Goal: Information Seeking & Learning: Learn about a topic

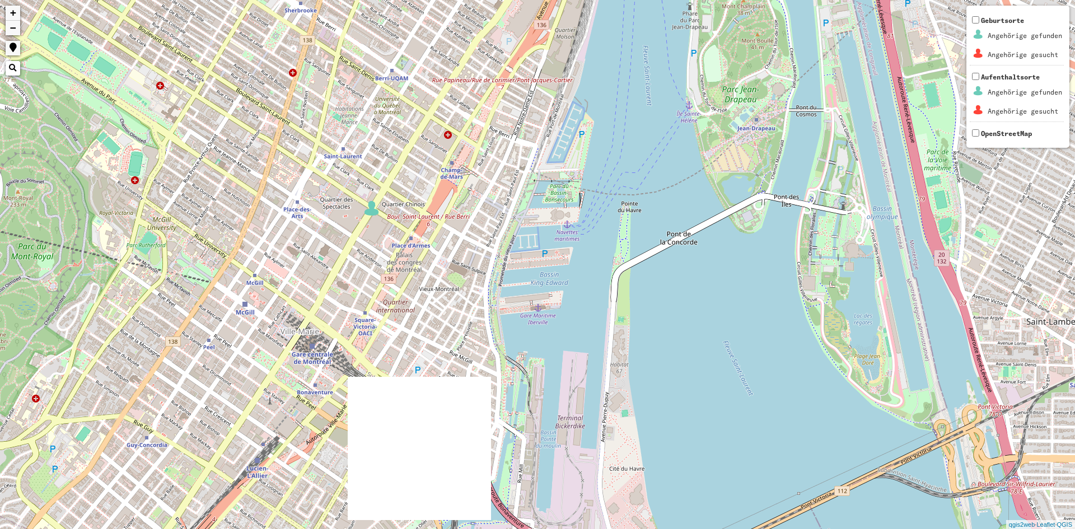
click at [372, 217] on div "+ − Nothing found. Geburtsorte Angehörige gefunden Angehörige gesucht Aufenthal…" at bounding box center [537, 264] width 1075 height 529
click at [371, 213] on img at bounding box center [371, 208] width 17 height 17
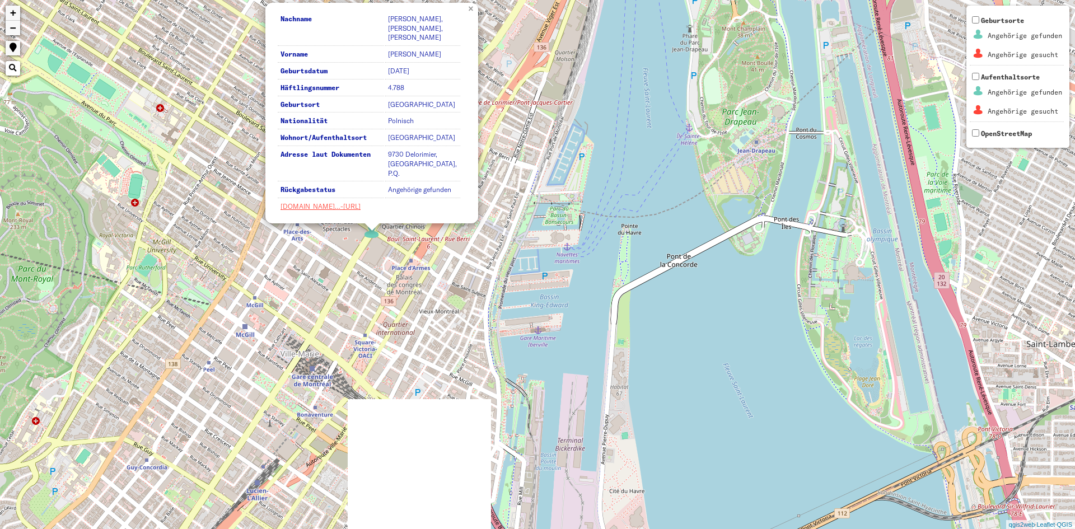
click at [470, 10] on link "×" at bounding box center [472, 8] width 12 height 10
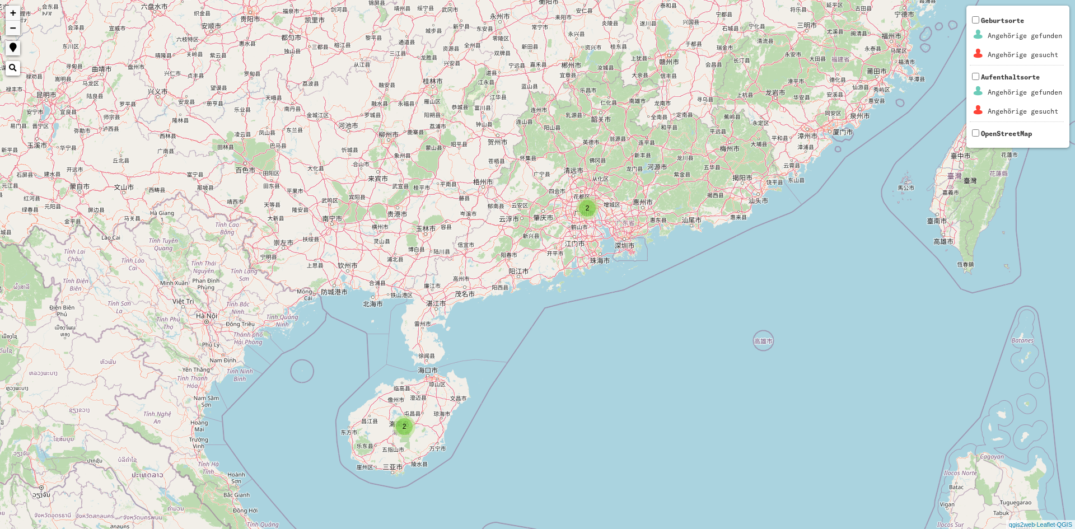
drag, startPoint x: 525, startPoint y: 43, endPoint x: 578, endPoint y: 235, distance: 199.7
click at [576, 235] on div "2 2 + − Nothing found. Geburtsorte Angehörige gefunden Angehörige gesucht Aufen…" at bounding box center [537, 264] width 1075 height 529
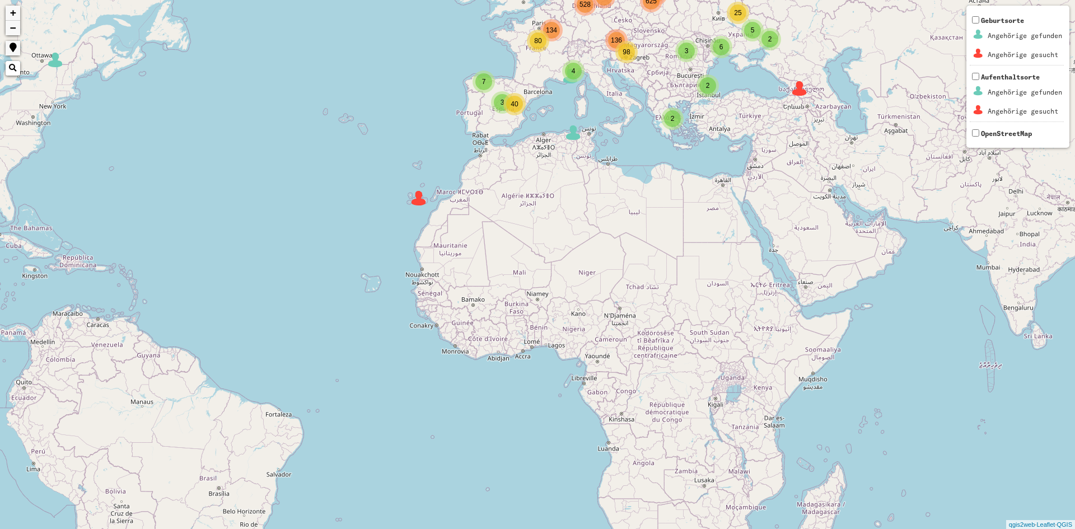
drag, startPoint x: 298, startPoint y: 175, endPoint x: 930, endPoint y: 201, distance: 632.2
click at [930, 201] on div "2 5 3 3 4 3 9 106 116 136 134 4 2 2 5 27 6 5 2 21 25 7 40 3 4 12 80 528 625 98 …" at bounding box center [537, 264] width 1075 height 529
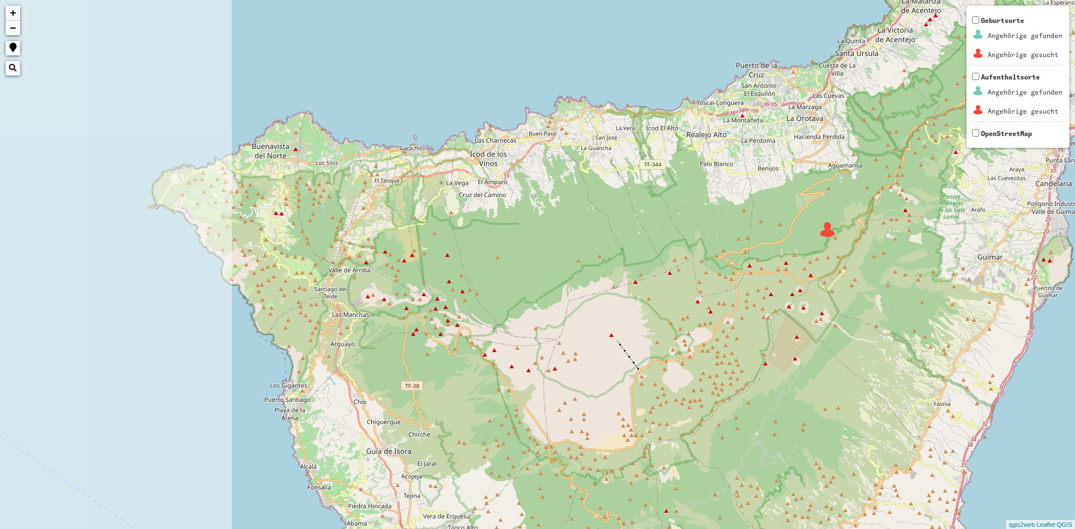
drag, startPoint x: 221, startPoint y: 97, endPoint x: 955, endPoint y: 221, distance: 744.5
click at [848, 323] on div "+ − Nothing found. Geburtsorte Angehörige gefunden Angehörige gesucht Aufenthal…" at bounding box center [537, 264] width 1075 height 529
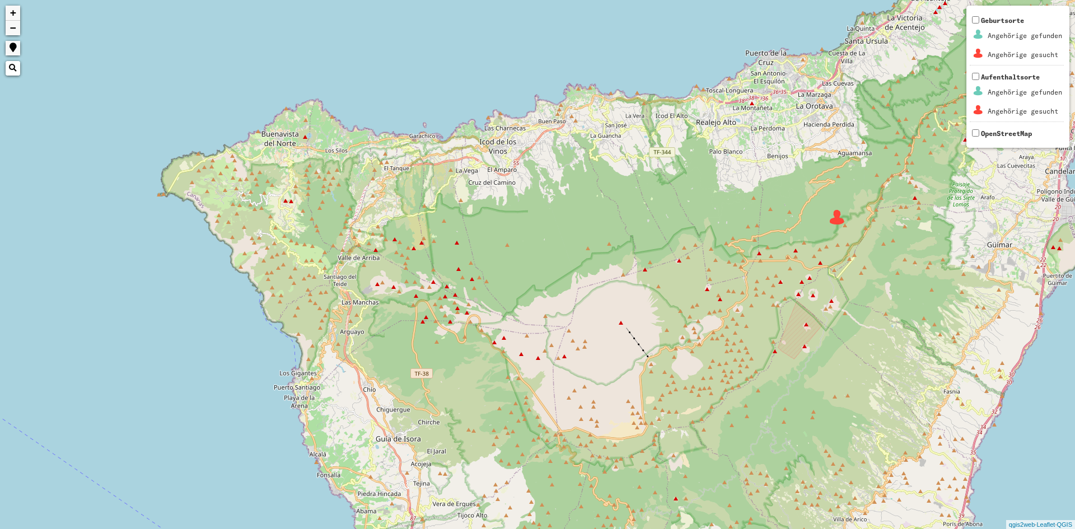
click at [837, 226] on div "+ − Nothing found. Geburtsorte Angehörige gefunden Angehörige gesucht Aufenthal…" at bounding box center [537, 264] width 1075 height 529
drag, startPoint x: 839, startPoint y: 222, endPoint x: 840, endPoint y: 216, distance: 6.2
click at [840, 220] on img at bounding box center [837, 217] width 17 height 17
click at [840, 216] on img at bounding box center [837, 217] width 17 height 17
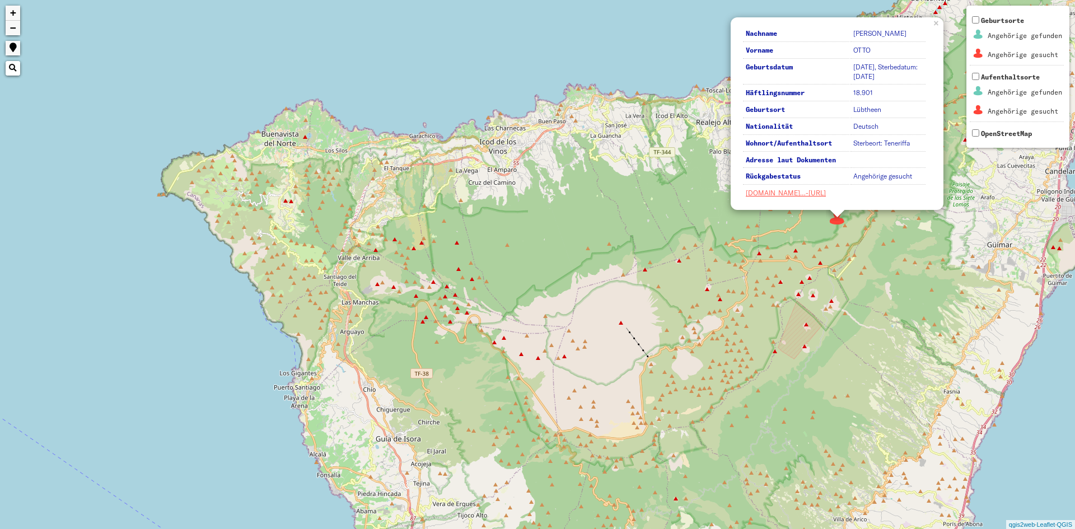
click at [840, 216] on img at bounding box center [837, 217] width 17 height 17
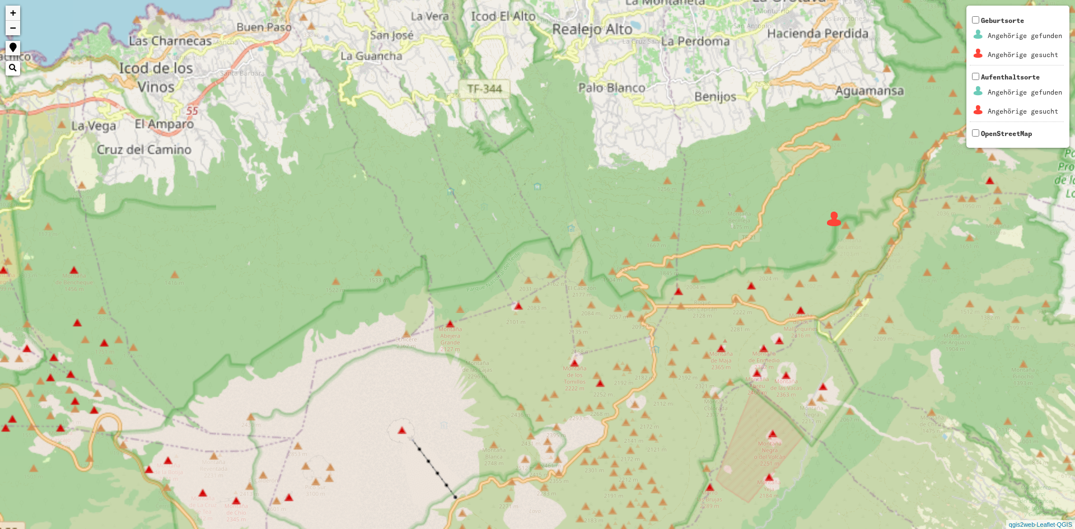
click at [840, 216] on img at bounding box center [834, 219] width 17 height 17
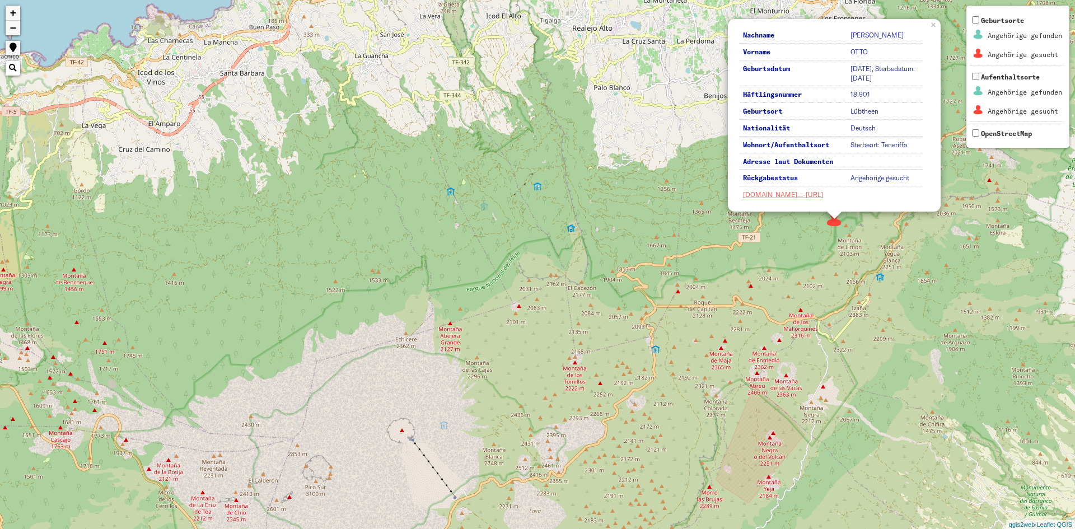
click at [978, 254] on div "Nachname [PERSON_NAME] Vorname [PERSON_NAME] Geburtsdatum [DATE], Sterbedatum: …" at bounding box center [537, 264] width 1075 height 529
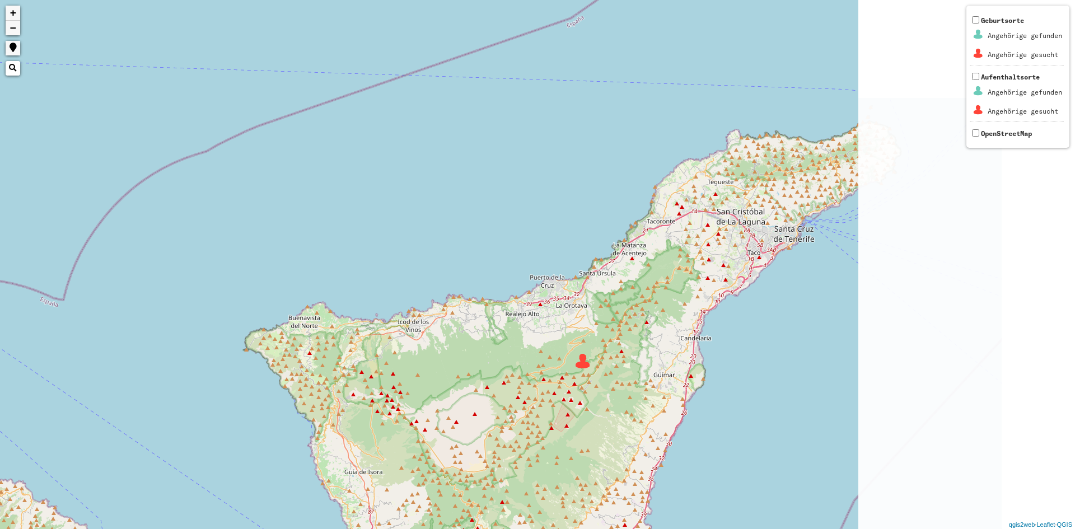
drag, startPoint x: 978, startPoint y: 254, endPoint x: 600, endPoint y: 375, distance: 396.9
click at [600, 375] on div "+ − Nothing found. Geburtsorte Angehörige gefunden Angehörige gesucht Aufenthal…" at bounding box center [537, 264] width 1075 height 529
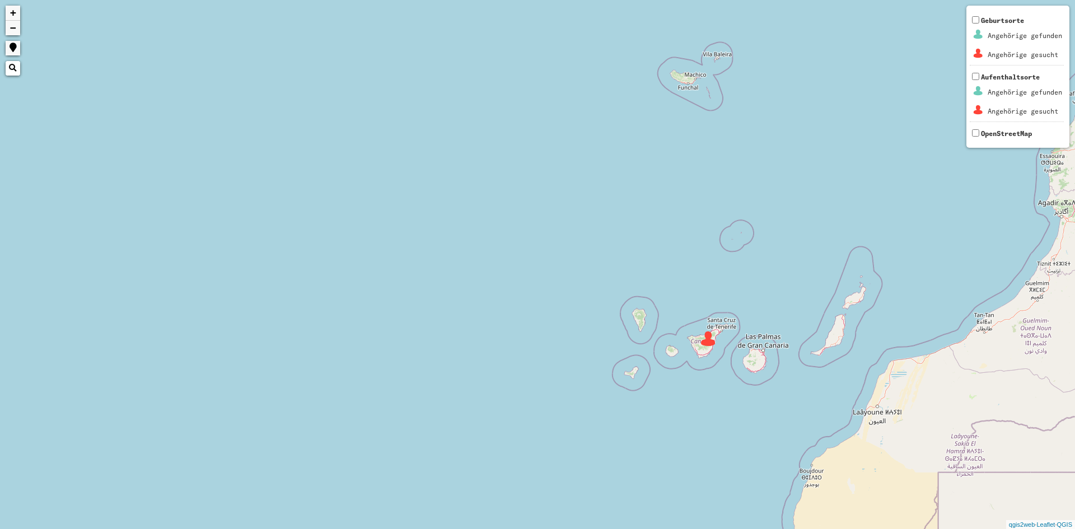
drag, startPoint x: 804, startPoint y: 120, endPoint x: 594, endPoint y: 502, distance: 435.6
click at [594, 502] on div "2 3 2 2 3 3 2 2 3 4 4 + − Nothing found. Geburtsorte Angehörige gefunden Angehö…" at bounding box center [537, 264] width 1075 height 529
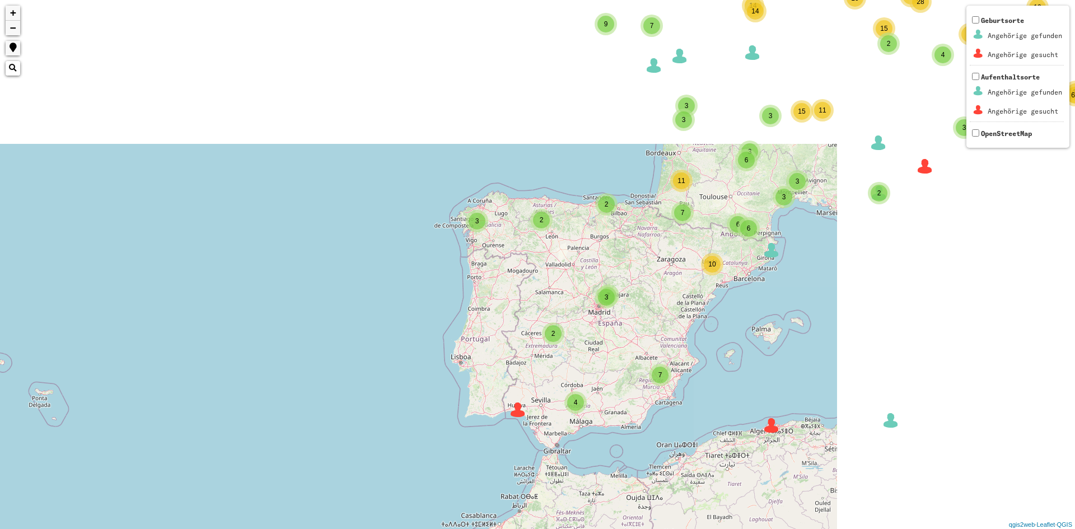
drag, startPoint x: 899, startPoint y: 178, endPoint x: 442, endPoint y: 438, distance: 526.4
click at [442, 438] on div "2 2 3 2 2 7 6 8 4 9 66 4 6 4 6 38 33 4 19 2 4 5 17 15 2 19 12 9 49 18 6 6 20 2 …" at bounding box center [537, 264] width 1075 height 529
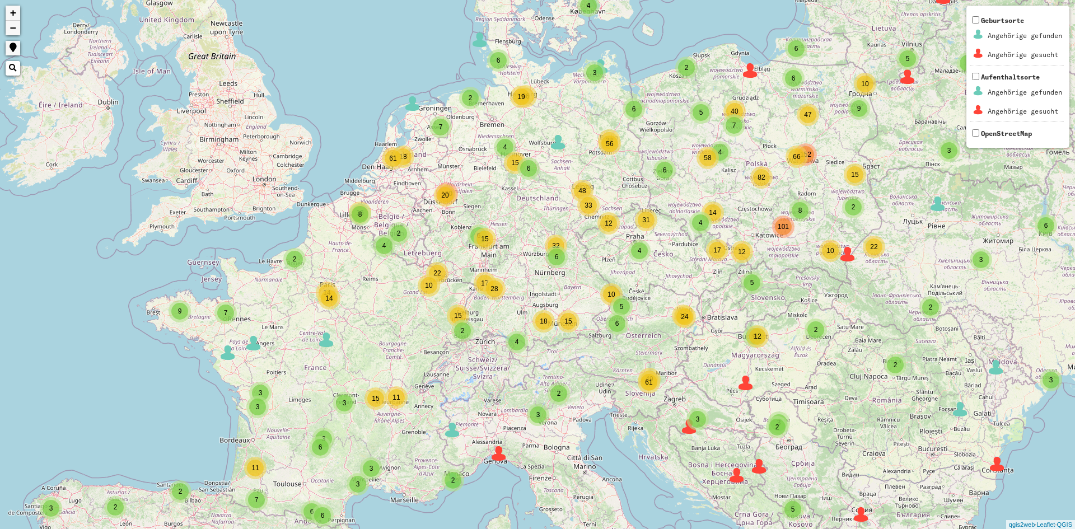
drag, startPoint x: 870, startPoint y: 240, endPoint x: 524, endPoint y: 449, distance: 404.5
click at [465, 517] on div "2 2 3 2 2 7 6 8 4 9 66 4 6 4 6 38 33 4 19 2 4 5 17 15 2 19 12 9 49 18 6 6 20 2 …" at bounding box center [537, 264] width 1075 height 529
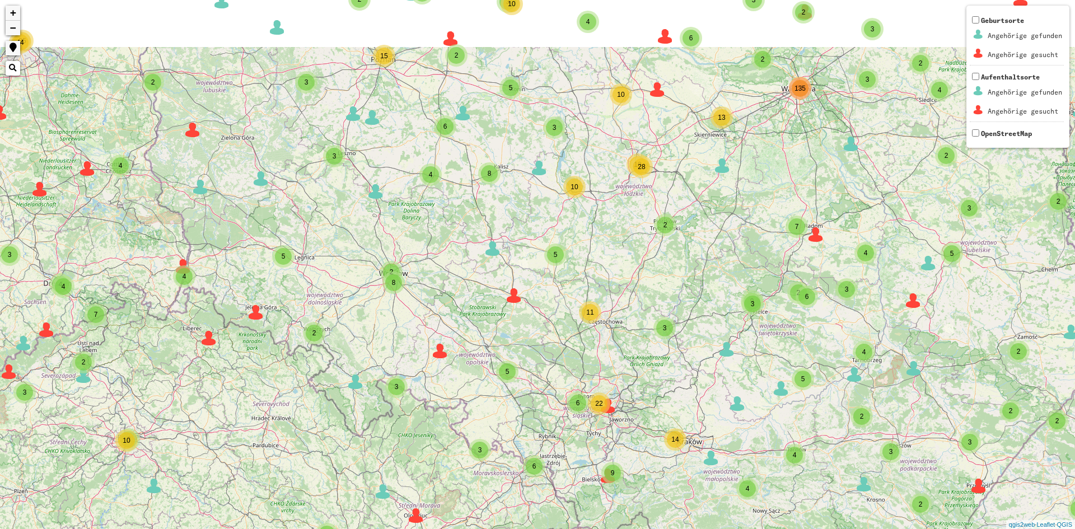
drag, startPoint x: 869, startPoint y: 68, endPoint x: 837, endPoint y: 167, distance: 104.1
click at [838, 166] on div "3 2 2 2 3 5 3 10 53 2 3 3 35 6 5 2 4 2 5 4 2 17 2 2 2 3 3 2 3 2 8 2 2 4 13 6 8 …" at bounding box center [537, 264] width 1075 height 529
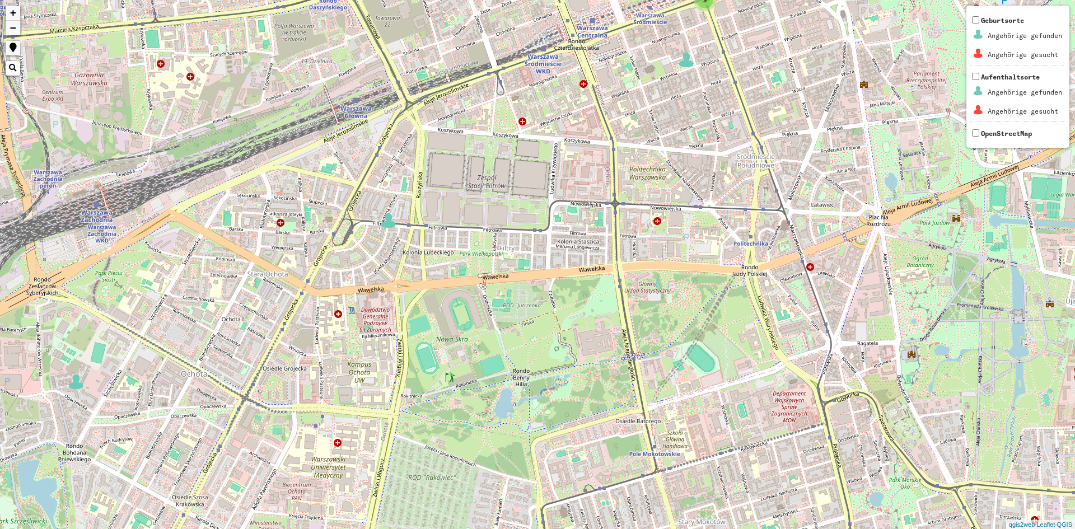
drag, startPoint x: 749, startPoint y: 73, endPoint x: 684, endPoint y: 279, distance: 216.8
click at [680, 280] on div "6 39 9 3 105 + − Nothing found. Geburtsorte Angehörige gefunden Angehörige gesu…" at bounding box center [537, 264] width 1075 height 529
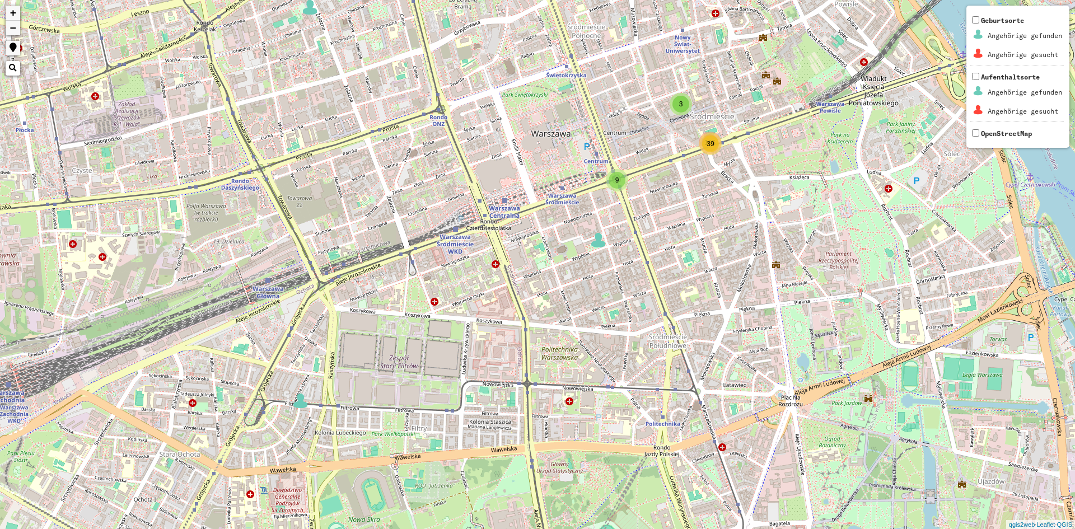
drag, startPoint x: 786, startPoint y: 231, endPoint x: 702, endPoint y: 293, distance: 104.6
click at [699, 362] on div "6 39 9 3 105 + − Nothing found. Geburtsorte Angehörige gefunden Angehörige gesu…" at bounding box center [537, 264] width 1075 height 529
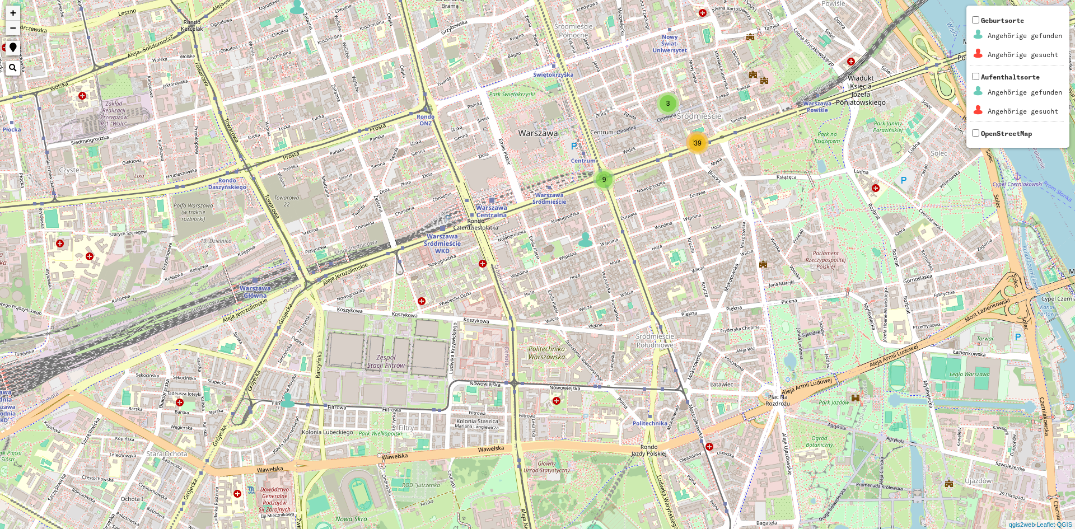
drag, startPoint x: 650, startPoint y: 383, endPoint x: 638, endPoint y: 538, distance: 155.6
click at [638, 529] on html "6 39 9 3 105 + − Nothing found. Geburtsorte Angehörige gefunden Angehörige gesu…" at bounding box center [537, 264] width 1075 height 529
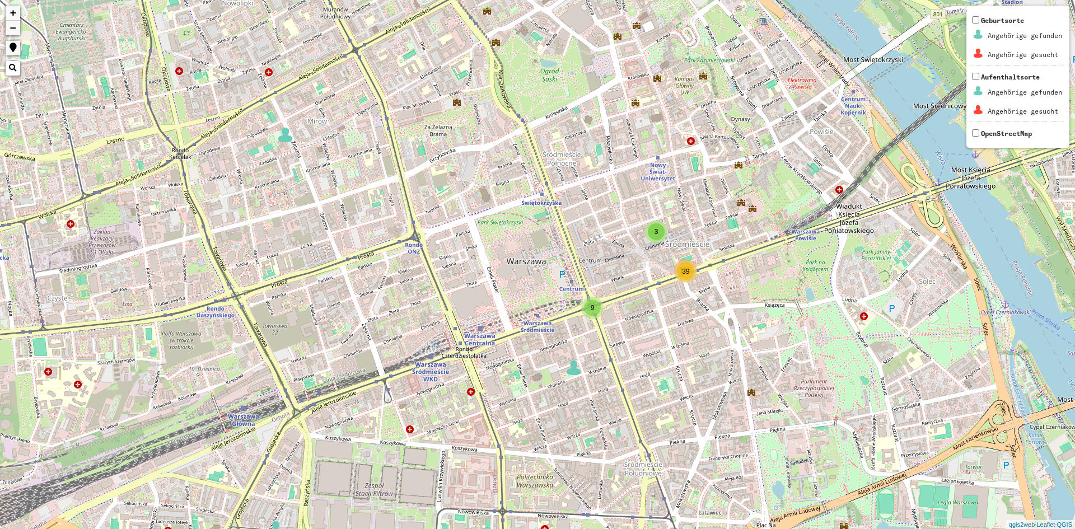
click at [682, 272] on span "39" at bounding box center [685, 272] width 7 height 8
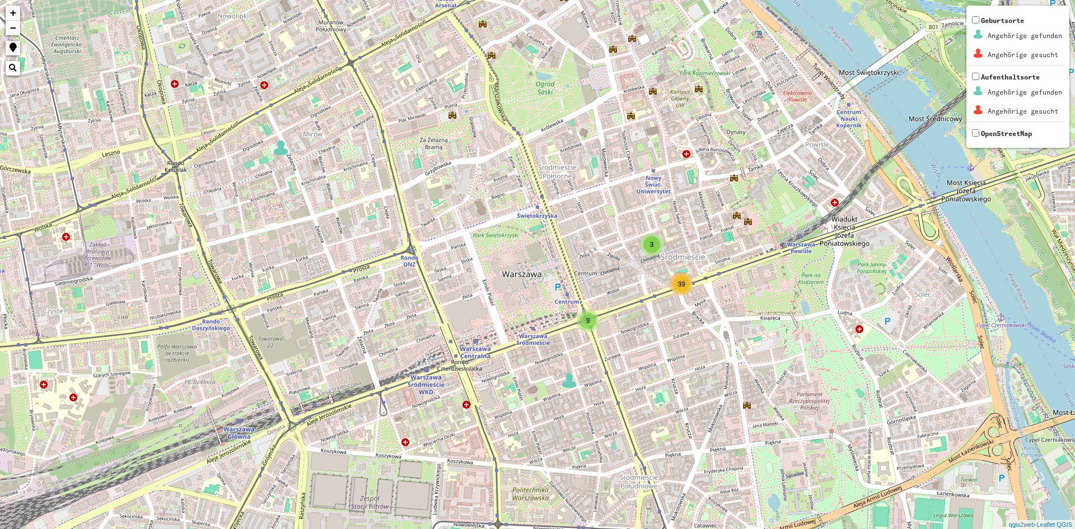
click at [684, 284] on span "39" at bounding box center [681, 285] width 7 height 8
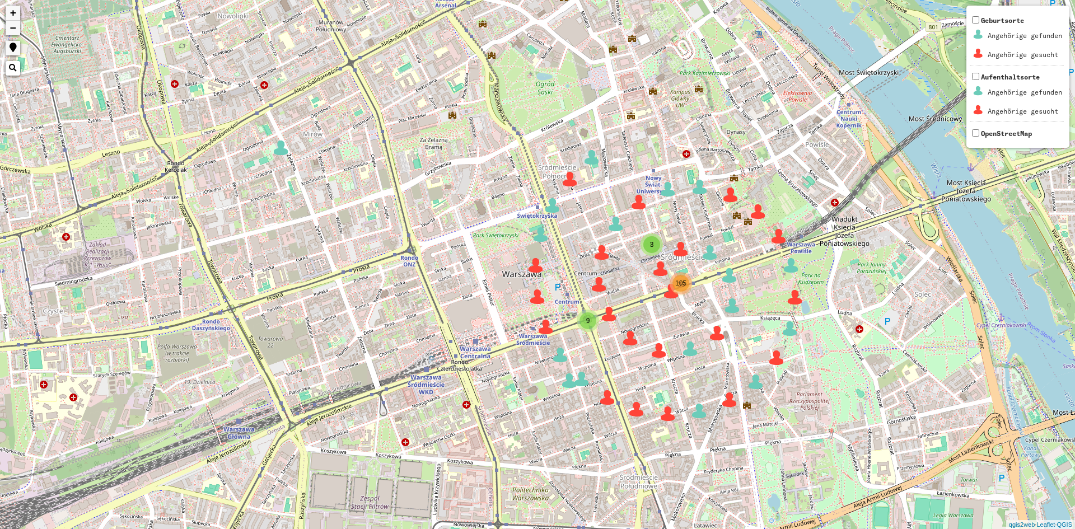
click at [684, 287] on span "39" at bounding box center [681, 285] width 7 height 8
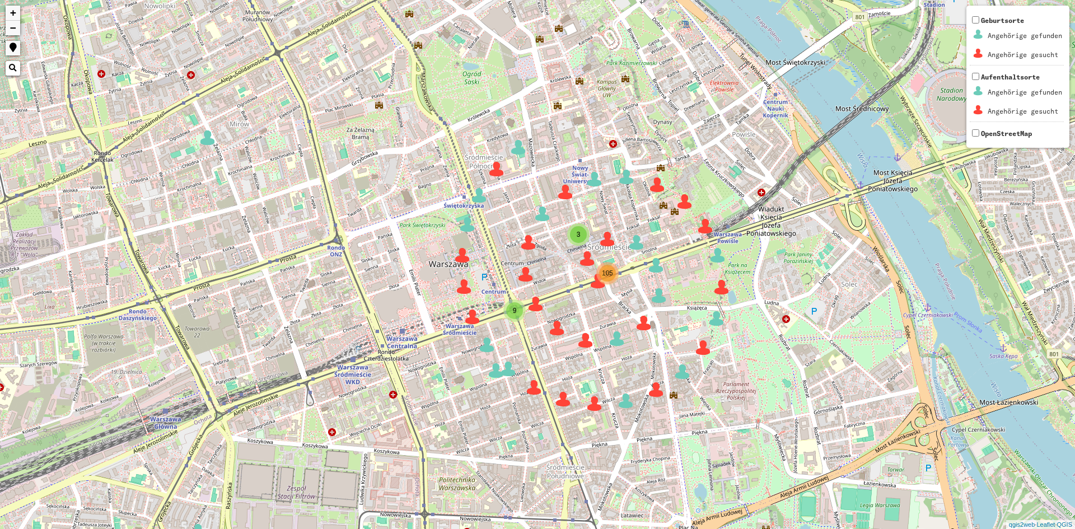
click at [627, 188] on div "6 39 9 3 105 + − Nothing found. Geburtsorte Angehörige gefunden Angehörige gesu…" at bounding box center [537, 264] width 1075 height 529
click at [624, 183] on img at bounding box center [625, 177] width 17 height 17
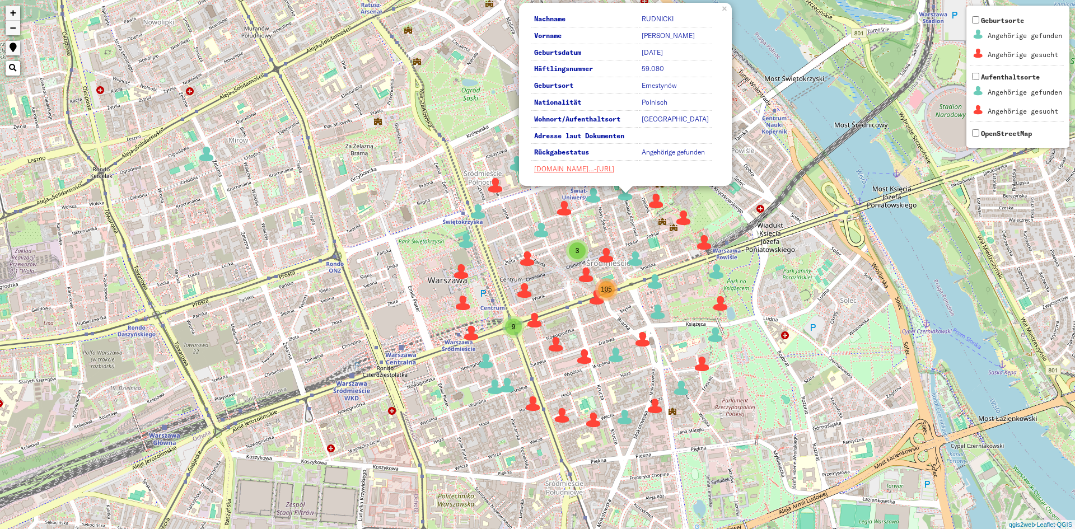
click at [462, 259] on div "6 39 9 3 105 Nachname [PERSON_NAME] Vorname [PERSON_NAME] Geburtsdatum [DATE] H…" at bounding box center [537, 264] width 1075 height 529
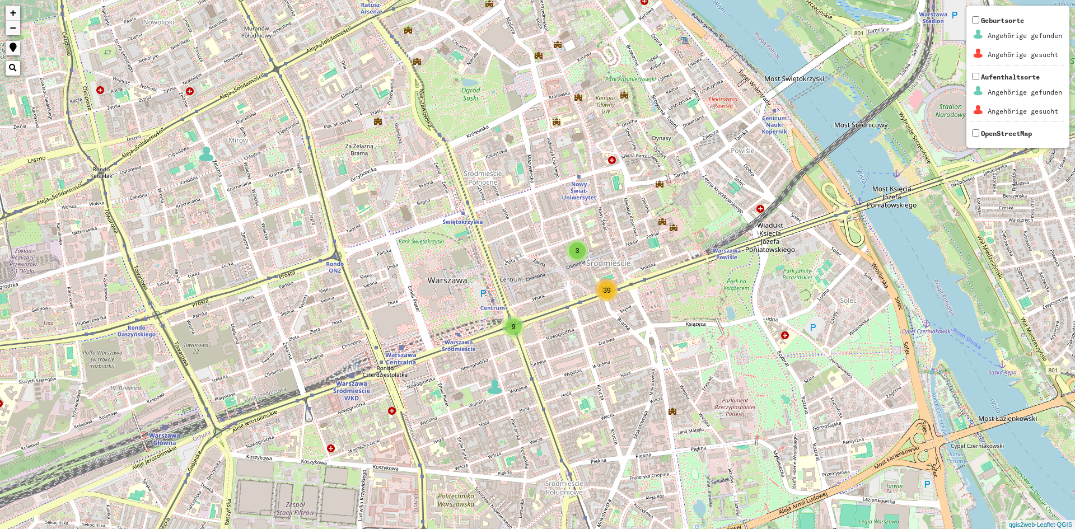
click at [614, 287] on div "39" at bounding box center [607, 290] width 17 height 17
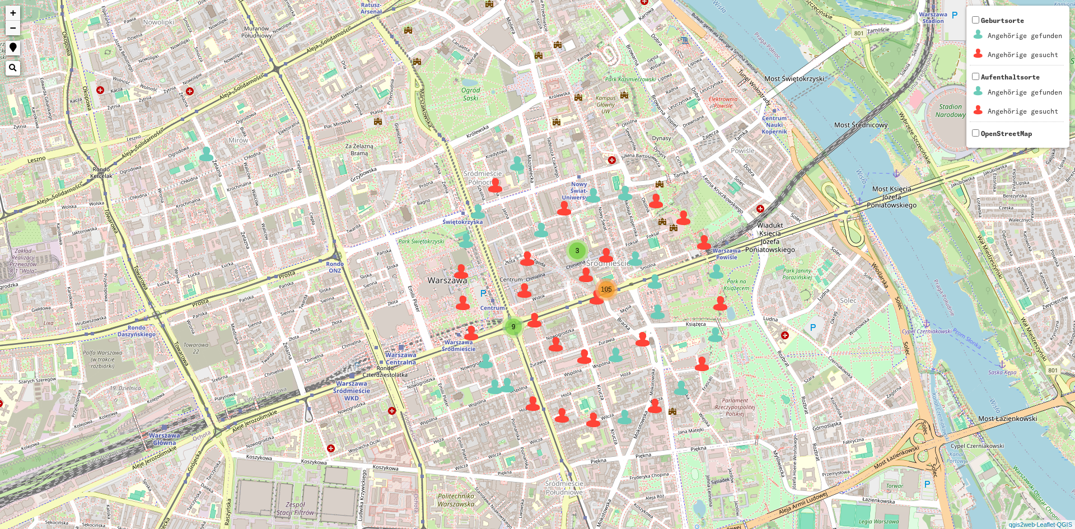
click at [587, 358] on img at bounding box center [584, 356] width 17 height 17
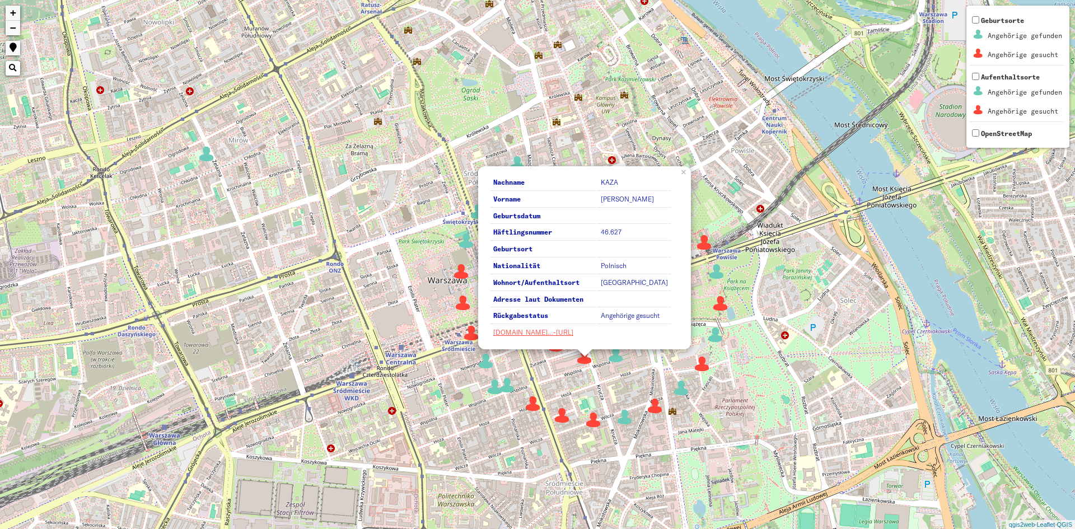
click at [613, 353] on img at bounding box center [616, 355] width 17 height 17
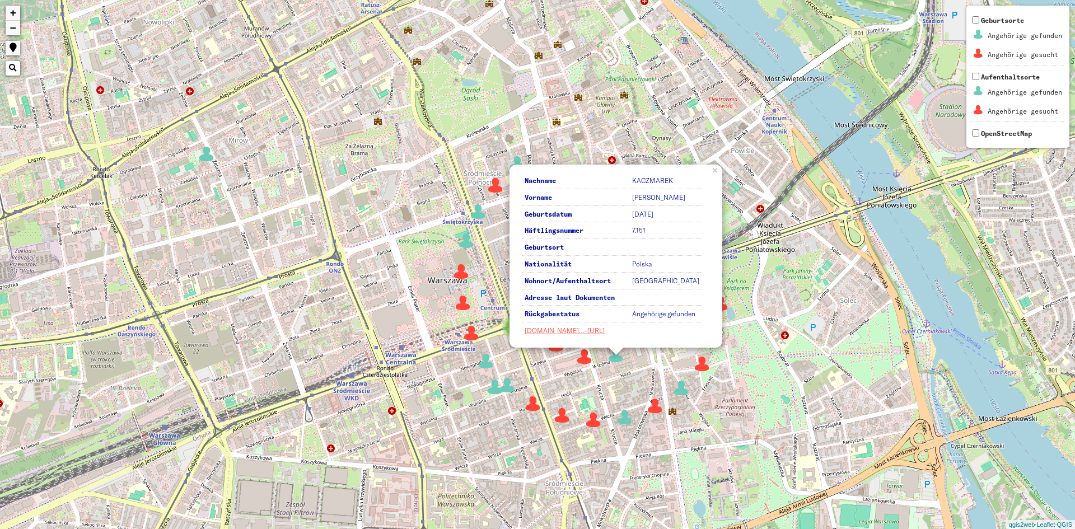
click at [528, 403] on img at bounding box center [533, 403] width 17 height 17
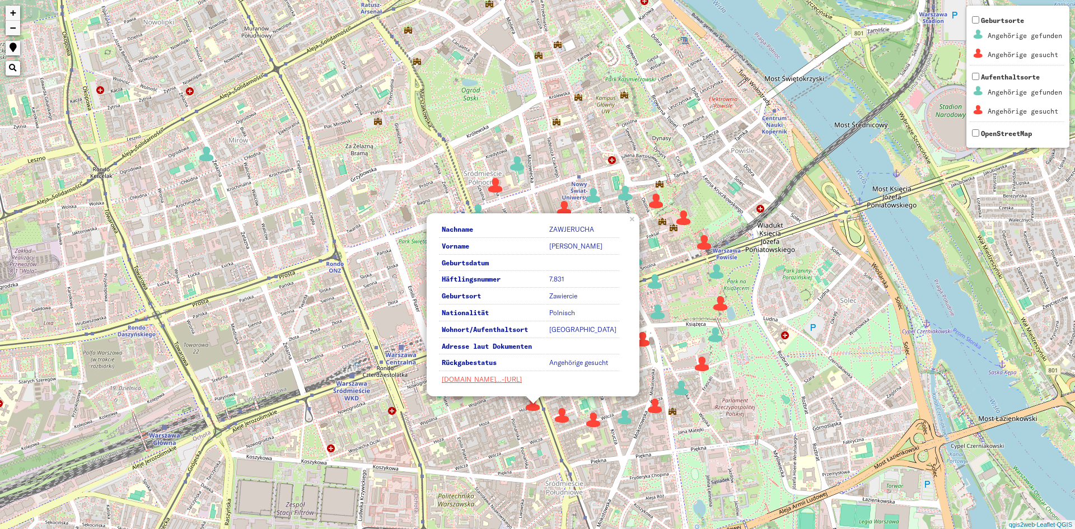
click at [492, 181] on img at bounding box center [495, 185] width 17 height 17
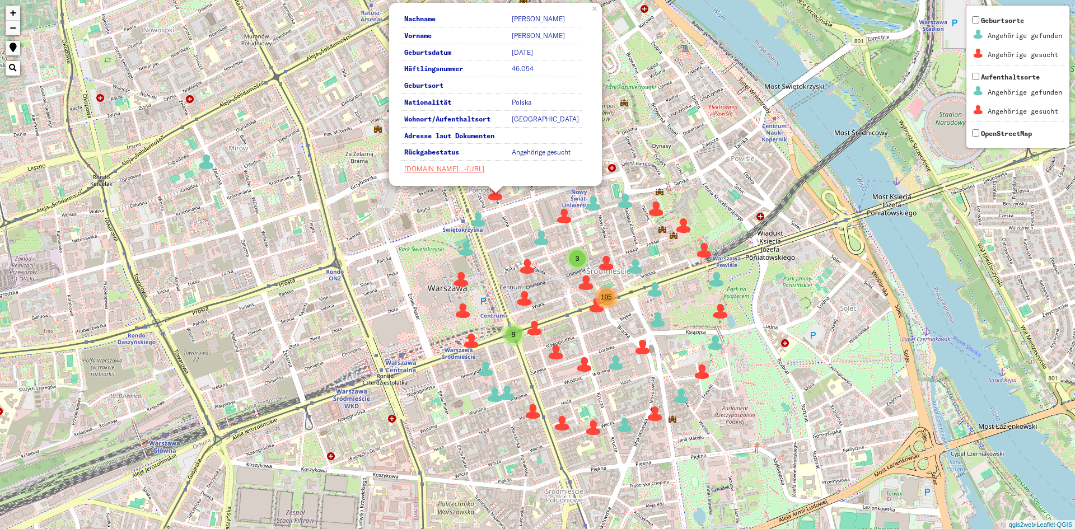
click at [496, 395] on img at bounding box center [495, 394] width 17 height 17
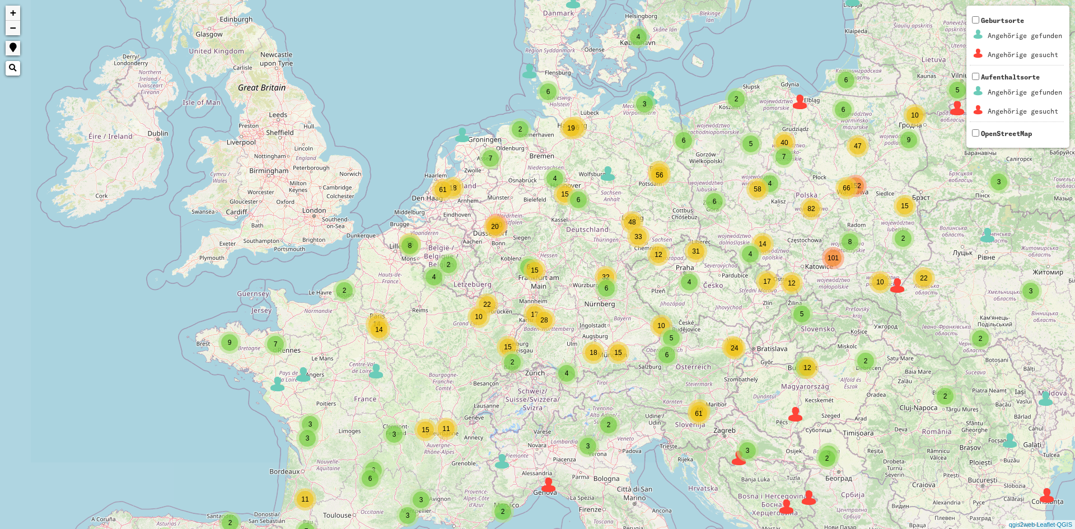
drag, startPoint x: 468, startPoint y: 378, endPoint x: 663, endPoint y: 223, distance: 249.5
click at [663, 223] on div "2 2 3 2 3 5 2 2 7 6 8 4 9 66 4 6 4 6 38 33 4 19 2 4 5 17 15 2 19 12 9 49 18 6 6…" at bounding box center [537, 264] width 1075 height 529
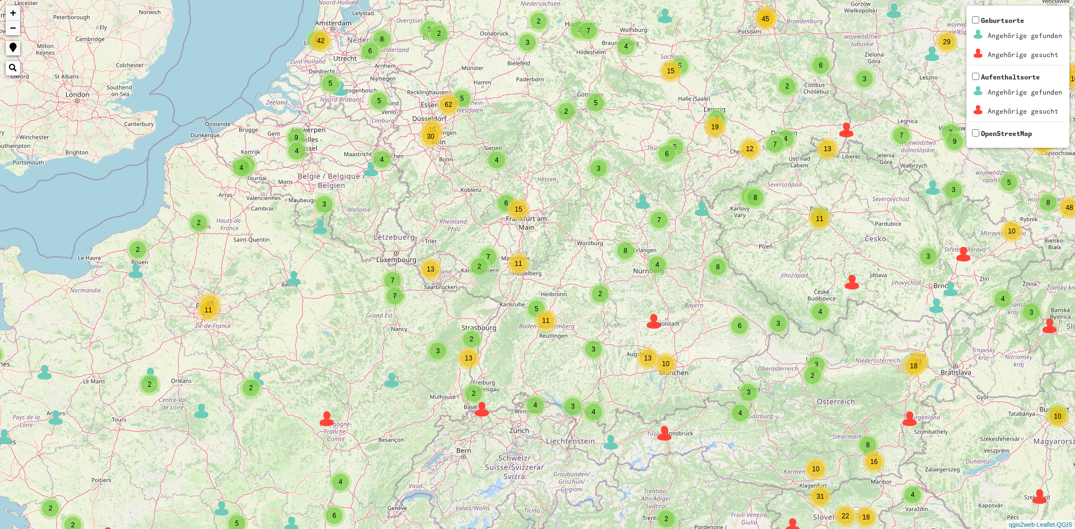
drag, startPoint x: 463, startPoint y: 299, endPoint x: 544, endPoint y: 238, distance: 101.6
click at [544, 238] on div "2 2 2 2 3 6 2 2 2 2 6 3 6 3 10 54 2 3 3 4 2 35 7 5 7 9 5 2 2 18 2 3 3 2 2 3 5 7…" at bounding box center [537, 264] width 1075 height 529
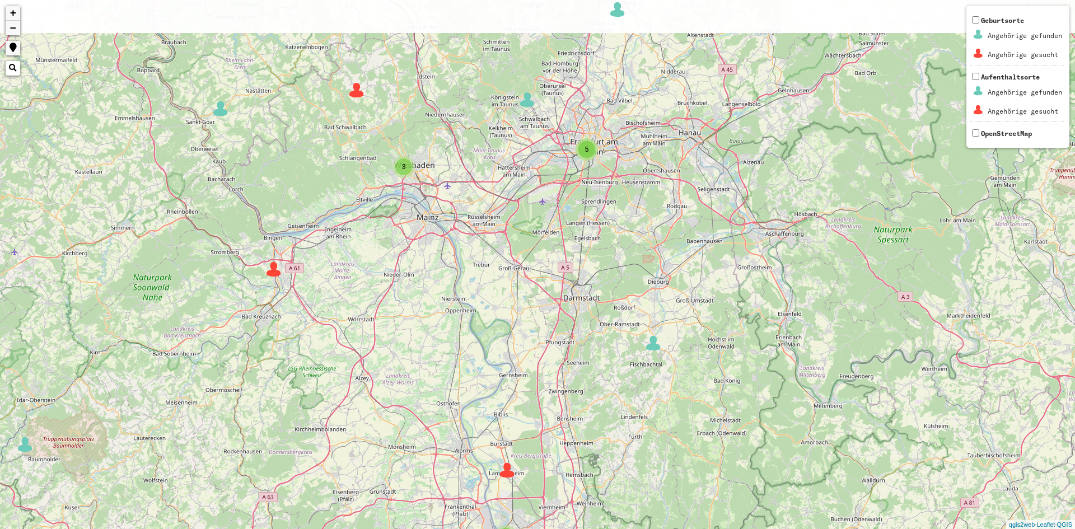
drag, startPoint x: 485, startPoint y: 216, endPoint x: 492, endPoint y: 403, distance: 186.6
click at [475, 425] on div "3 2 2 2 2 2 3 2 2 2 3 3 5 4 2 7 2 2 2 2 2 4 2 2 4 2 2 + − Nothing found. Geburt…" at bounding box center [537, 264] width 1075 height 529
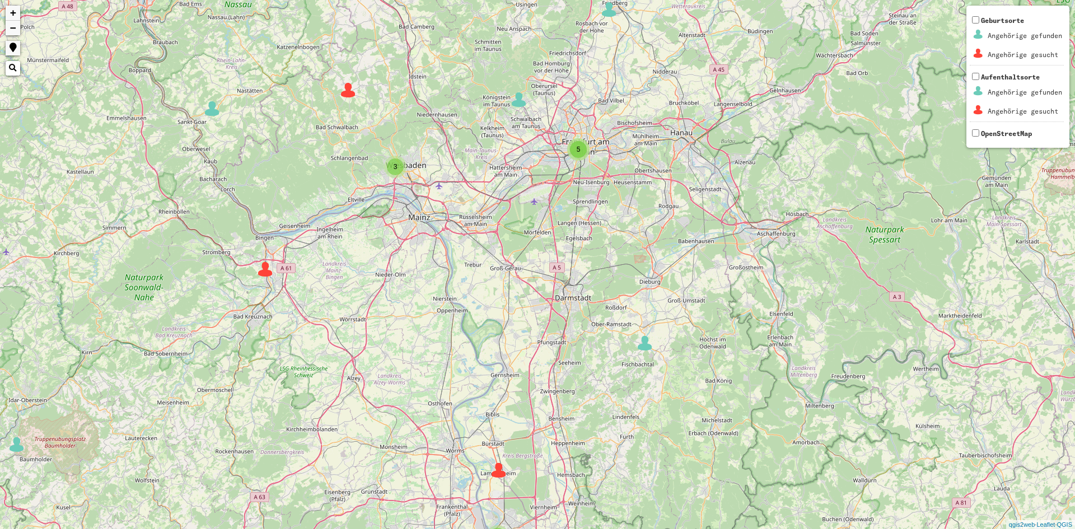
drag, startPoint x: 594, startPoint y: 208, endPoint x: 547, endPoint y: 209, distance: 47.1
click at [551, 211] on div "3 2 2 2 3 2 2 3 5 4 2 7 2 2 2 2 2 4 2 2 4 2 4 5 2 6 2 2 2 + − Nothing found. Ge…" at bounding box center [537, 264] width 1075 height 529
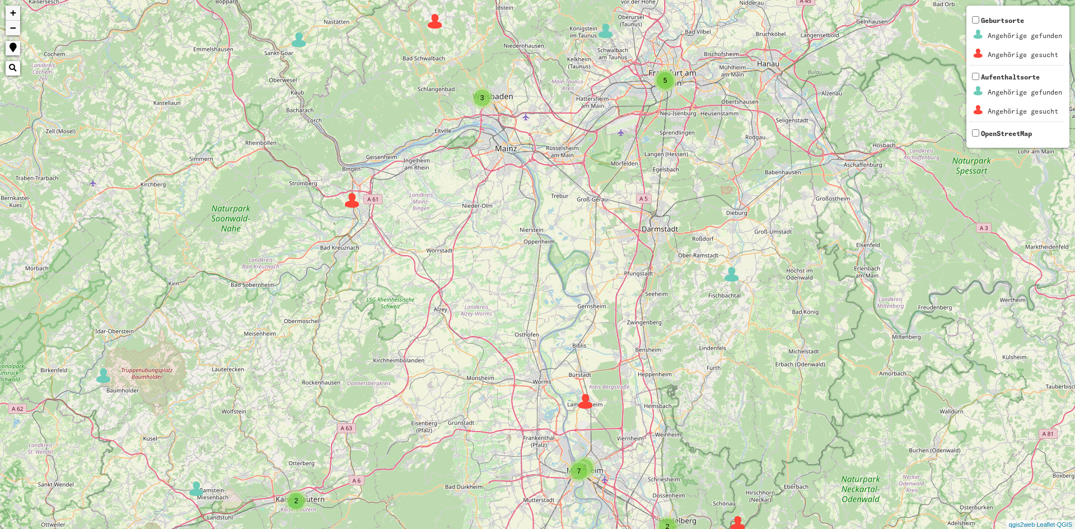
drag, startPoint x: 304, startPoint y: 304, endPoint x: 437, endPoint y: 227, distance: 153.3
click at [437, 227] on div "3 2 2 2 3 2 2 3 5 4 2 7 2 2 2 2 2 4 2 2 4 2 4 2 6 2 2 2 5 + − Nothing found. Ge…" at bounding box center [537, 264] width 1075 height 529
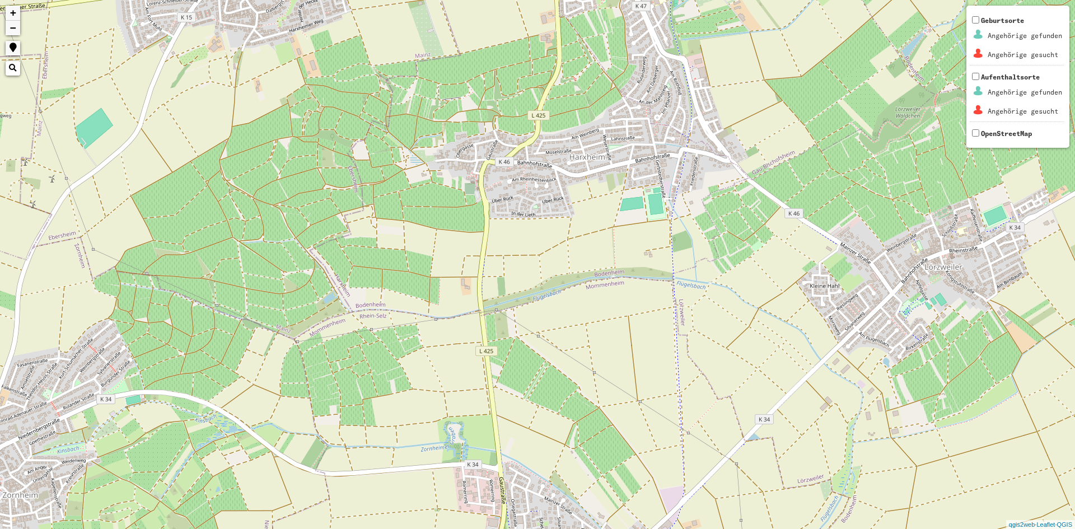
drag, startPoint x: 559, startPoint y: 151, endPoint x: 570, endPoint y: 213, distance: 63.0
click at [570, 213] on div "+ − Nothing found. Geburtsorte Angehörige gefunden Angehörige gesucht Aufenthal…" at bounding box center [537, 264] width 1075 height 529
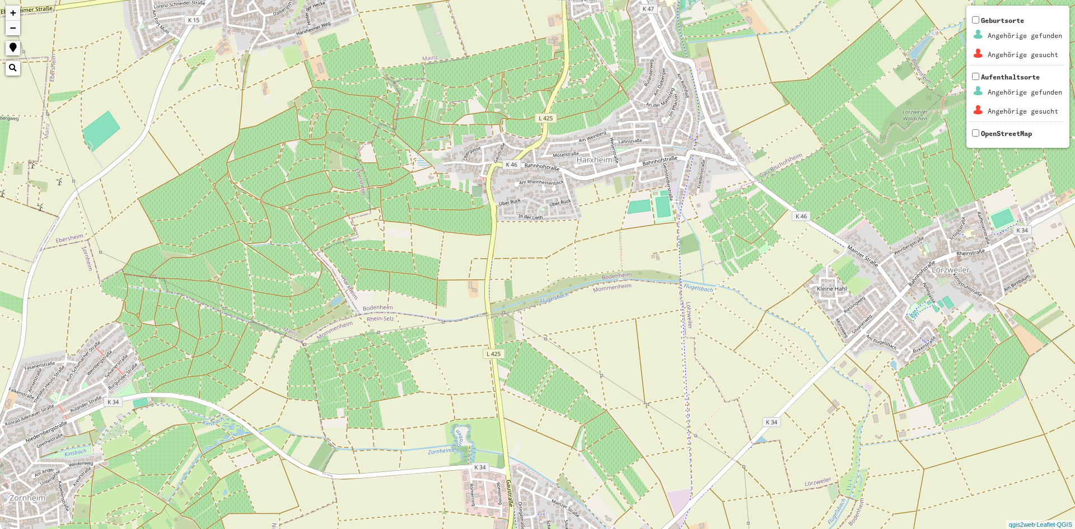
click at [550, 174] on div "+ − Nothing found. Geburtsorte Angehörige gefunden Angehörige gesucht Aufenthal…" at bounding box center [537, 264] width 1075 height 529
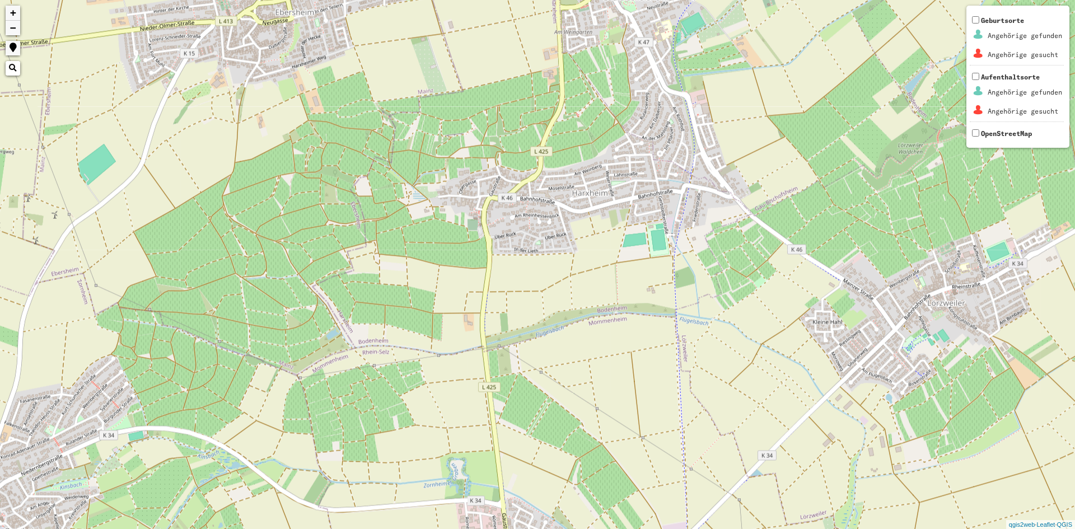
click at [550, 174] on div "+ − Nothing found. Geburtsorte Angehörige gefunden Angehörige gesucht Aufenthal…" at bounding box center [537, 264] width 1075 height 529
click at [548, 175] on div "+ − Nothing found. Geburtsorte Angehörige gefunden Angehörige gesucht Aufenthal…" at bounding box center [537, 264] width 1075 height 529
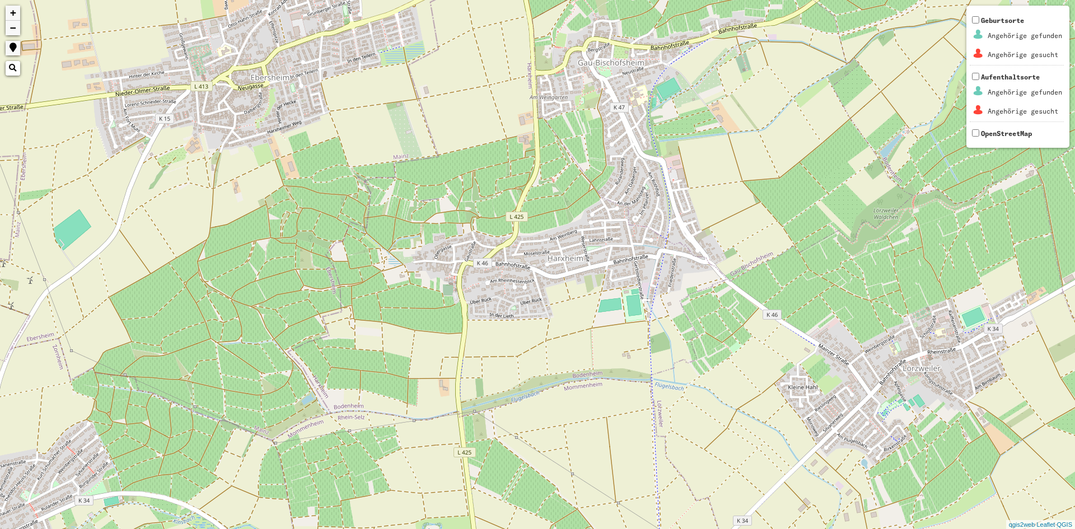
drag, startPoint x: 670, startPoint y: 119, endPoint x: 645, endPoint y: 176, distance: 61.9
click at [645, 176] on div "+ − Nothing found. Geburtsorte Angehörige gefunden Angehörige gesucht Aufenthal…" at bounding box center [537, 264] width 1075 height 529
click at [634, 109] on div "+ − Nothing found. Geburtsorte Angehörige gefunden Angehörige gesucht Aufenthal…" at bounding box center [537, 264] width 1075 height 529
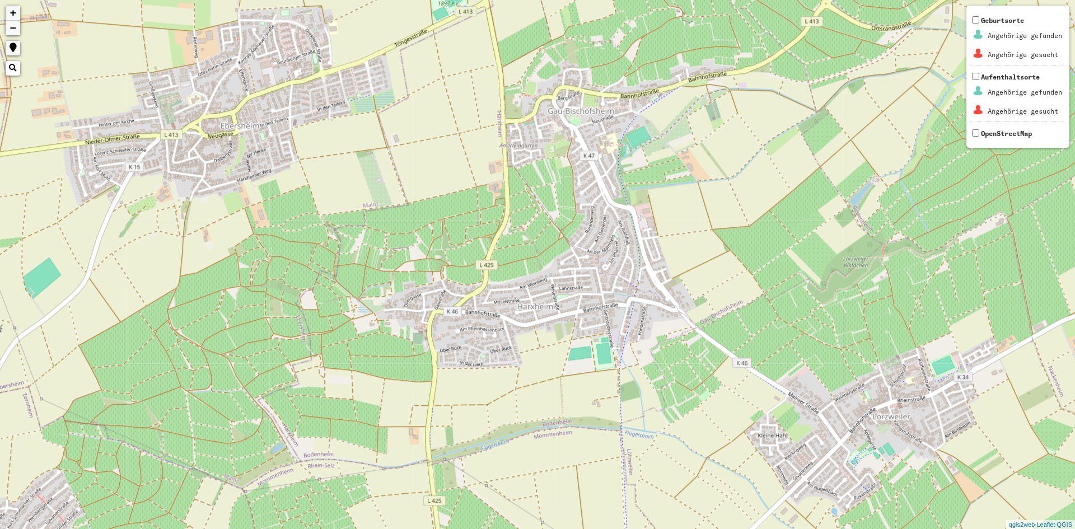
click at [633, 106] on div "+ − Nothing found. Geburtsorte Angehörige gefunden Angehörige gesucht Aufenthal…" at bounding box center [537, 264] width 1075 height 529
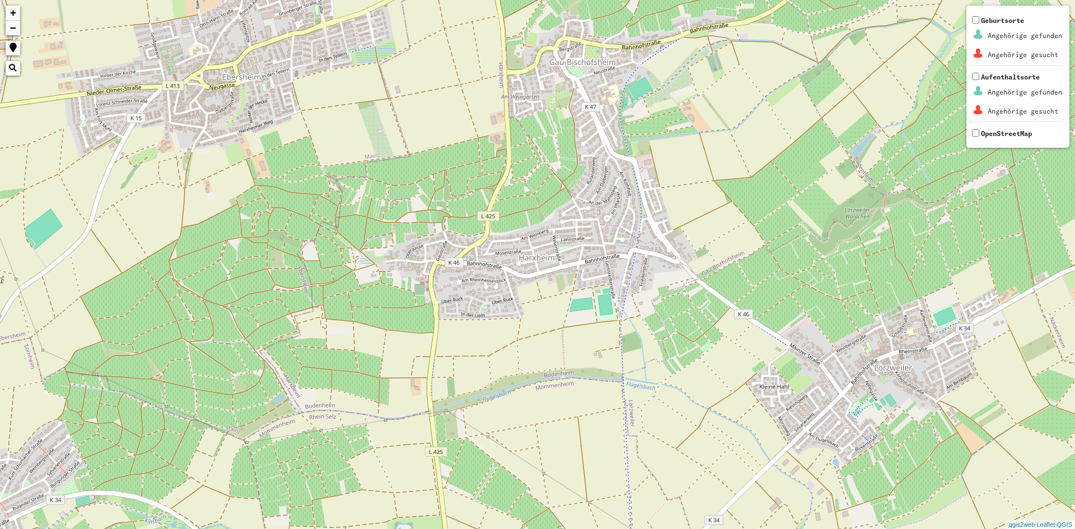
drag, startPoint x: 508, startPoint y: 352, endPoint x: 528, endPoint y: 261, distance: 93.2
click at [528, 261] on div "+ − Nothing found. Geburtsorte Angehörige gefunden Angehörige gesucht Aufenthal…" at bounding box center [537, 264] width 1075 height 529
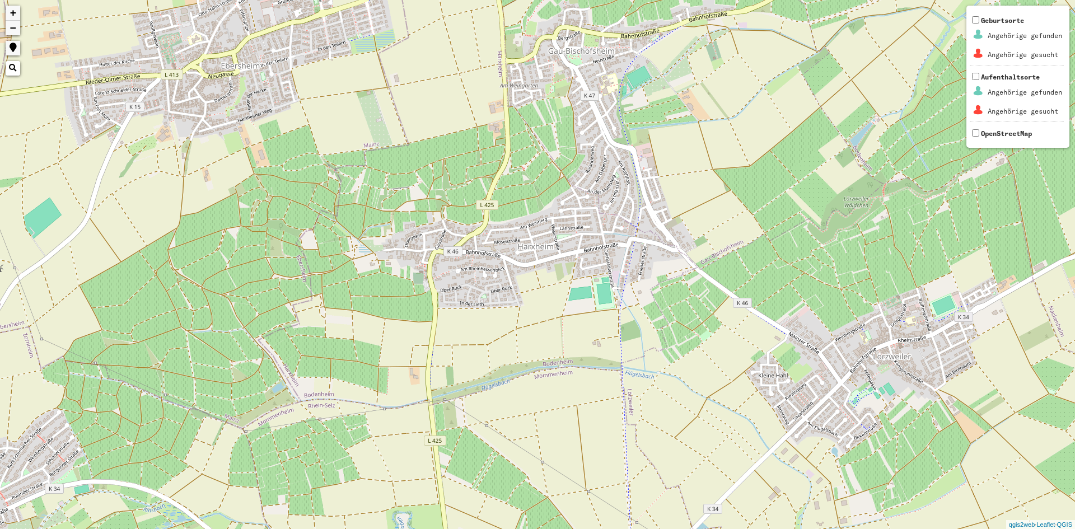
click at [549, 227] on div "+ − Nothing found. Geburtsorte Angehörige gefunden Angehörige gesucht Aufenthal…" at bounding box center [537, 264] width 1075 height 529
click at [648, 260] on div "+ − Nothing found. Geburtsorte Angehörige gefunden Angehörige gesucht Aufenthal…" at bounding box center [537, 264] width 1075 height 529
click at [647, 254] on div "+ − Nothing found. Geburtsorte Angehörige gefunden Angehörige gesucht Aufenthal…" at bounding box center [537, 264] width 1075 height 529
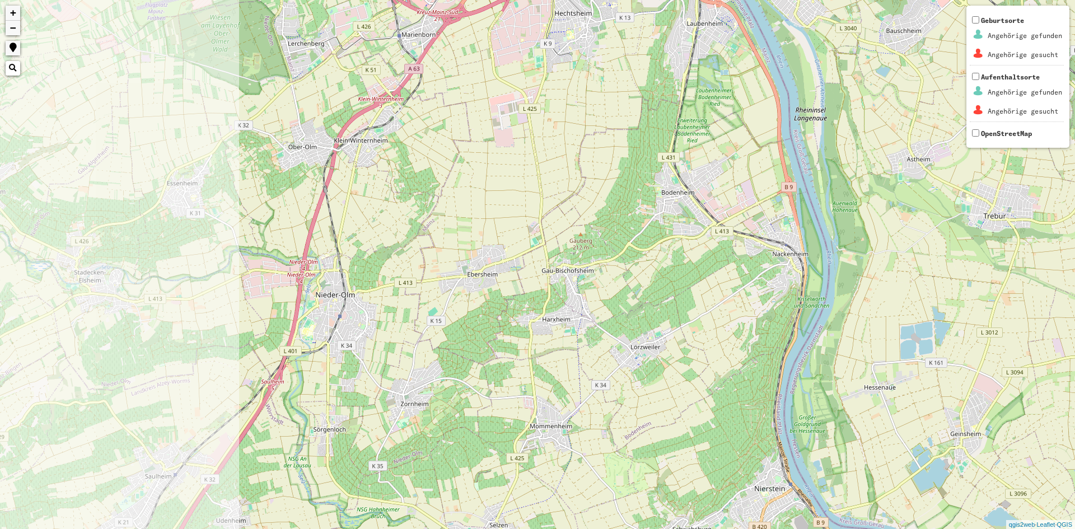
drag, startPoint x: 211, startPoint y: 237, endPoint x: 501, endPoint y: 314, distance: 300.0
click at [501, 314] on div "+ − Nothing found. Geburtsorte Angehörige gefunden Angehörige gesucht Aufenthal…" at bounding box center [537, 264] width 1075 height 529
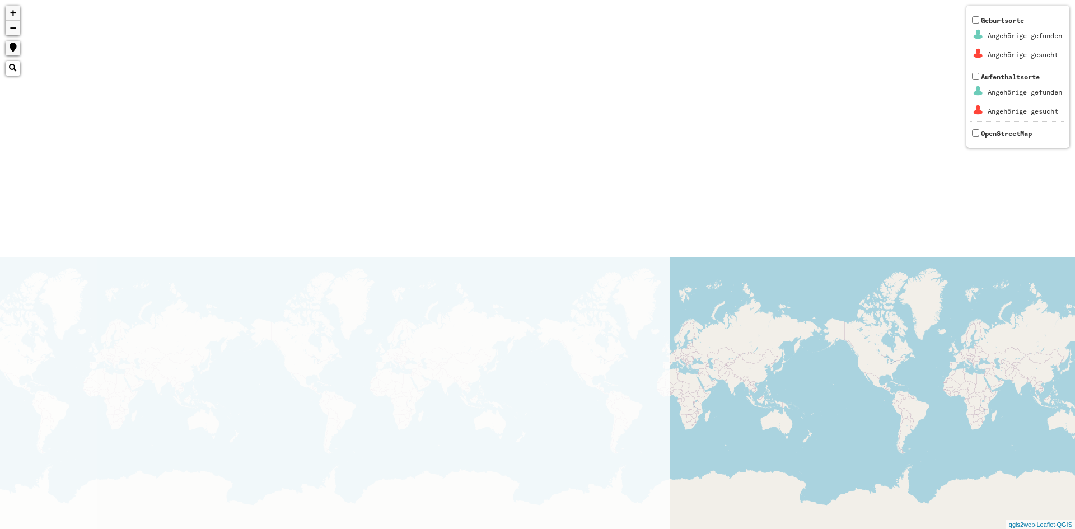
drag, startPoint x: 335, startPoint y: 354, endPoint x: 1075, endPoint y: 349, distance: 739.8
click at [1075, 349] on div "526 4 1496 + − Nothing found. Geburtsorte Angehörige gefunden Angehörige gesuch…" at bounding box center [537, 264] width 1075 height 529
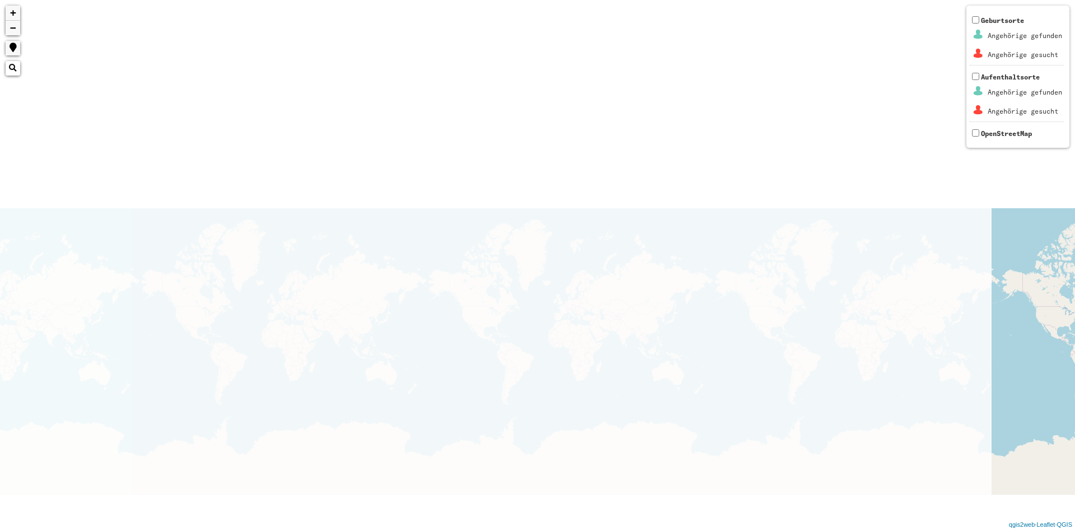
drag, startPoint x: 35, startPoint y: 436, endPoint x: 1075, endPoint y: 375, distance: 1041.2
click at [1075, 375] on div "526 4 1496 + − Nothing found. Geburtsorte Angehörige gefunden Angehörige gesuch…" at bounding box center [537, 264] width 1075 height 529
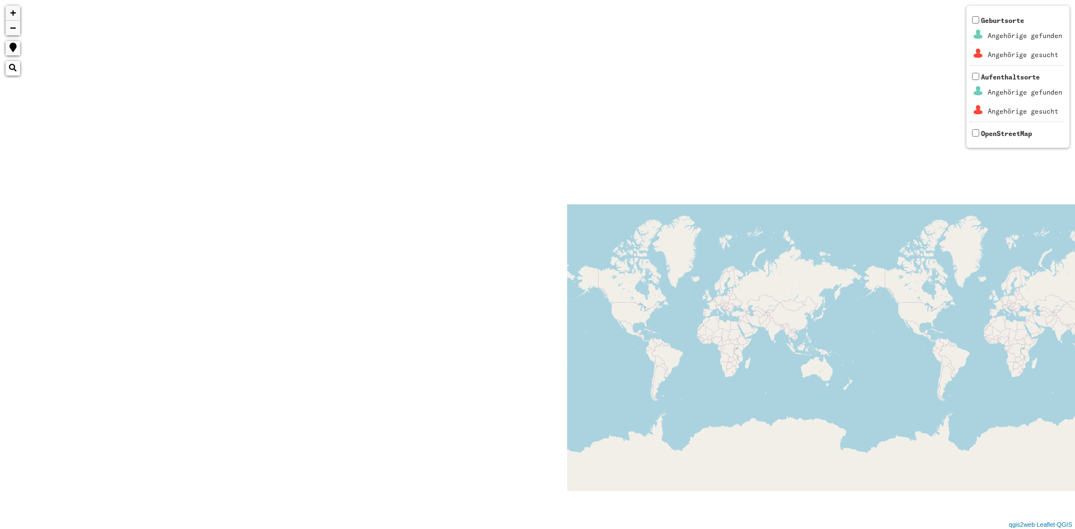
drag, startPoint x: 356, startPoint y: 211, endPoint x: 1058, endPoint y: 258, distance: 703.2
click at [1058, 258] on div "526 4 1496 + − Nothing found. Geburtsorte Angehörige gefunden Angehörige gesuch…" at bounding box center [537, 264] width 1075 height 529
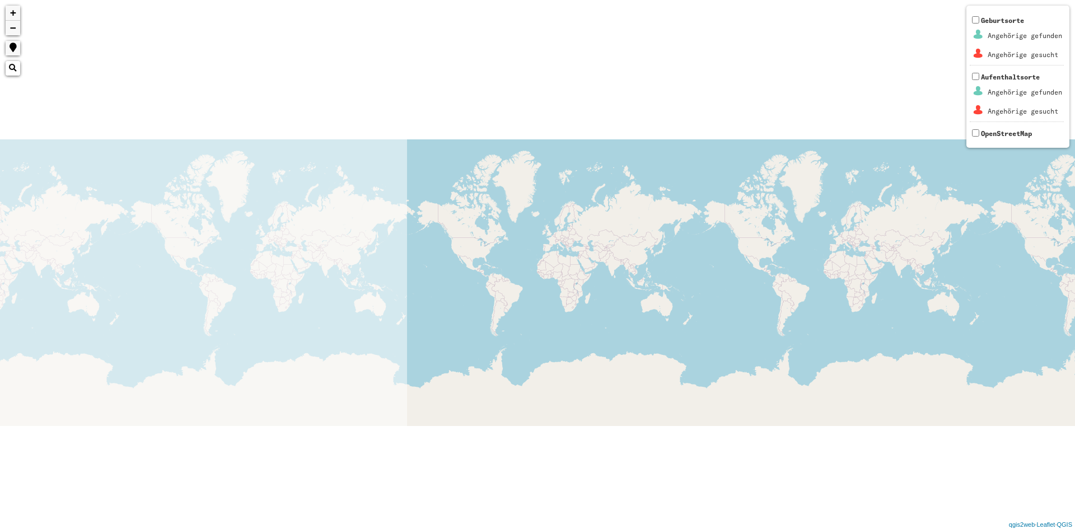
drag, startPoint x: 66, startPoint y: 302, endPoint x: 810, endPoint y: 200, distance: 751.1
click at [809, 200] on div "+ − Nothing found. Geburtsorte Angehörige gefunden Angehörige gesucht Aufenthal…" at bounding box center [537, 264] width 1075 height 529
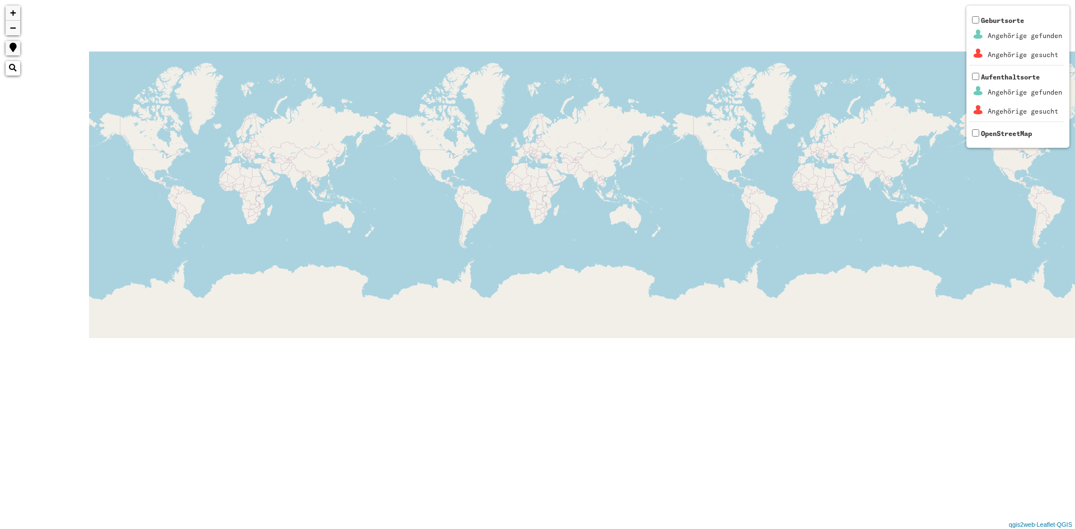
drag, startPoint x: 283, startPoint y: 262, endPoint x: 1052, endPoint y: 216, distance: 770.8
click at [756, 216] on div "+ − Nothing found. Geburtsorte Angehörige gefunden Angehörige gesucht Aufenthal…" at bounding box center [537, 264] width 1075 height 529
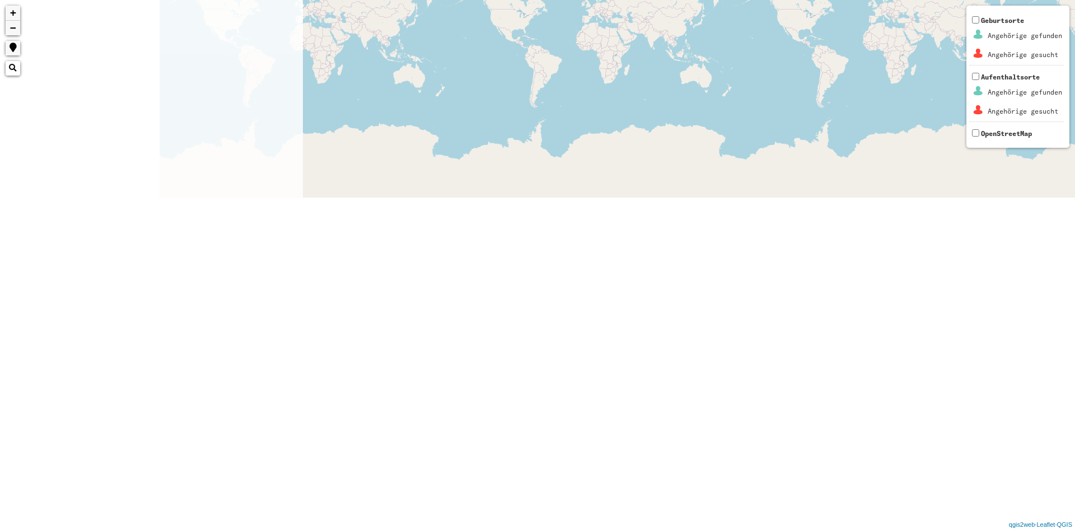
drag, startPoint x: 293, startPoint y: 208, endPoint x: 1075, endPoint y: 208, distance: 781.2
click at [1075, 208] on div "+ − Nothing found. Geburtsorte Angehörige gefunden Angehörige gesucht Aufenthal…" at bounding box center [537, 264] width 1075 height 529
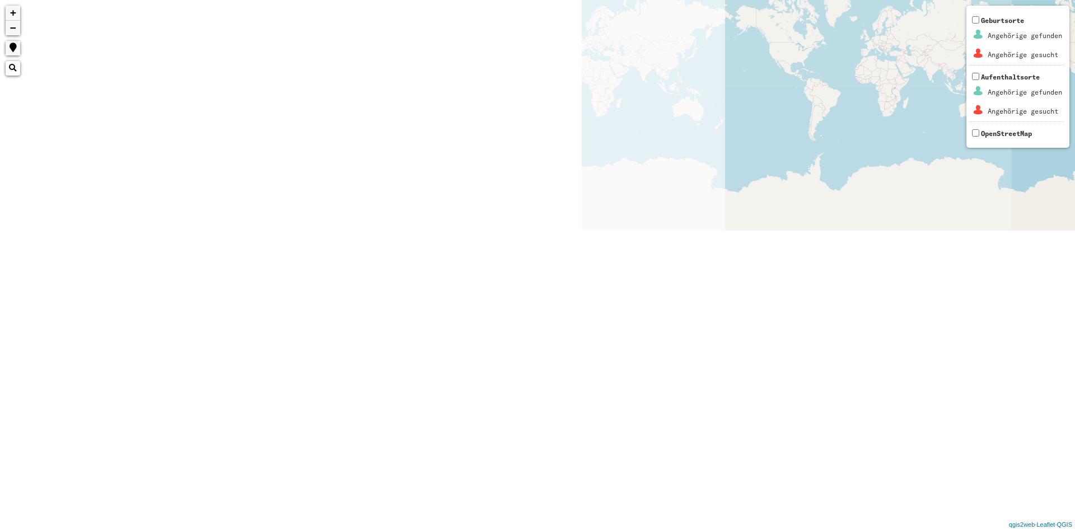
click at [1075, 250] on div "+ − Nothing found. Geburtsorte Angehörige gefunden Angehörige gesucht Aufenthal…" at bounding box center [537, 264] width 1075 height 529
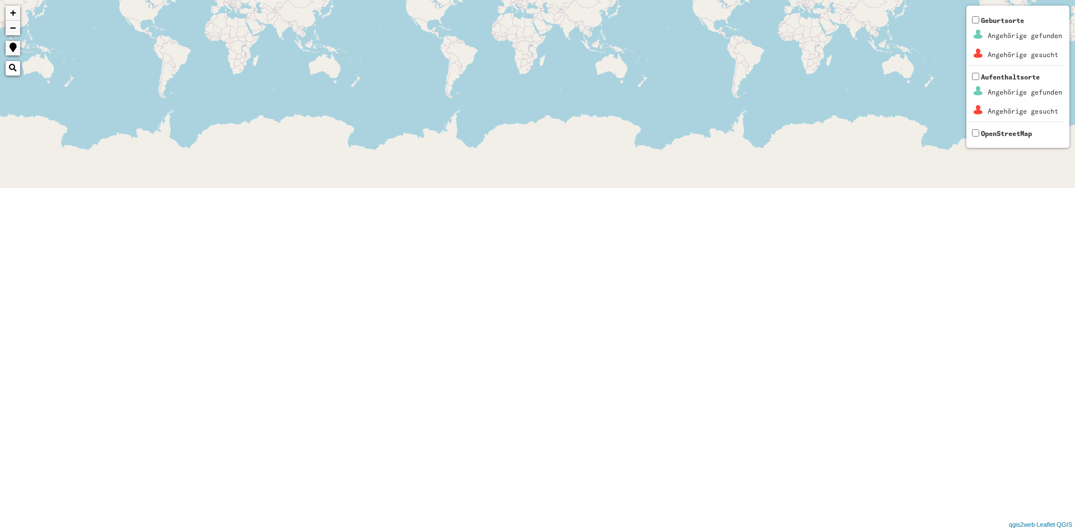
drag, startPoint x: 812, startPoint y: 193, endPoint x: 0, endPoint y: 556, distance: 889.4
click at [0, 529] on html "+ − Nothing found. Geburtsorte Angehörige gefunden Angehörige gesucht Aufenthal…" at bounding box center [537, 264] width 1075 height 529
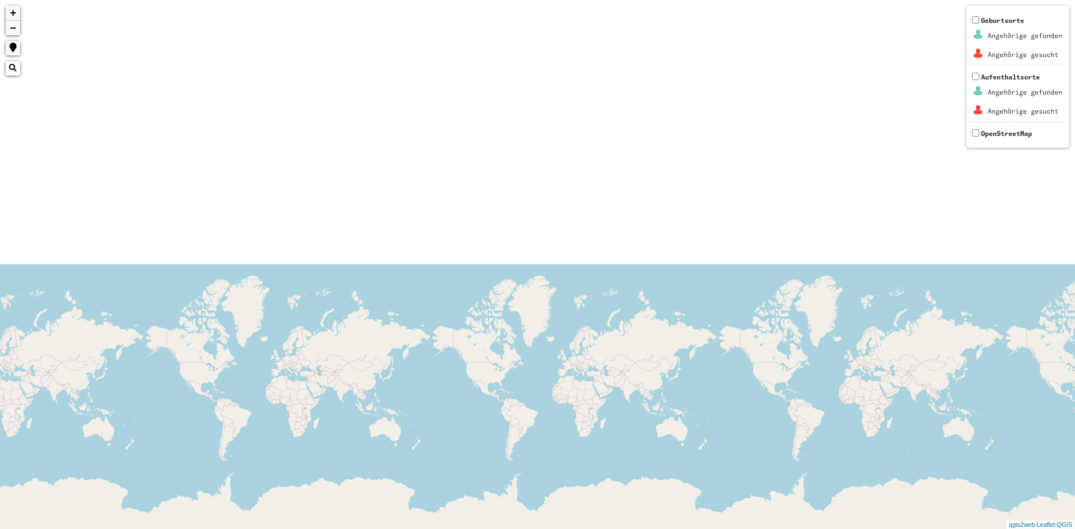
drag, startPoint x: 1075, startPoint y: 302, endPoint x: 0, endPoint y: 243, distance: 1076.3
click at [119, 288] on div "+ − Nothing found. Geburtsorte Angehörige gefunden Angehörige gesucht Aufenthal…" at bounding box center [537, 264] width 1075 height 529
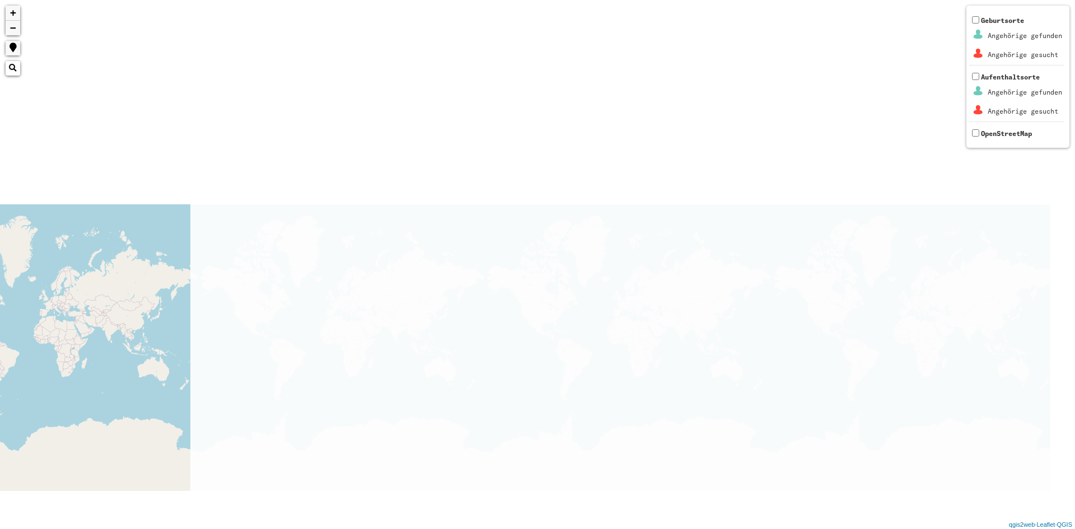
drag, startPoint x: 945, startPoint y: 272, endPoint x: 0, endPoint y: 233, distance: 945.5
click at [0, 233] on div "+ − Nothing found. Geburtsorte Angehörige gefunden Angehörige gesucht Aufenthal…" at bounding box center [537, 264] width 1075 height 529
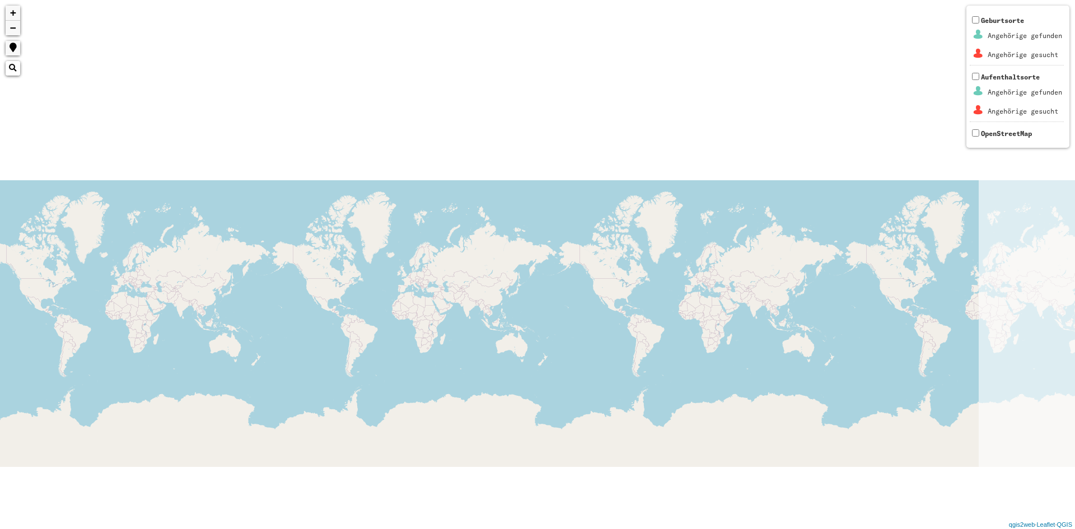
drag, startPoint x: 1051, startPoint y: 226, endPoint x: 0, endPoint y: 4, distance: 1073.6
click at [0, 85] on div "+ − Nothing found. Geburtsorte Angehörige gefunden Angehörige gesucht Aufenthal…" at bounding box center [537, 264] width 1075 height 529
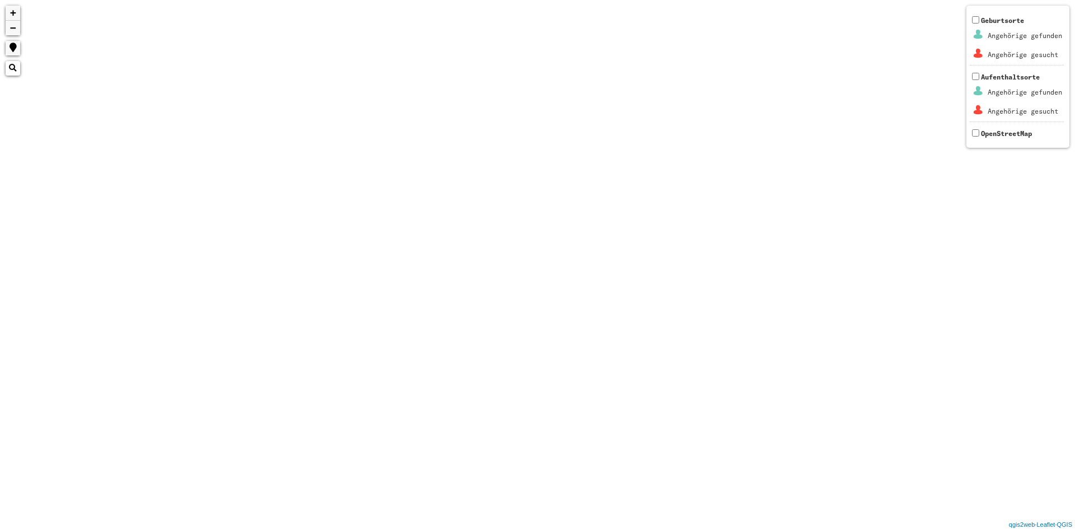
drag, startPoint x: 1075, startPoint y: 264, endPoint x: 685, endPoint y: 506, distance: 458.7
click at [698, 529] on html "+ − Nothing found. Geburtsorte Angehörige gefunden Angehörige gesucht Aufenthal…" at bounding box center [537, 264] width 1075 height 529
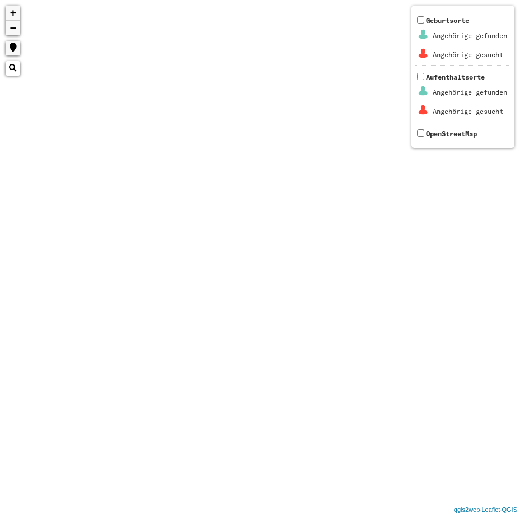
drag, startPoint x: 283, startPoint y: 53, endPoint x: 304, endPoint y: 22, distance: 37.1
click at [295, 40] on div "+ − Nothing found. Geburtsorte Angehörige gefunden Angehörige gesucht Aufenthal…" at bounding box center [260, 257] width 520 height 514
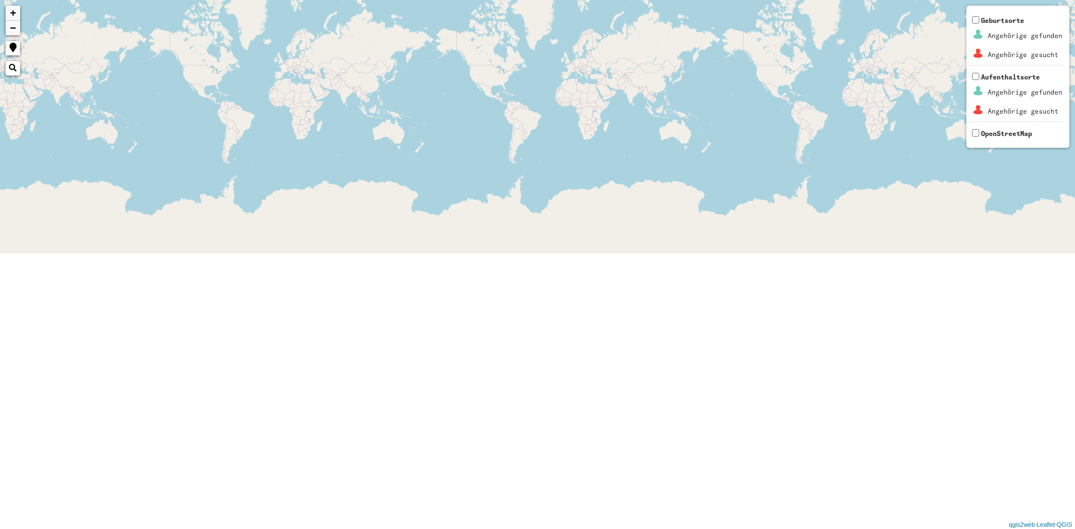
drag, startPoint x: 589, startPoint y: 255, endPoint x: 680, endPoint y: 556, distance: 313.7
click at [680, 529] on html "+ − Nothing found. Geburtsorte Angehörige gefunden Angehörige gesucht Aufenthal…" at bounding box center [537, 264] width 1075 height 529
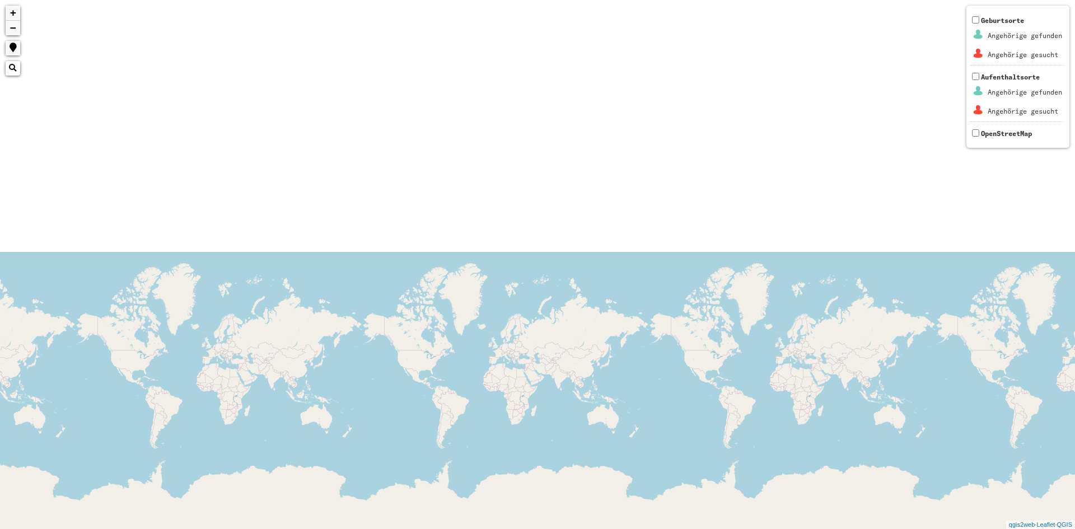
drag, startPoint x: 684, startPoint y: 158, endPoint x: 612, endPoint y: 435, distance: 285.4
click at [612, 435] on div "+ − Nothing found. Geburtsorte Angehörige gefunden Angehörige gesucht Aufenthal…" at bounding box center [537, 264] width 1075 height 529
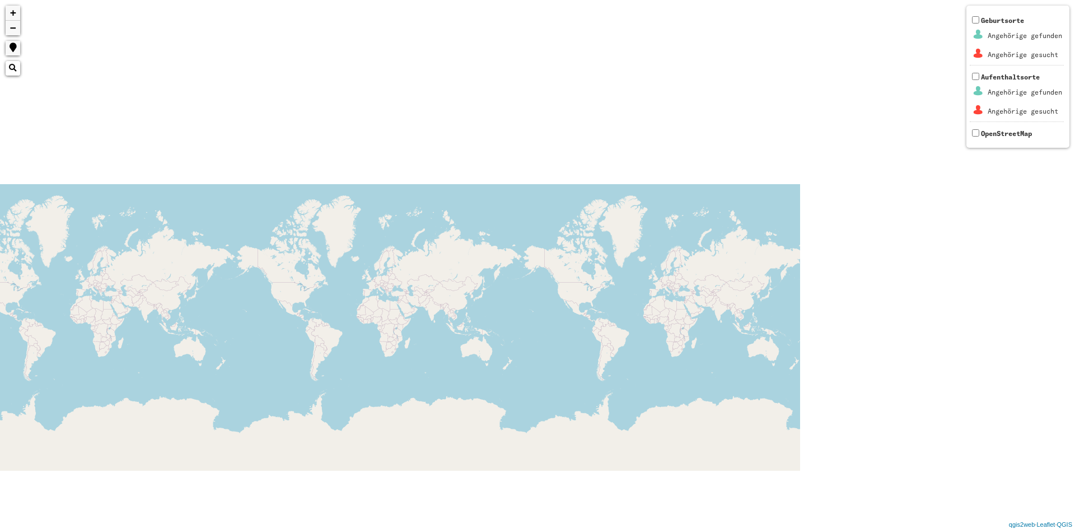
drag, startPoint x: 701, startPoint y: 379, endPoint x: 269, endPoint y: 321, distance: 436.1
click at [274, 321] on div "+ − Nothing found. Geburtsorte Angehörige gefunden Angehörige gesucht Aufenthal…" at bounding box center [537, 264] width 1075 height 529
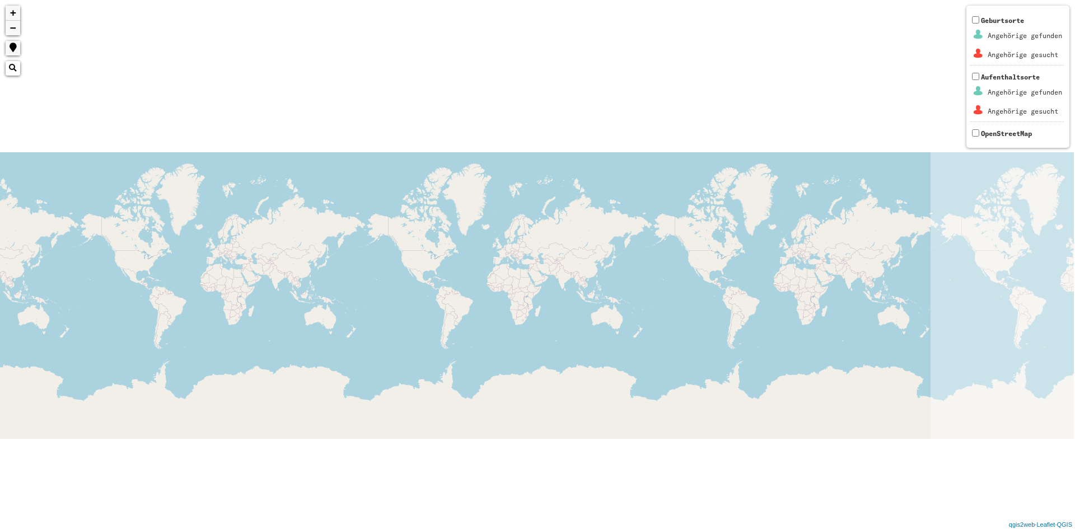
drag, startPoint x: 516, startPoint y: 262, endPoint x: 7, endPoint y: 264, distance: 509.6
click at [223, 267] on div "+ − Nothing found. Geburtsorte Angehörige gefunden Angehörige gesucht Aufenthal…" at bounding box center [537, 264] width 1075 height 529
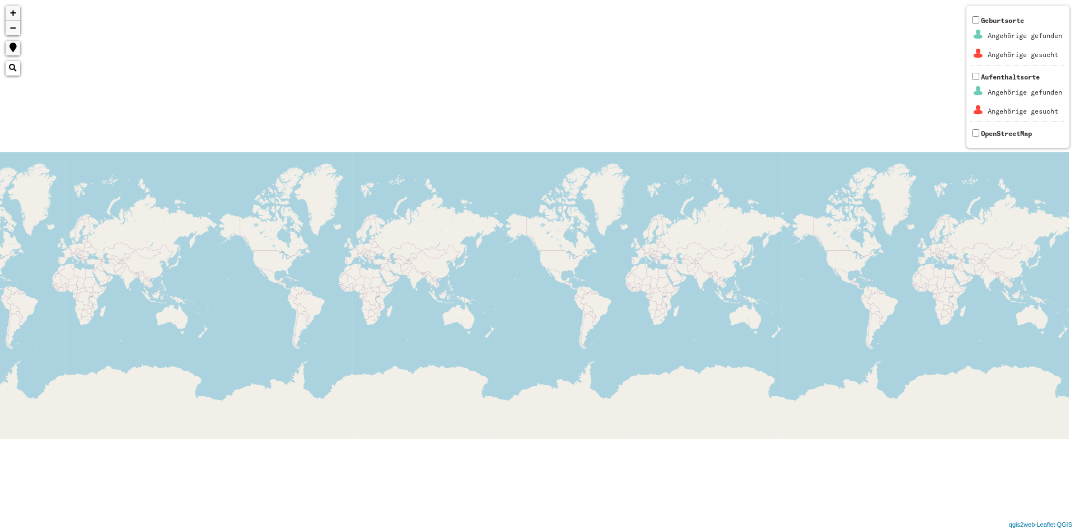
drag, startPoint x: 548, startPoint y: 227, endPoint x: 258, endPoint y: 246, distance: 290.7
click at [328, 246] on div "+ − Nothing found. Geburtsorte Angehörige gefunden Angehörige gesucht Aufenthal…" at bounding box center [537, 264] width 1075 height 529
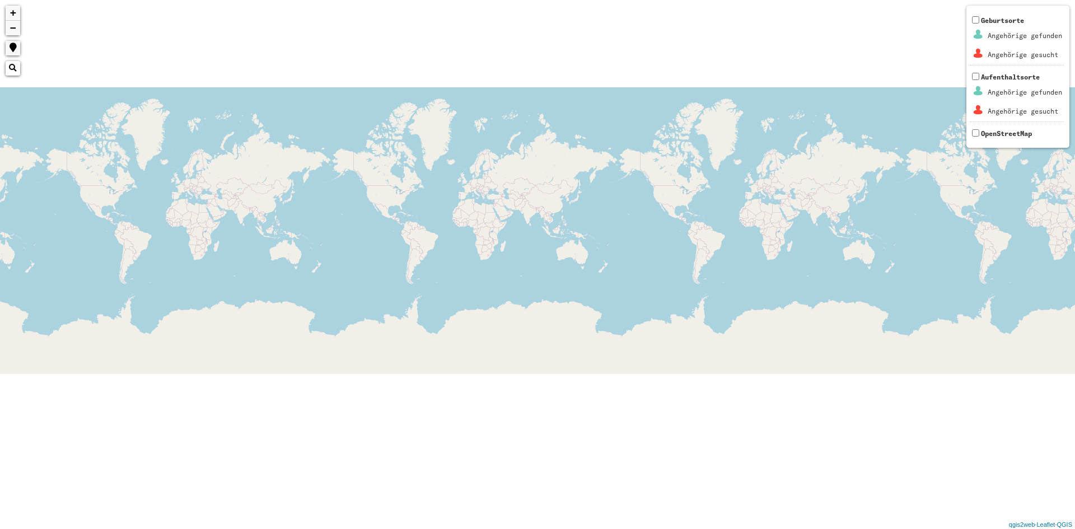
drag, startPoint x: 1045, startPoint y: 371, endPoint x: 0, endPoint y: 247, distance: 1052.8
click at [0, 247] on div "+ − Nothing found. Geburtsorte Angehörige gefunden Angehörige gesucht Aufenthal…" at bounding box center [537, 264] width 1075 height 529
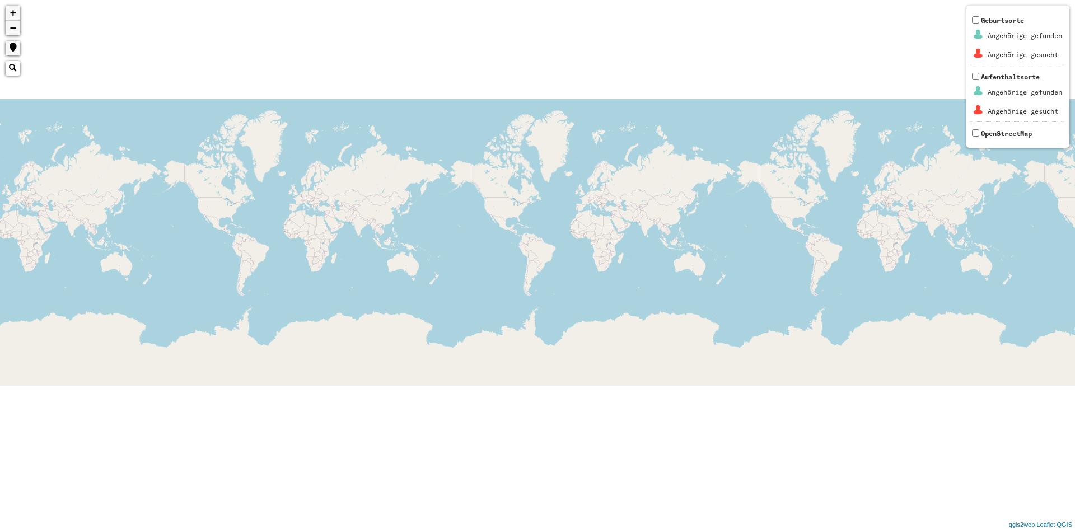
drag, startPoint x: 1031, startPoint y: 208, endPoint x: 166, endPoint y: 195, distance: 864.7
click at [0, 218] on div "+ − Nothing found. Geburtsorte Angehörige gefunden Angehörige gesucht Aufenthal…" at bounding box center [537, 264] width 1075 height 529
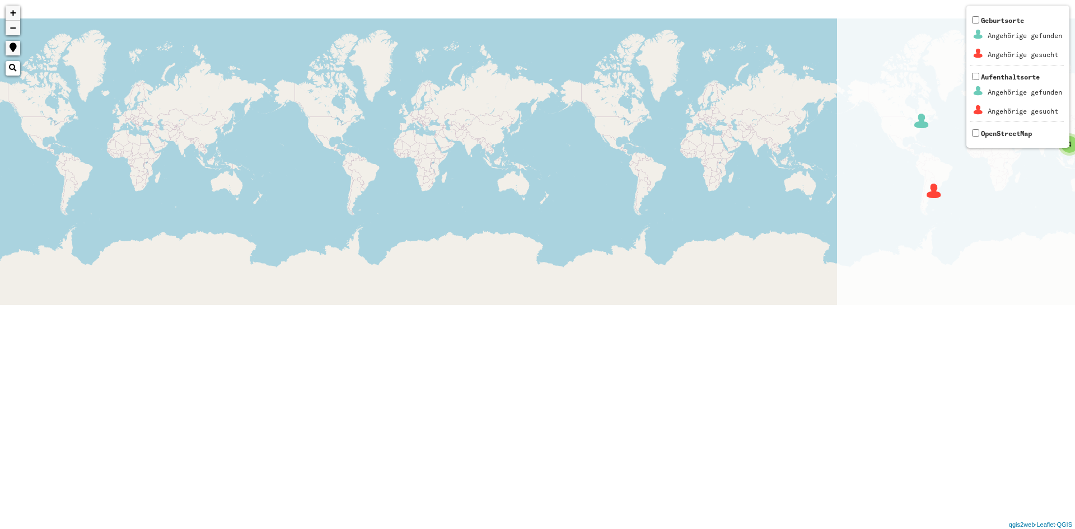
drag, startPoint x: 1038, startPoint y: 198, endPoint x: 91, endPoint y: 113, distance: 950.8
click at [0, 118] on div "526 4 1496 + − Nothing found. Geburtsorte Angehörige gefunden Angehörige gesuch…" at bounding box center [537, 264] width 1075 height 529
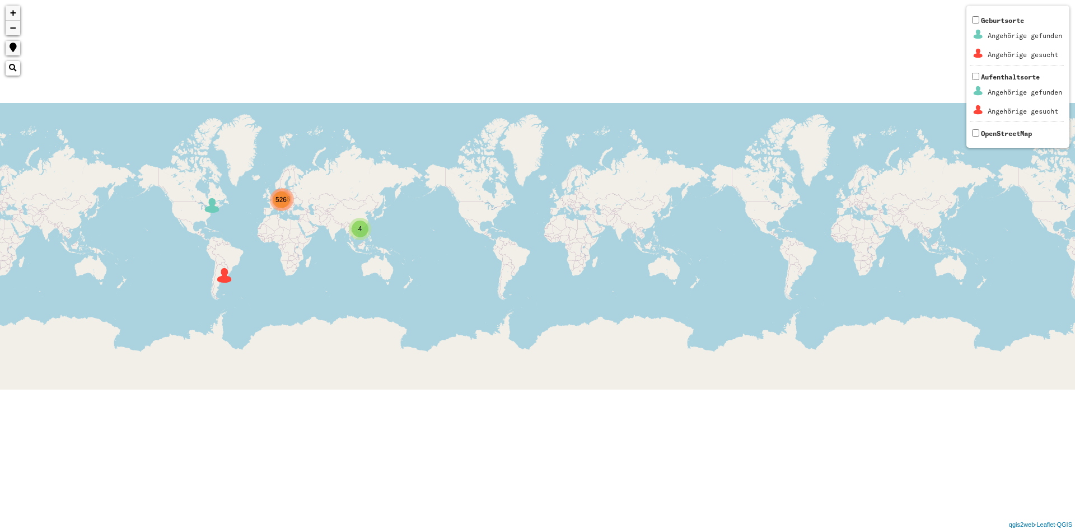
drag, startPoint x: 1041, startPoint y: 230, endPoint x: 296, endPoint y: 305, distance: 748.5
click at [325, 308] on div "526 4 1496 + − Nothing found. Geburtsorte Angehörige gefunden Angehörige gesuch…" at bounding box center [537, 264] width 1075 height 529
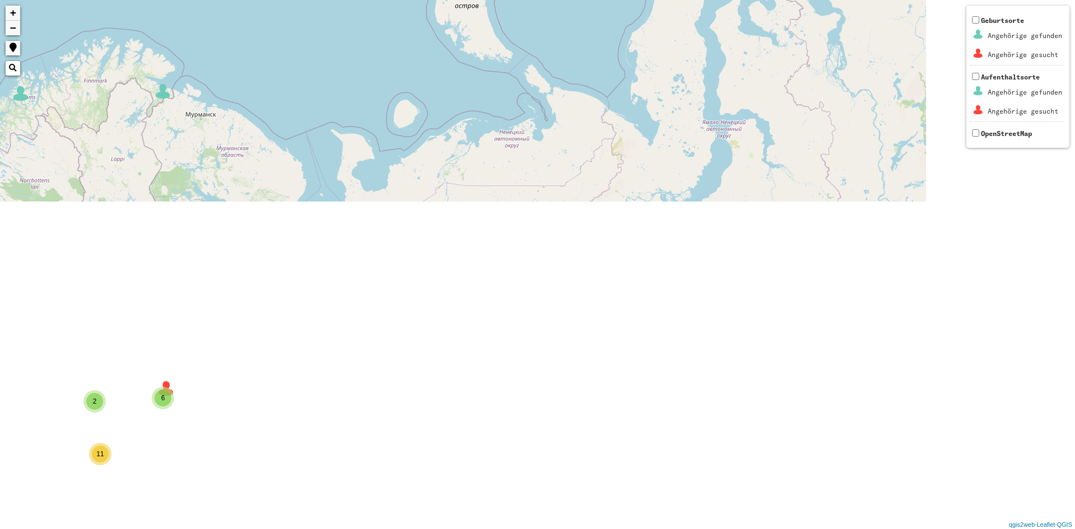
drag, startPoint x: 477, startPoint y: 356, endPoint x: 340, endPoint y: 57, distance: 328.8
click at [279, 42] on div "3 3 2 8 2 4 5 12 10 11 6 + − Nothing found. Geburtsorte Angehörige gefunden Ang…" at bounding box center [537, 264] width 1075 height 529
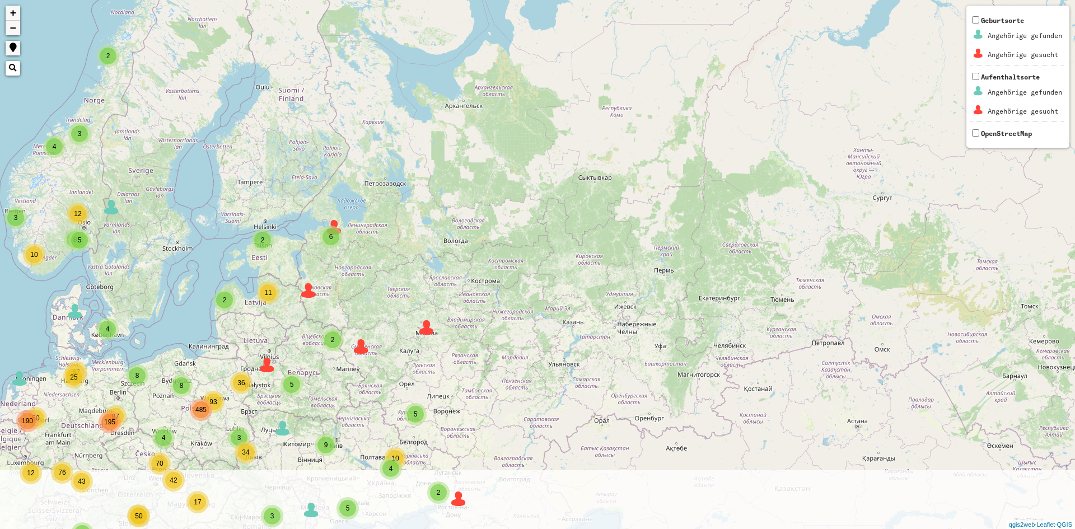
drag, startPoint x: 320, startPoint y: 443, endPoint x: 449, endPoint y: 247, distance: 234.5
click at [453, 246] on div "3 3 2 8 2 4 5 12 10 11 6 4 3 8 93 4 87 25 43 42 50 50 12 11 24 37 5 5 2 2 2 10 …" at bounding box center [537, 264] width 1075 height 529
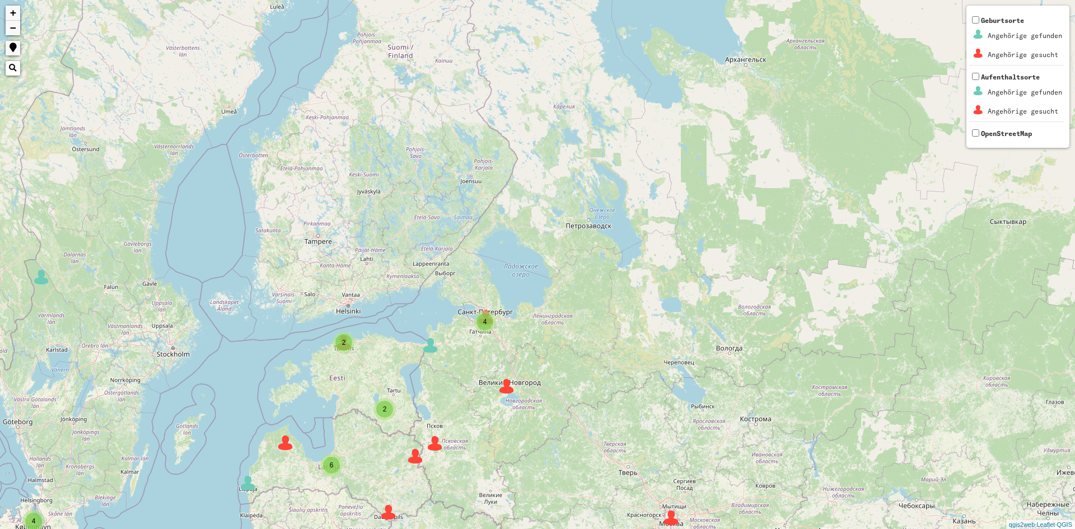
drag, startPoint x: 221, startPoint y: 294, endPoint x: 582, endPoint y: 122, distance: 400.8
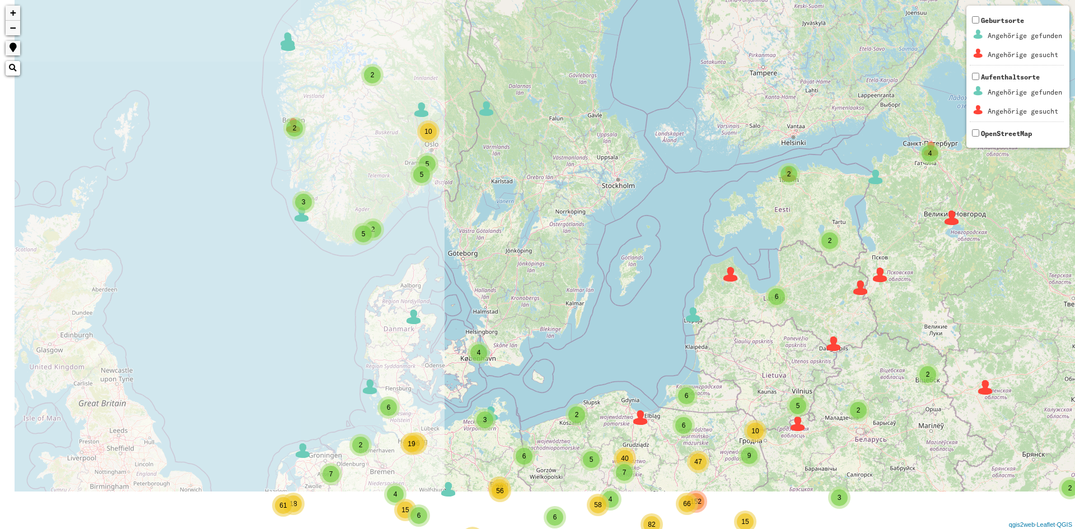
drag, startPoint x: 582, startPoint y: 122, endPoint x: 636, endPoint y: 93, distance: 60.4
click at [629, 69] on div "2 2 3 2 5 2 2 7 6 8 4 9 66 4 6 4 6 38 33 4 19 2 4 5 17 15 2 19 12 9 49 18 6 6 2…" at bounding box center [537, 264] width 1075 height 529
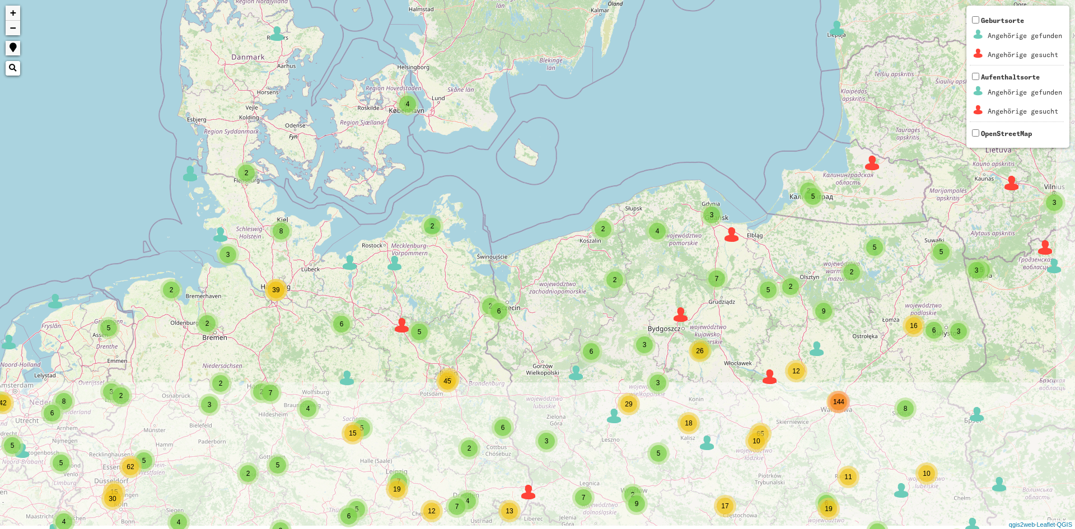
drag, startPoint x: 421, startPoint y: 363, endPoint x: 285, endPoint y: 93, distance: 302.5
click at [285, 93] on div "2 2 3 2 3 6 2 2 2 2 6 3 6 3 10 54 2 3 3 4 2 35 7 5 7 9 5 2 2 18 3 2 2 3 5 7 10 …" at bounding box center [537, 264] width 1075 height 529
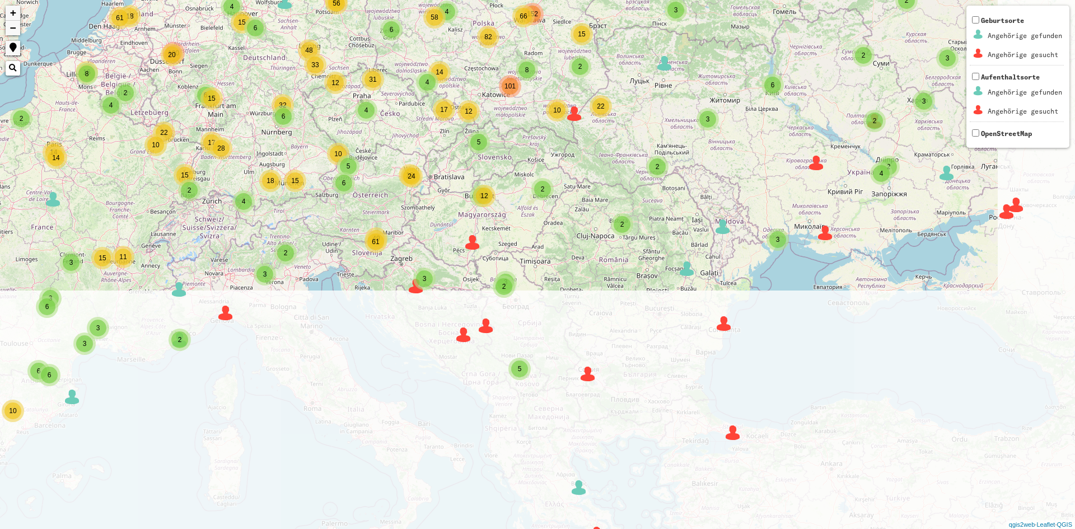
drag, startPoint x: 395, startPoint y: 386, endPoint x: 326, endPoint y: 45, distance: 347.9
click at [316, 43] on div "48" at bounding box center [309, 50] width 22 height 22
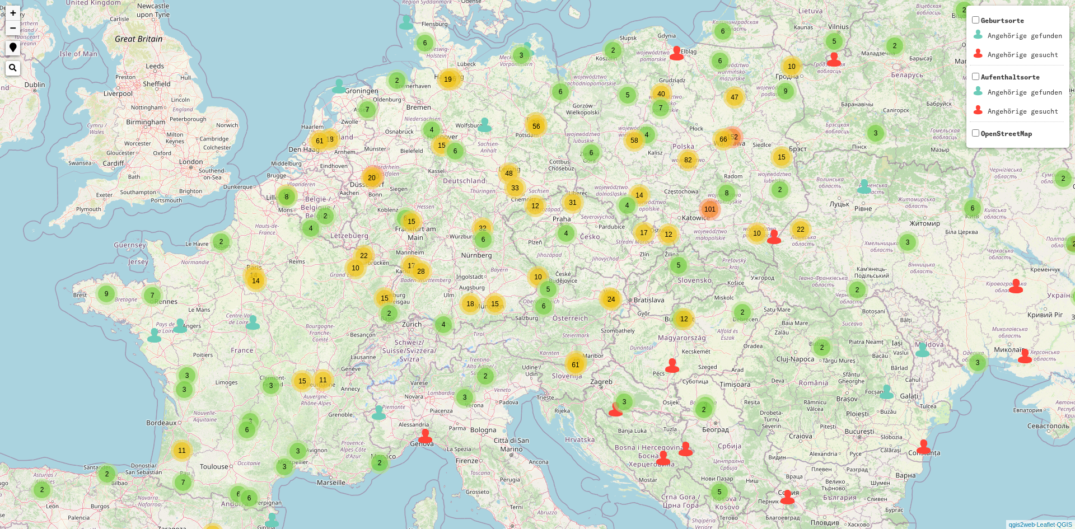
drag, startPoint x: 86, startPoint y: 125, endPoint x: 288, endPoint y: 249, distance: 236.8
click at [288, 249] on div "2 2 3 2 3 5 2 2 7 6 8 4 9 66 4 6 4 6 38 33 4 19 2 4 5 17 15 2 19 12 9 49 18 6 6…" at bounding box center [537, 264] width 1075 height 529
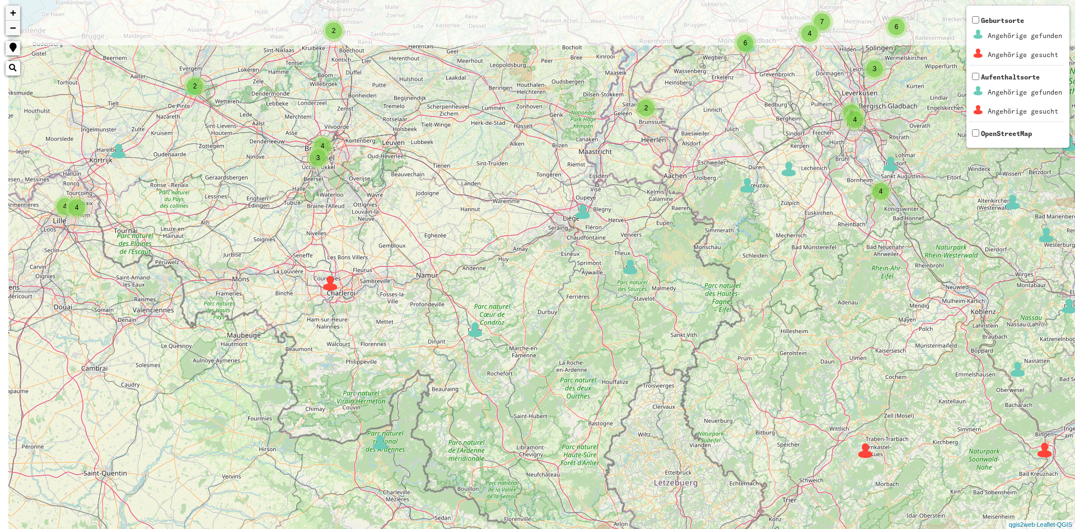
drag, startPoint x: 212, startPoint y: 102, endPoint x: 290, endPoint y: 263, distance: 179.1
click at [275, 263] on div "3 5 2 3 2 2 2 3 3 2 3 2 8 2 4 3 2 3 3 4 4 4 3 2 2 4 2 3 4 8 2 2 2 4 4 2 6 3 2 2…" at bounding box center [537, 264] width 1075 height 529
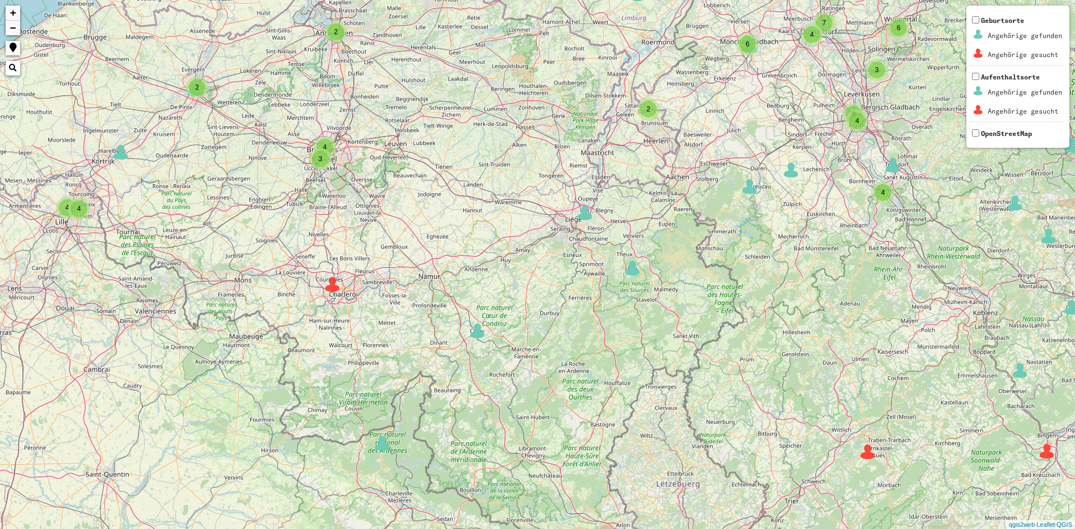
click at [329, 287] on img at bounding box center [332, 284] width 17 height 17
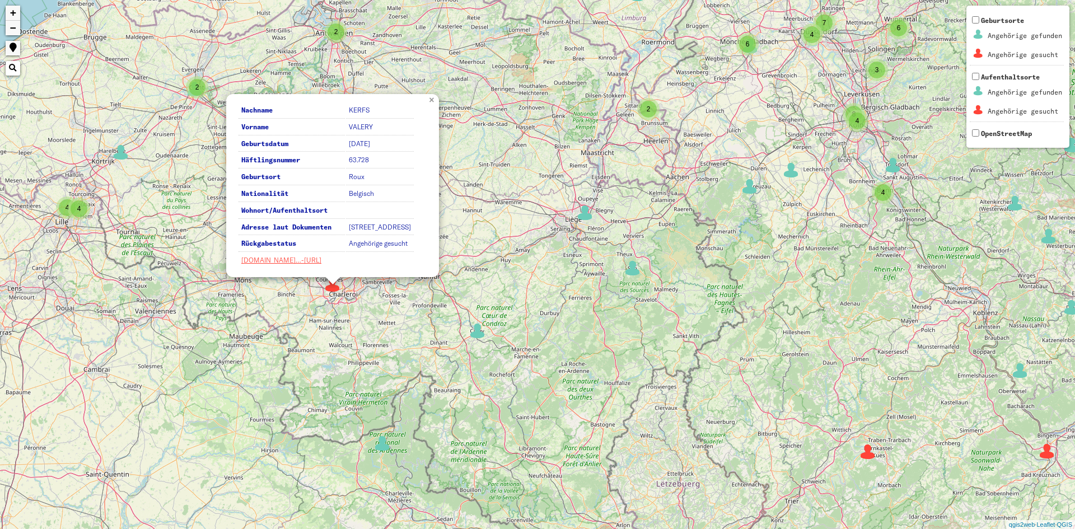
click at [437, 94] on link "×" at bounding box center [433, 99] width 12 height 10
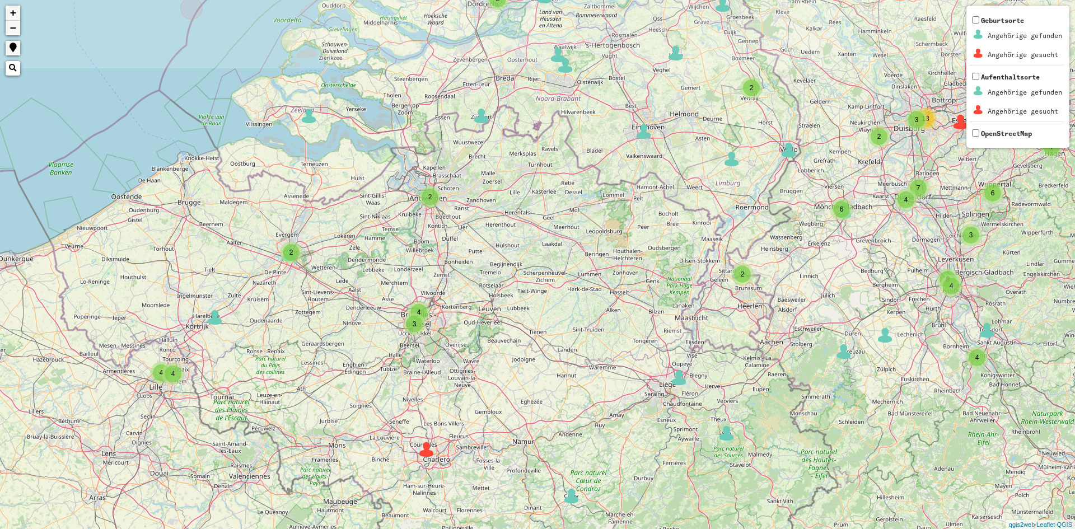
drag, startPoint x: 298, startPoint y: 112, endPoint x: 393, endPoint y: 280, distance: 192.5
click at [393, 280] on div "3 5 2 3 2 2 2 3 3 2 3 2 8 2 4 3 2 3 3 4 4 4 3 2 2 4 2 3 4 8 2 2 2 4 4 2 6 2 2 6…" at bounding box center [537, 264] width 1075 height 529
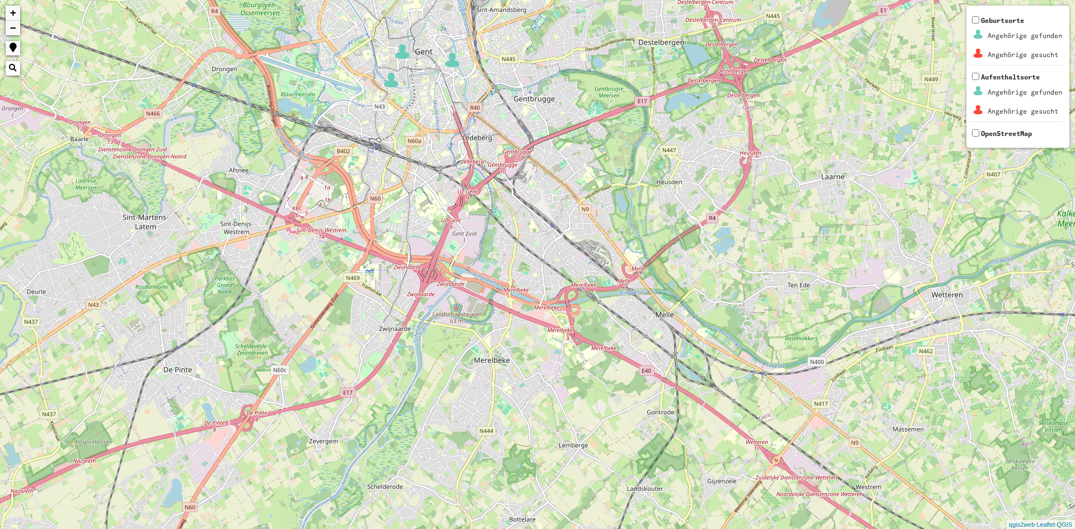
drag, startPoint x: 382, startPoint y: 338, endPoint x: 399, endPoint y: 215, distance: 124.3
click at [399, 215] on div "+ − Nothing found. Geburtsorte Angehörige gefunden Angehörige gesucht Aufenthal…" at bounding box center [537, 264] width 1075 height 529
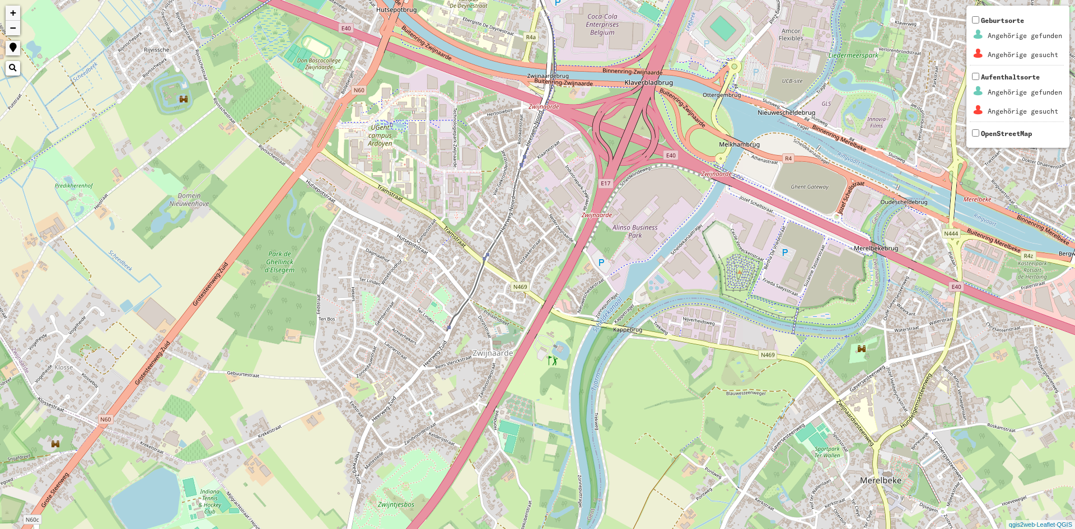
click at [370, 241] on div "+ − Nothing found. Geburtsorte Angehörige gefunden Angehörige gesucht Aufenthal…" at bounding box center [537, 264] width 1075 height 529
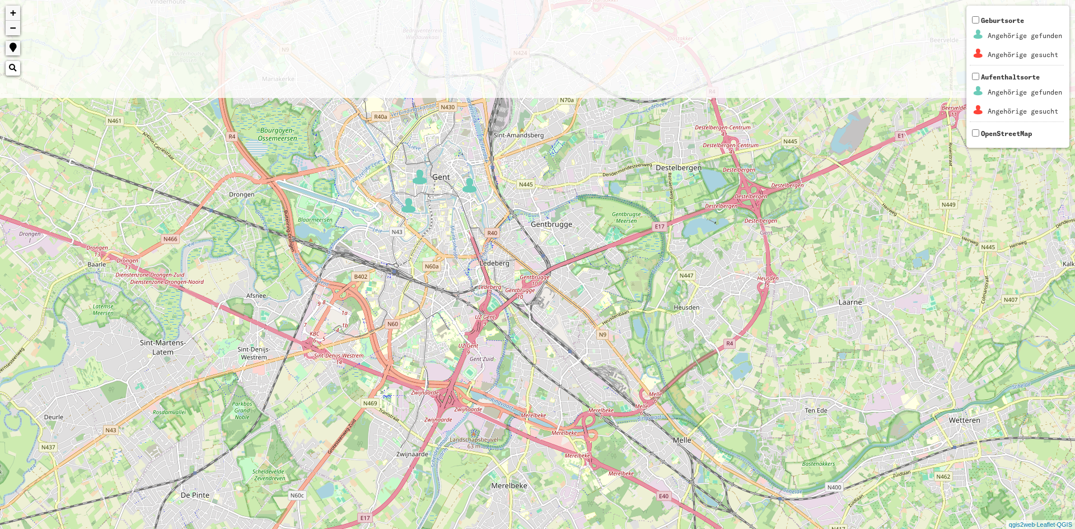
drag, startPoint x: 436, startPoint y: 118, endPoint x: 417, endPoint y: 307, distance: 190.2
click at [417, 307] on div "+ − Nothing found. Geburtsorte Angehörige gefunden Angehörige gesucht Aufenthal…" at bounding box center [537, 264] width 1075 height 529
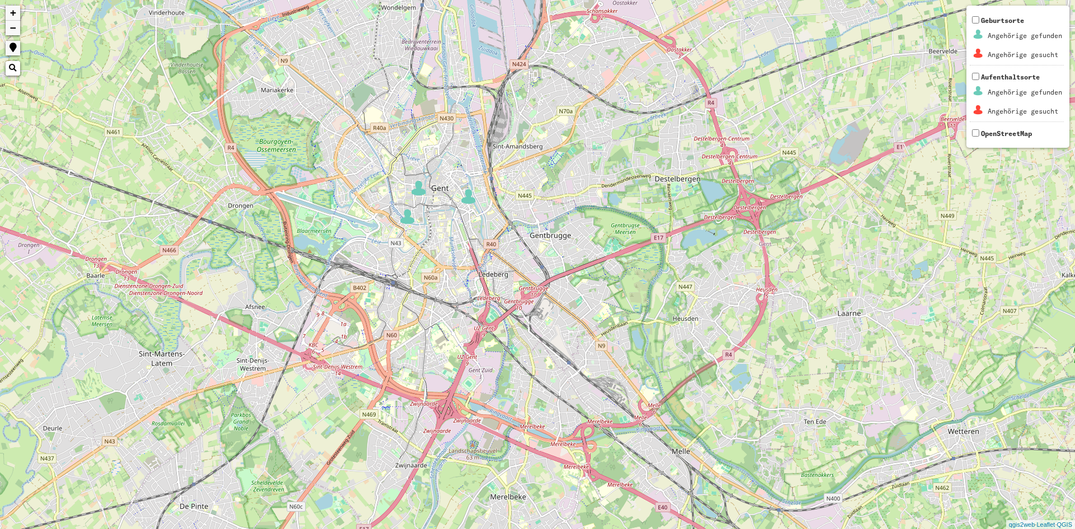
click at [404, 222] on img at bounding box center [407, 216] width 17 height 17
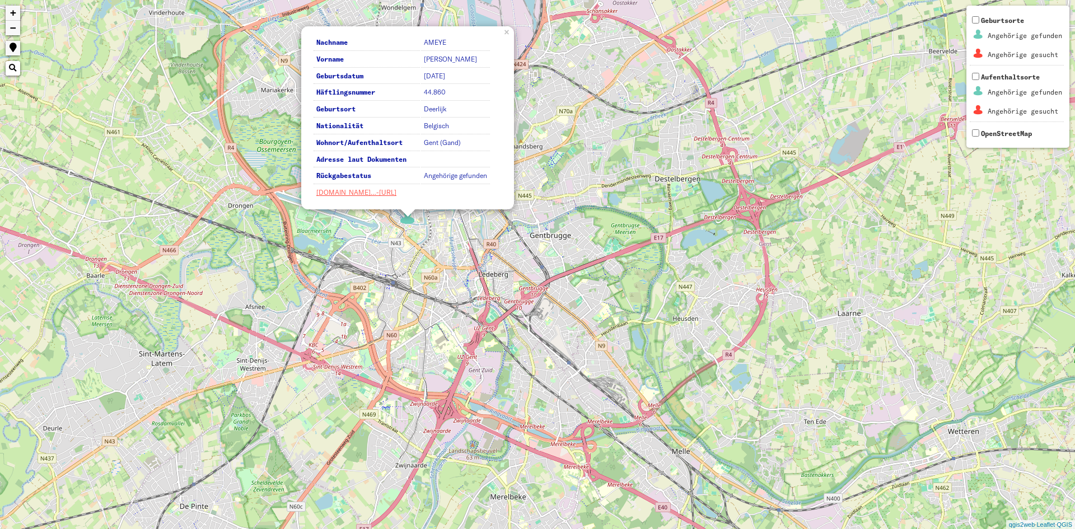
click at [504, 29] on link "×" at bounding box center [508, 31] width 12 height 10
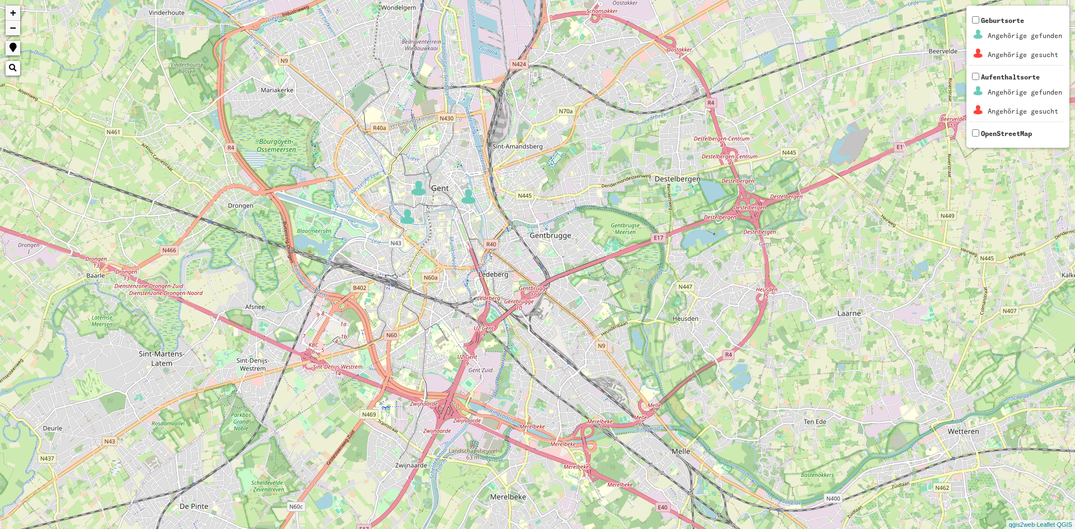
click at [469, 199] on img at bounding box center [468, 196] width 17 height 17
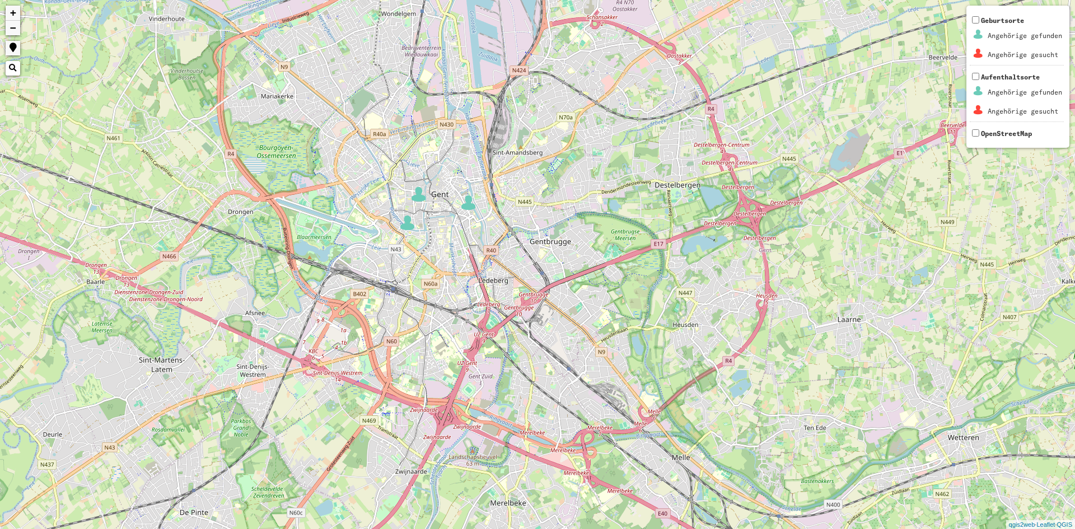
click at [421, 200] on img at bounding box center [418, 194] width 17 height 17
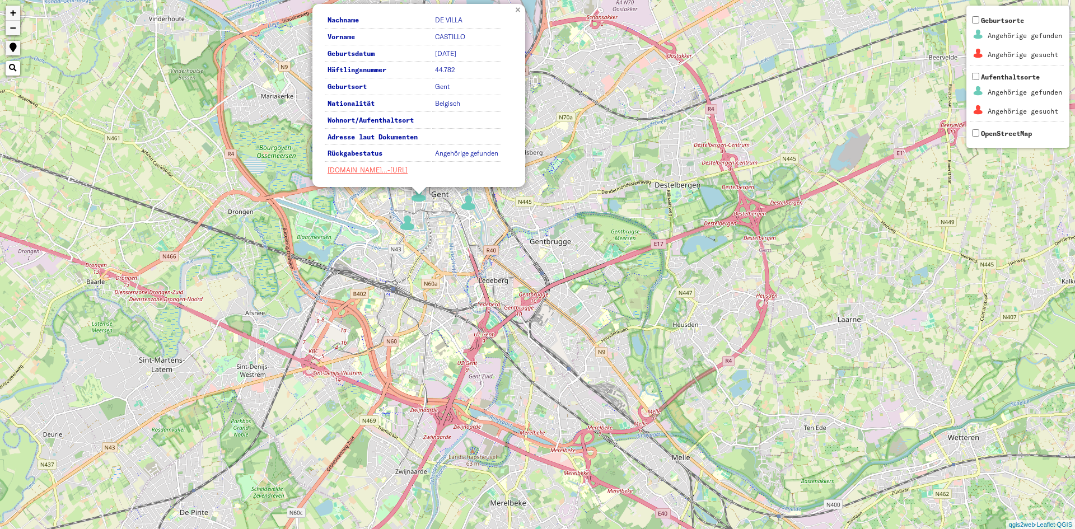
click at [514, 10] on link "×" at bounding box center [519, 9] width 12 height 10
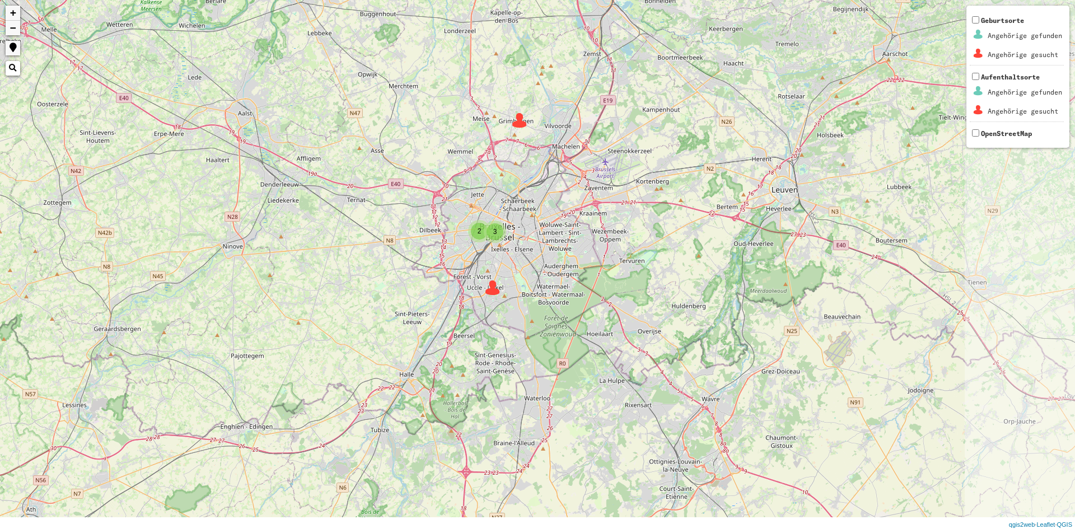
drag, startPoint x: 744, startPoint y: 242, endPoint x: 572, endPoint y: 213, distance: 174.8
click at [586, 213] on div "2 2 2 2 3 3 + − Nothing found. Geburtsorte Angehörige gefunden Angehörige gesuc…" at bounding box center [537, 264] width 1075 height 529
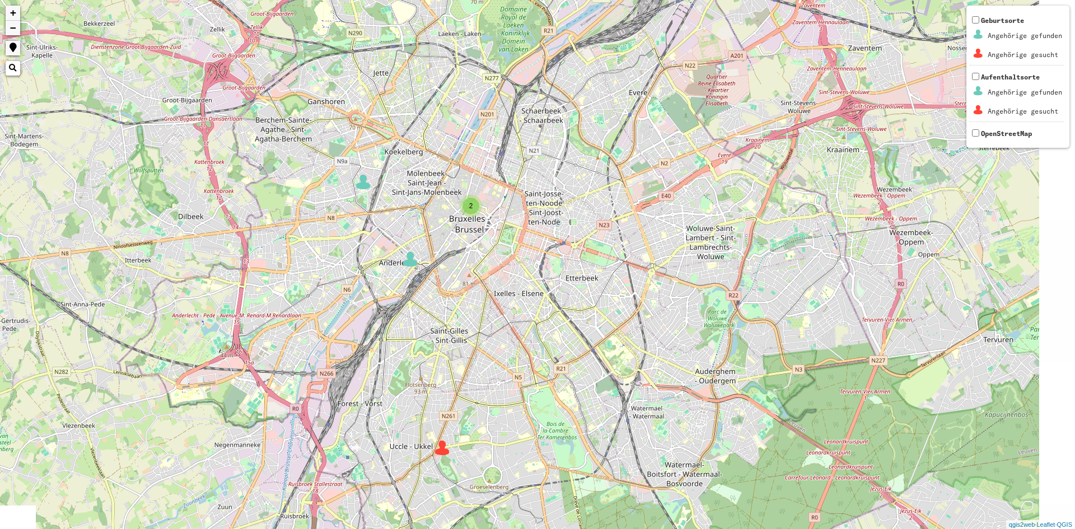
drag, startPoint x: 646, startPoint y: 268, endPoint x: 559, endPoint y: 260, distance: 87.2
click at [559, 260] on div "2 + − Nothing found. Geburtsorte Angehörige gefunden Angehörige gesucht Aufenth…" at bounding box center [537, 264] width 1075 height 529
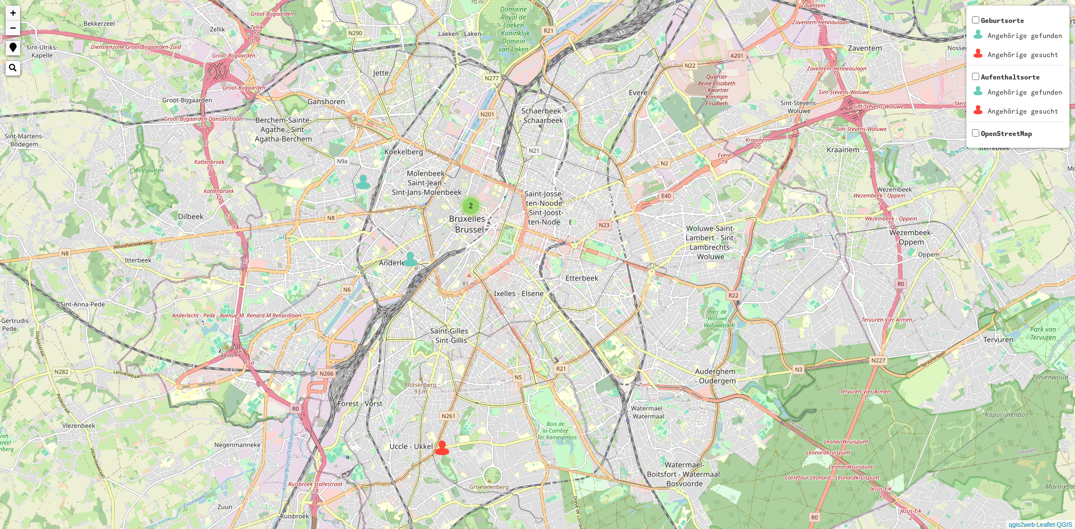
click at [408, 259] on img at bounding box center [410, 259] width 17 height 17
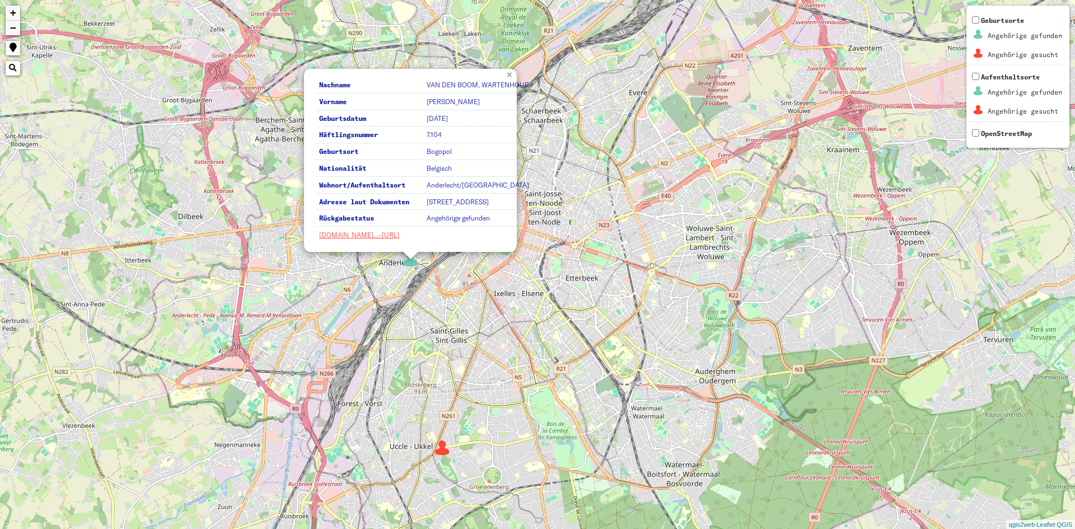
click at [508, 69] on link "×" at bounding box center [511, 74] width 12 height 10
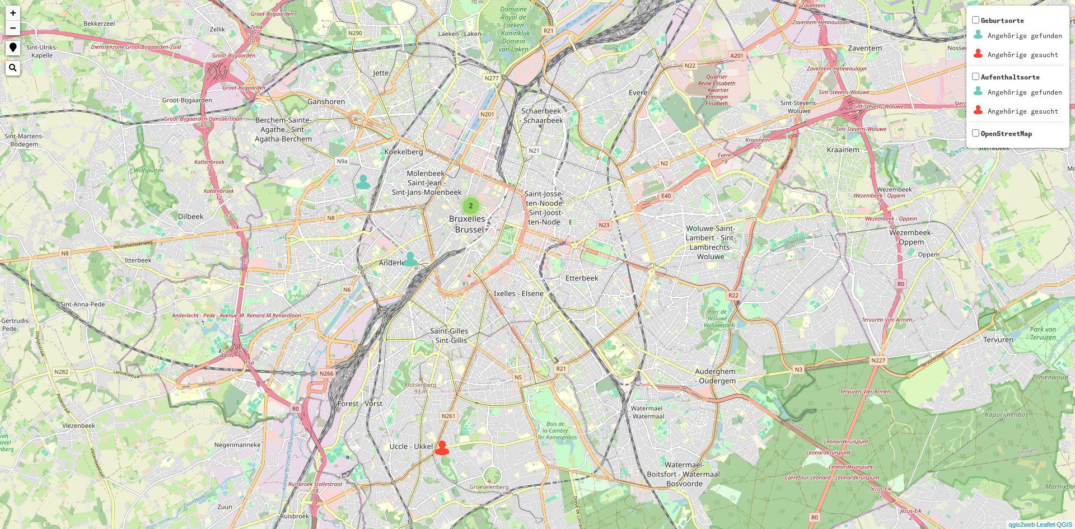
click at [370, 179] on img at bounding box center [363, 182] width 17 height 17
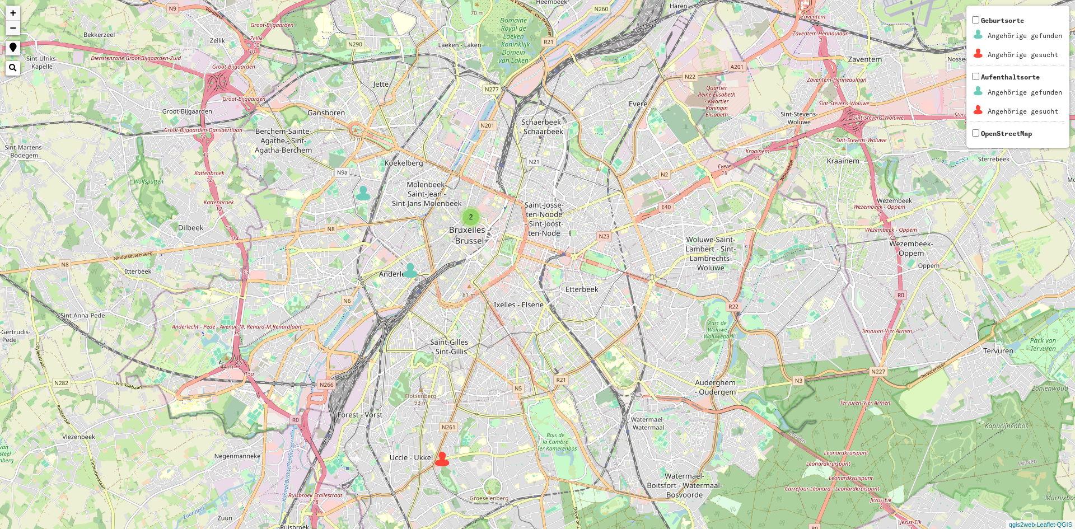
click at [472, 214] on span "2" at bounding box center [471, 217] width 4 height 8
click at [482, 237] on img at bounding box center [486, 231] width 17 height 17
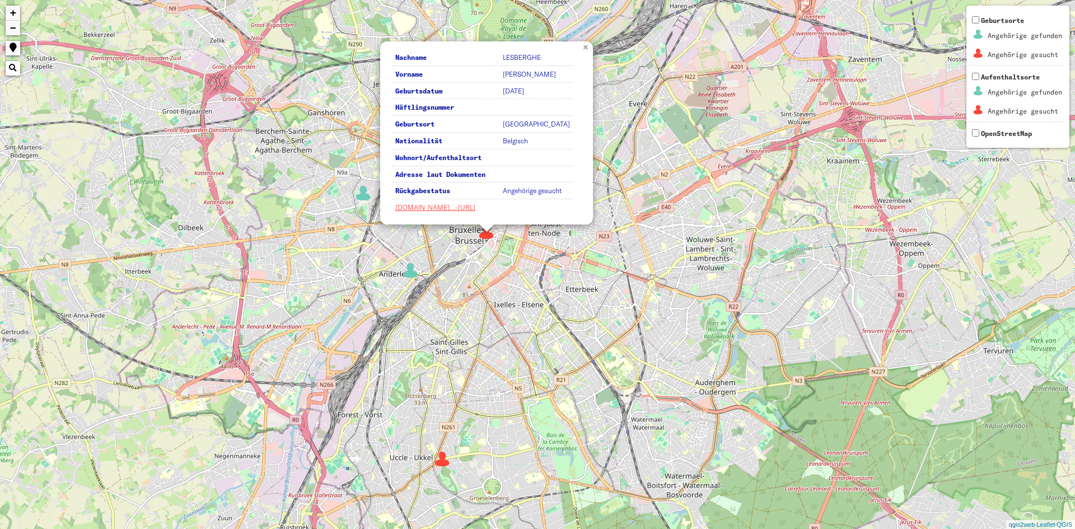
click at [584, 46] on link "×" at bounding box center [587, 46] width 12 height 10
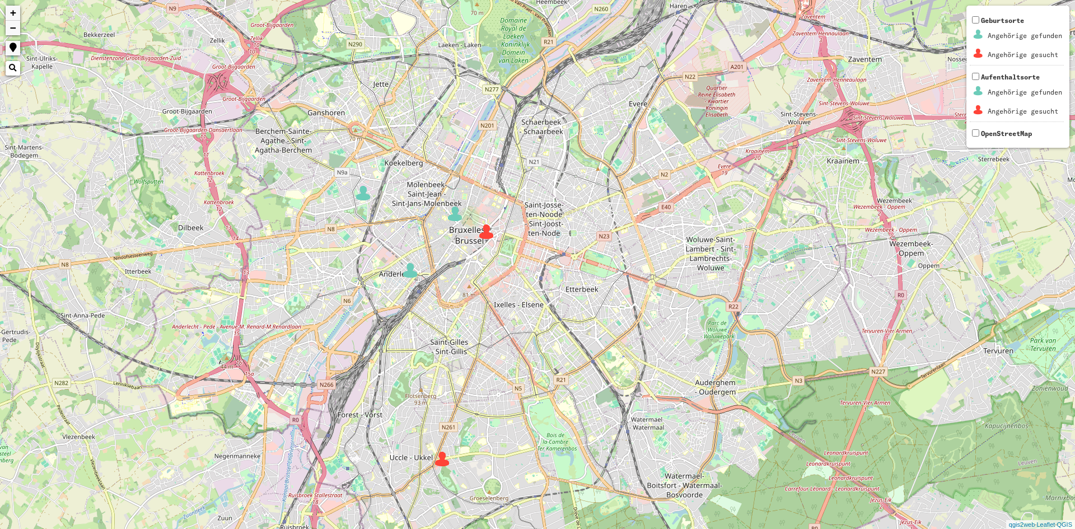
click at [455, 216] on img at bounding box center [455, 214] width 17 height 17
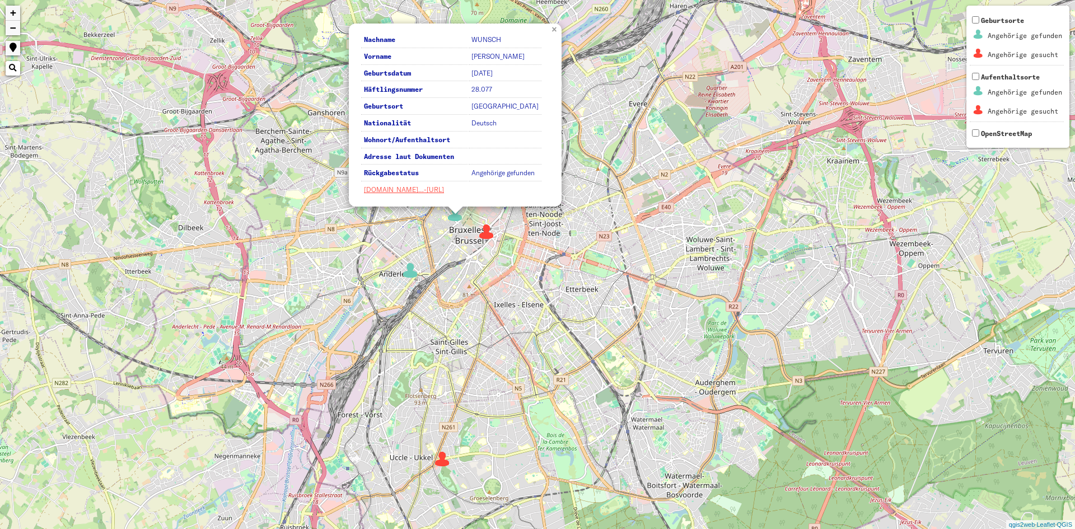
click at [552, 29] on link "×" at bounding box center [555, 29] width 12 height 10
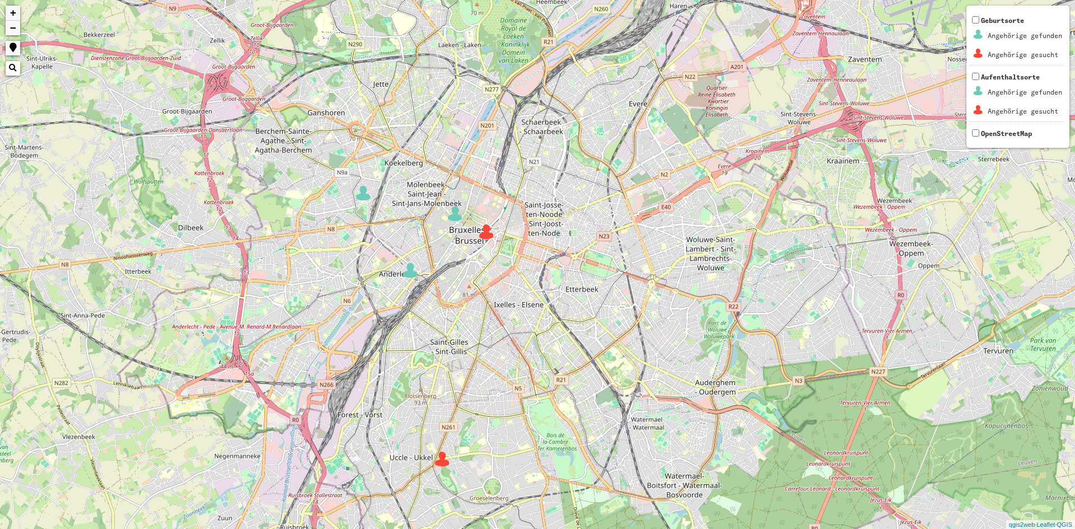
click at [446, 465] on img at bounding box center [442, 459] width 17 height 17
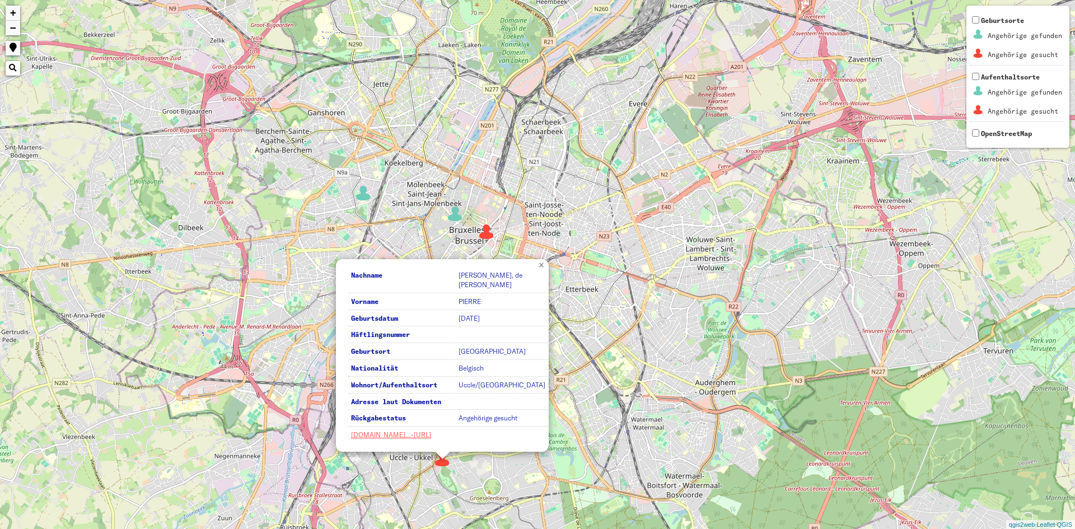
click at [538, 263] on link "×" at bounding box center [542, 264] width 12 height 10
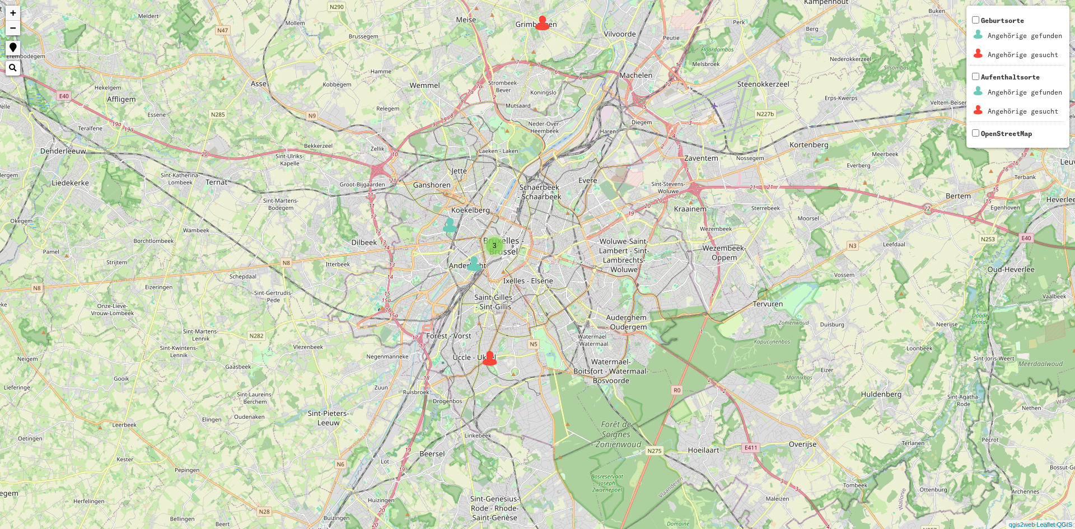
click at [542, 22] on img at bounding box center [542, 23] width 17 height 17
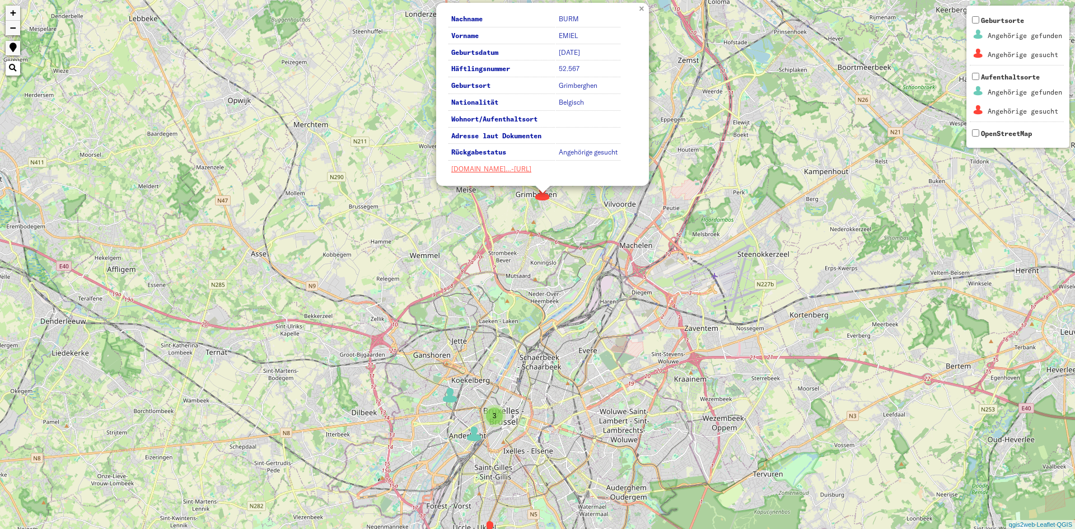
drag, startPoint x: 609, startPoint y: 22, endPoint x: 642, endPoint y: 10, distance: 35.5
click at [642, 10] on link "×" at bounding box center [643, 8] width 12 height 10
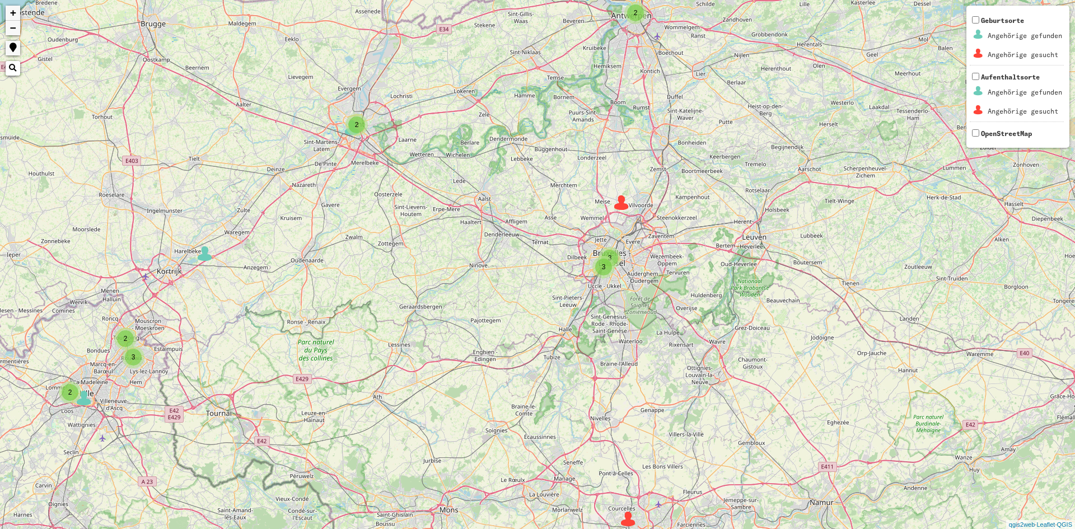
click at [206, 255] on img at bounding box center [205, 253] width 17 height 17
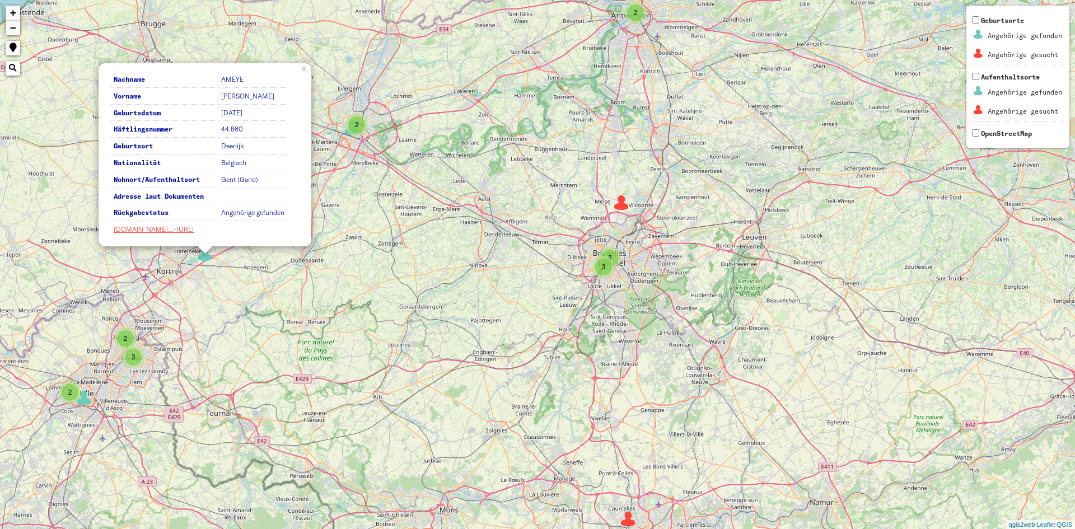
click at [303, 76] on div "Nachname AMEYE Vorname [PERSON_NAME] Geburtsdatum [DATE] Häftlingsnummer 44.860…" at bounding box center [205, 154] width 213 height 183
click at [632, 18] on div "2" at bounding box center [635, 12] width 17 height 17
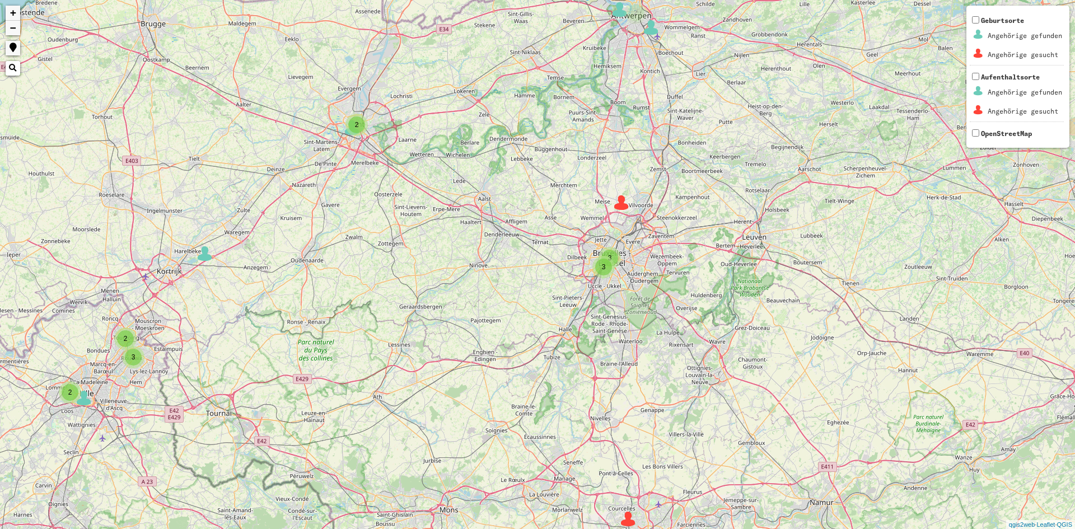
click at [643, 34] on img at bounding box center [651, 27] width 17 height 17
click at [648, 30] on img at bounding box center [651, 27] width 17 height 17
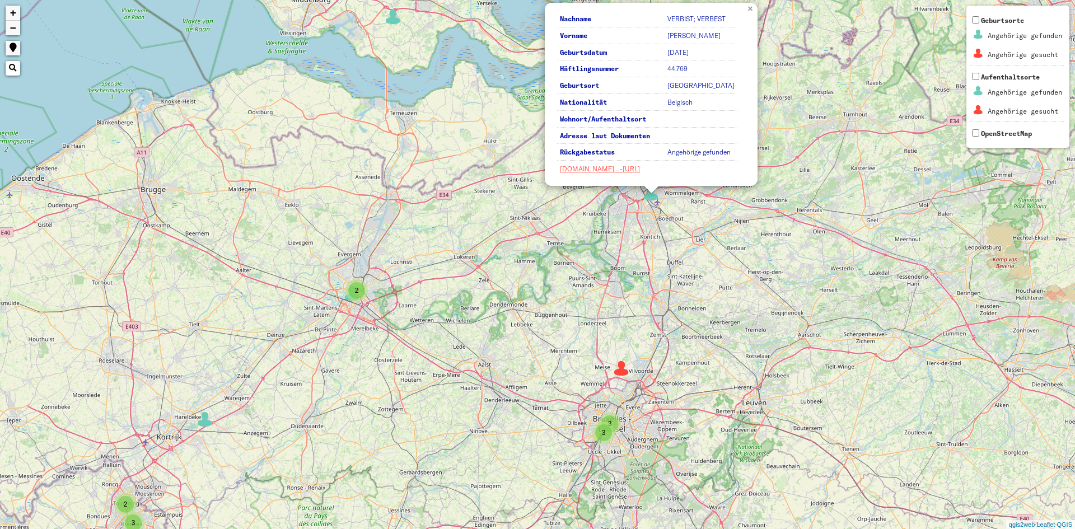
click at [752, 12] on link "×" at bounding box center [751, 8] width 12 height 10
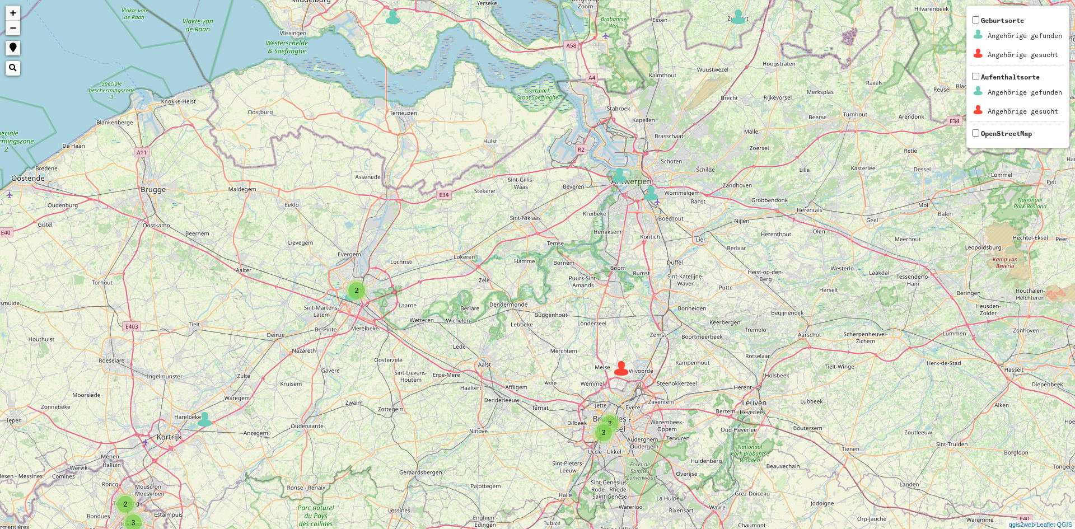
click at [619, 172] on img at bounding box center [620, 175] width 17 height 17
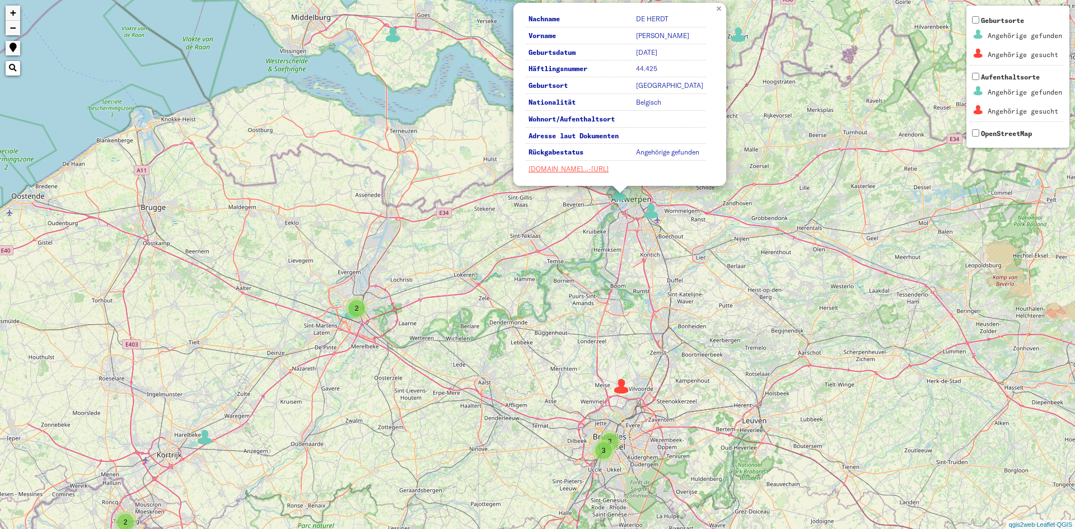
click at [720, 8] on link "×" at bounding box center [720, 8] width 12 height 10
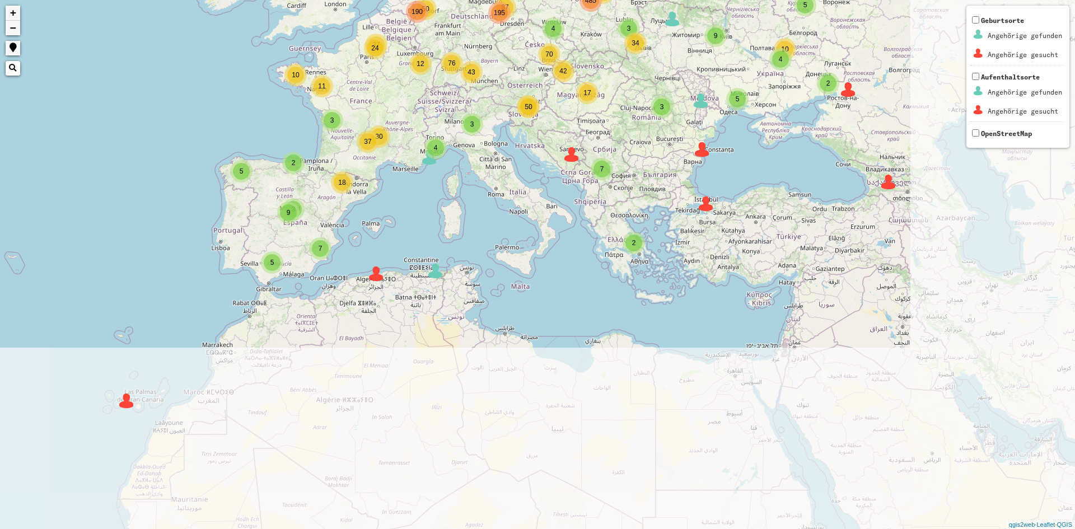
drag, startPoint x: 727, startPoint y: 329, endPoint x: 461, endPoint y: 88, distance: 359.2
click at [461, 88] on div "4 3 3 2 3 8 3 8 93 4 87 25 43 42 50 50 12 11 24 37 2 2 2 2 4 5 12 10 5 5 2 2 2 …" at bounding box center [537, 264] width 1075 height 529
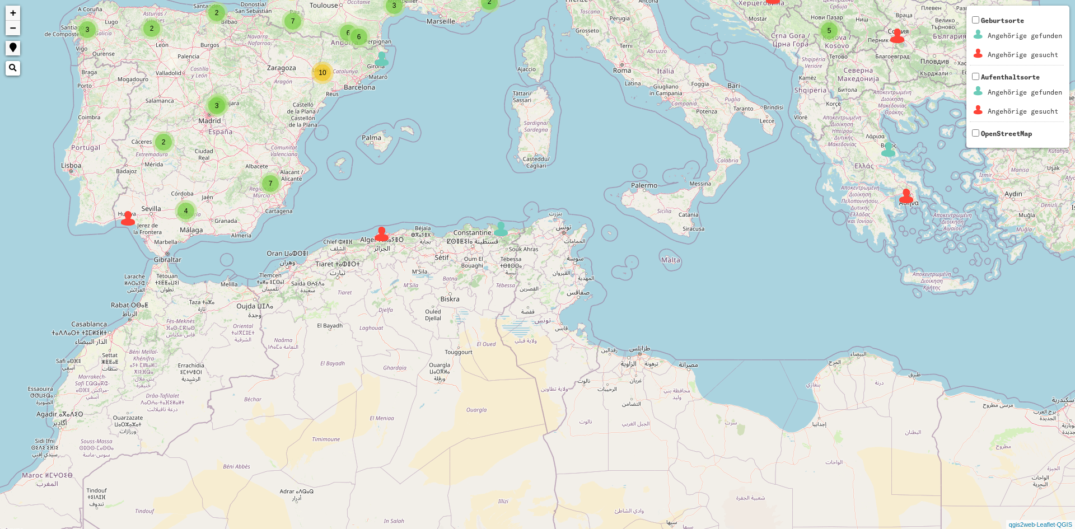
click at [501, 234] on img at bounding box center [501, 229] width 17 height 17
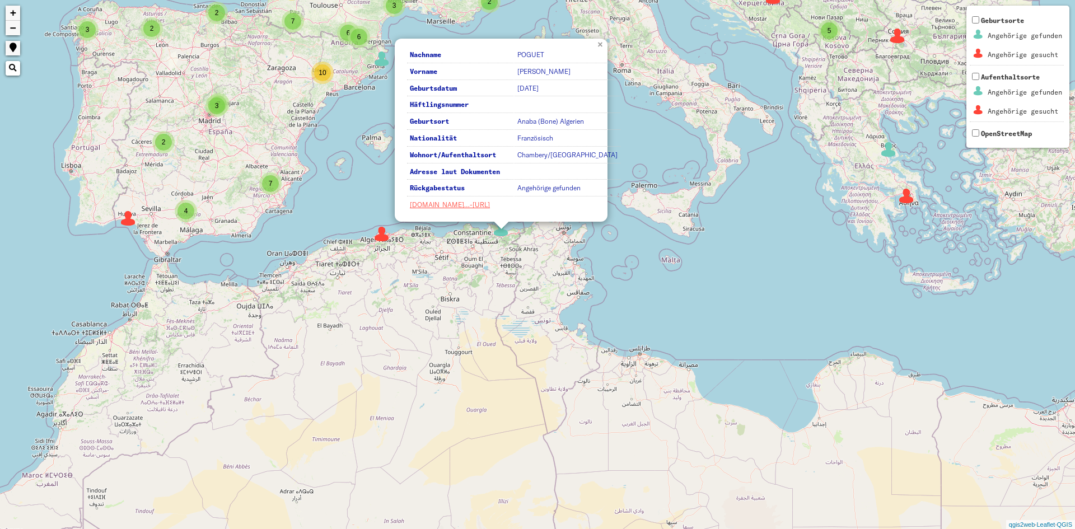
click at [603, 44] on link "×" at bounding box center [601, 44] width 12 height 10
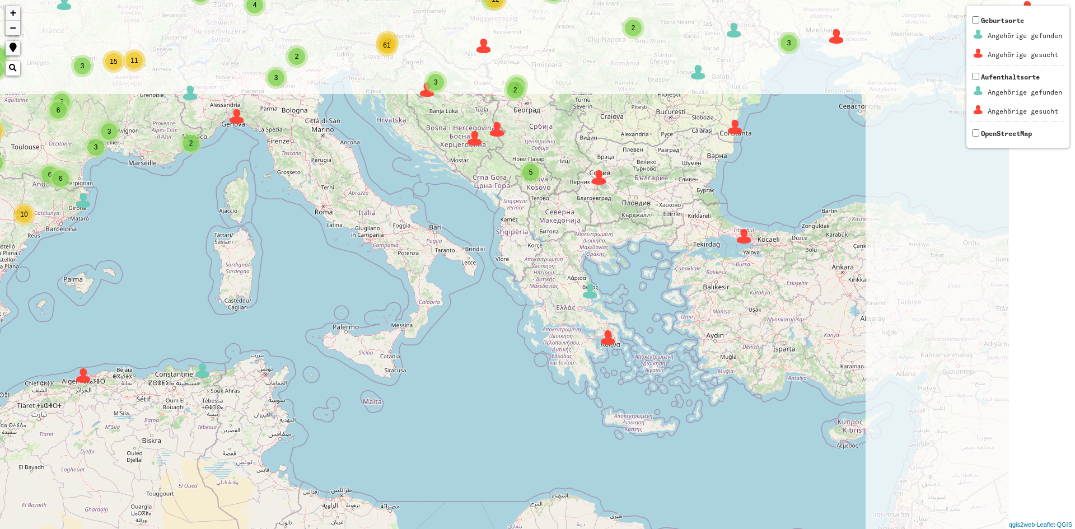
drag, startPoint x: 735, startPoint y: 86, endPoint x: 330, endPoint y: 278, distance: 448.4
click at [330, 278] on div "2 2 2 3 5 2 2 7 6 8 4 9 66 4 6 4 6 38 33 4 19 2 4 5 17 15 2 19 12 9 49 18 6 6 2…" at bounding box center [537, 264] width 1075 height 529
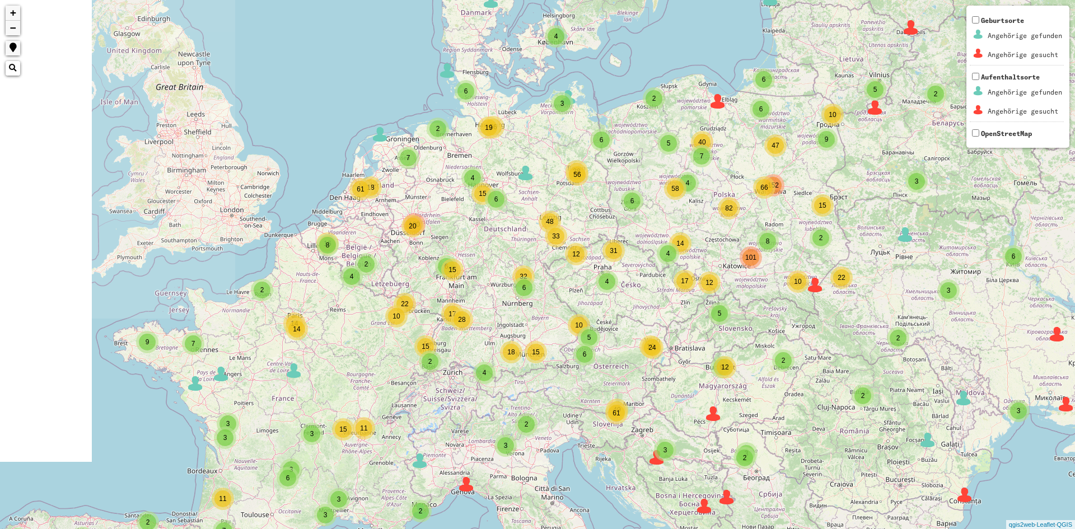
drag, startPoint x: 446, startPoint y: 88, endPoint x: 755, endPoint y: 338, distance: 397.8
click at [764, 352] on div "2 2 2 3 5 2 2 7 6 8 4 9 66 4 6 4 6 38 33 4 19 2 4 5 17 15 2 19 12 9 49 18 6 6 2…" at bounding box center [537, 264] width 1075 height 529
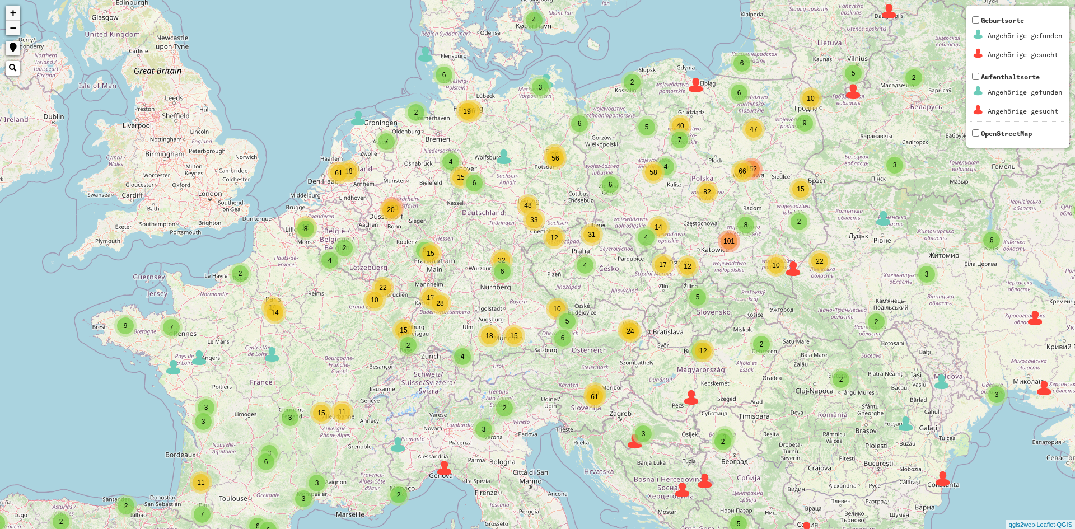
drag, startPoint x: 476, startPoint y: 309, endPoint x: 456, endPoint y: 298, distance: 22.8
click at [458, 300] on div "2 2 2 3 5 2 2 7 6 8 4 9 66 4 6 4 6 38 33 4 19 2 4 5 17 15 2 19 12 9 49 18 6 6 2…" at bounding box center [537, 264] width 1075 height 529
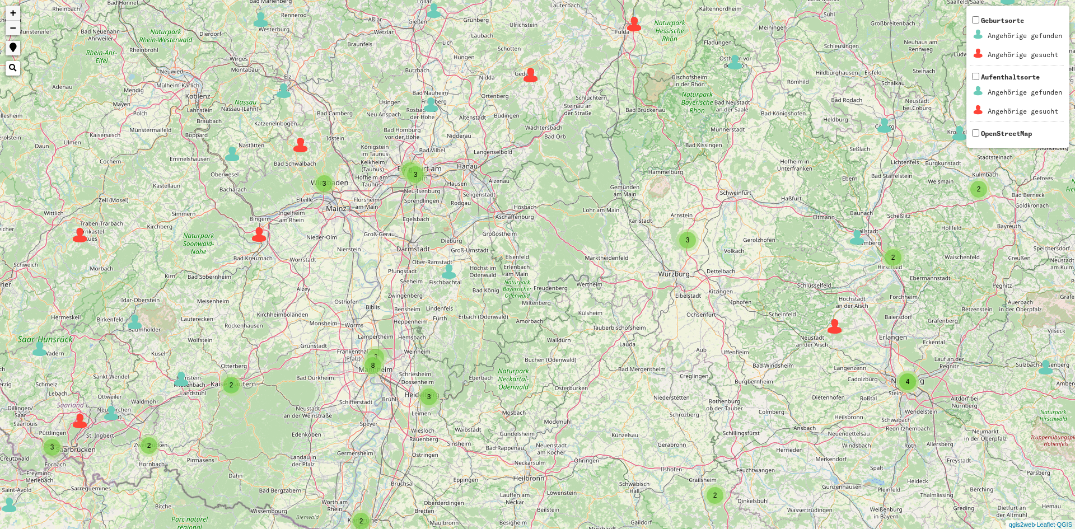
drag, startPoint x: 365, startPoint y: 209, endPoint x: 414, endPoint y: 223, distance: 50.7
click at [414, 223] on div "2 3 3 5 2 3 3 2 2 3 3 2 3 2 8 2 13 3 2 3 2 3 3 4 4 4 3 2 2 3 4 8 2 2 2 4 4 2 6 …" at bounding box center [537, 264] width 1075 height 529
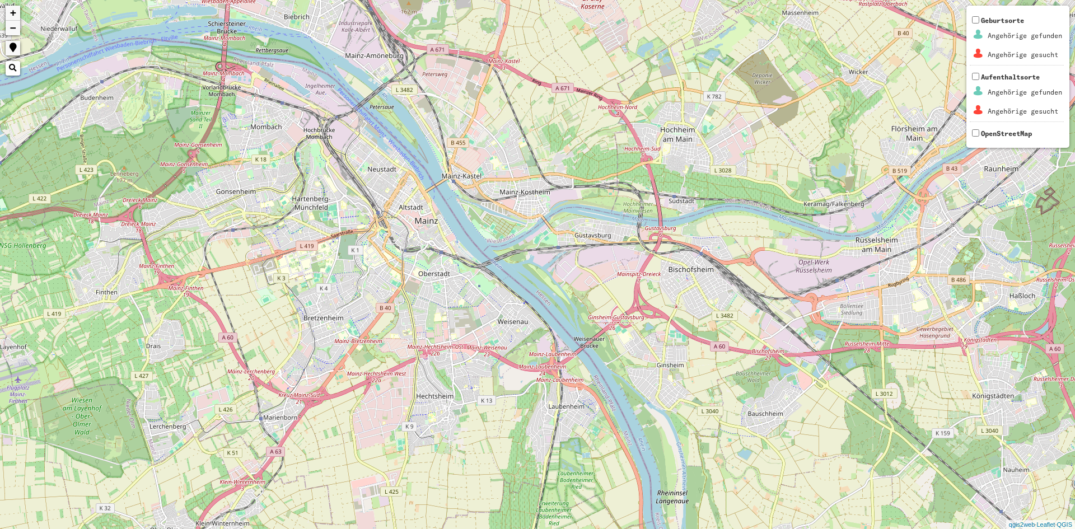
drag, startPoint x: 432, startPoint y: 53, endPoint x: 427, endPoint y: 150, distance: 97.0
click at [427, 150] on div "3 5 + − Nothing found. Geburtsorte Angehörige gefunden Angehörige gesucht Aufen…" at bounding box center [537, 264] width 1075 height 529
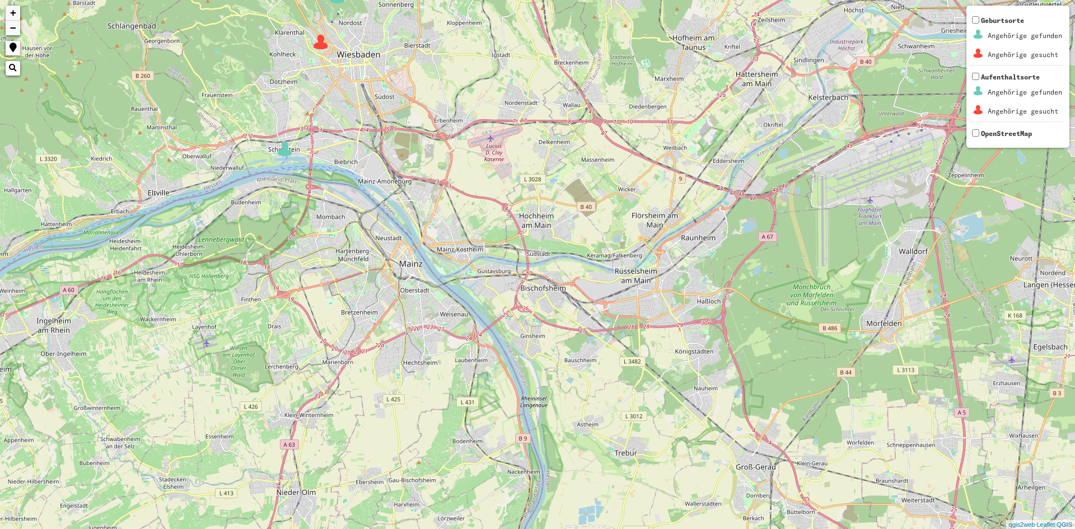
drag, startPoint x: 466, startPoint y: 73, endPoint x: 451, endPoint y: 153, distance: 80.9
click at [451, 153] on div "3 5 + − Nothing found. Geburtsorte Angehörige gefunden Angehörige gesucht Aufen…" at bounding box center [537, 264] width 1075 height 529
click at [325, 45] on img at bounding box center [320, 42] width 17 height 17
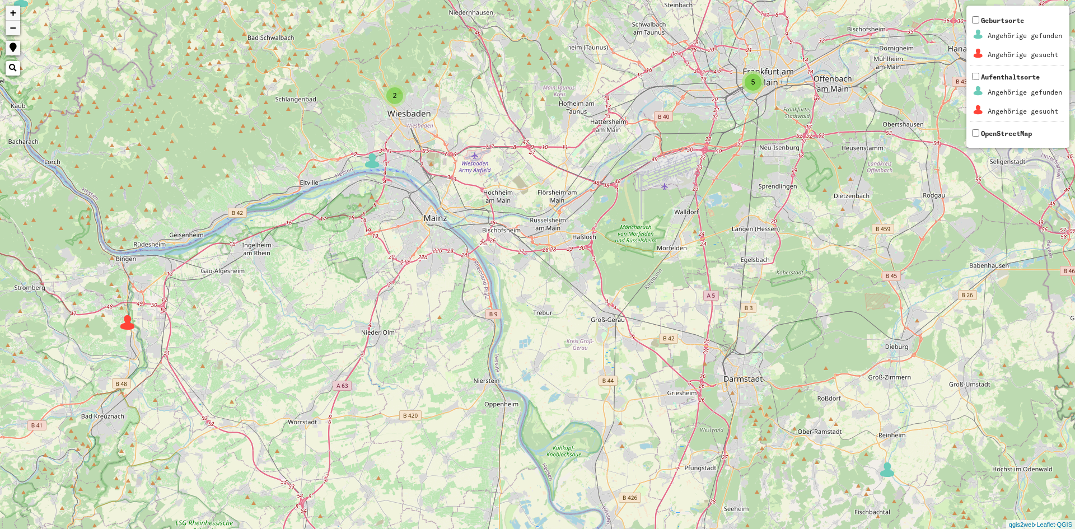
drag, startPoint x: 519, startPoint y: 207, endPoint x: 496, endPoint y: 150, distance: 61.6
click at [498, 151] on div "2 3 2 5 2 6 2 + − Nothing found. Geburtsorte Angehörige gefunden Angehörige ges…" at bounding box center [537, 264] width 1075 height 529
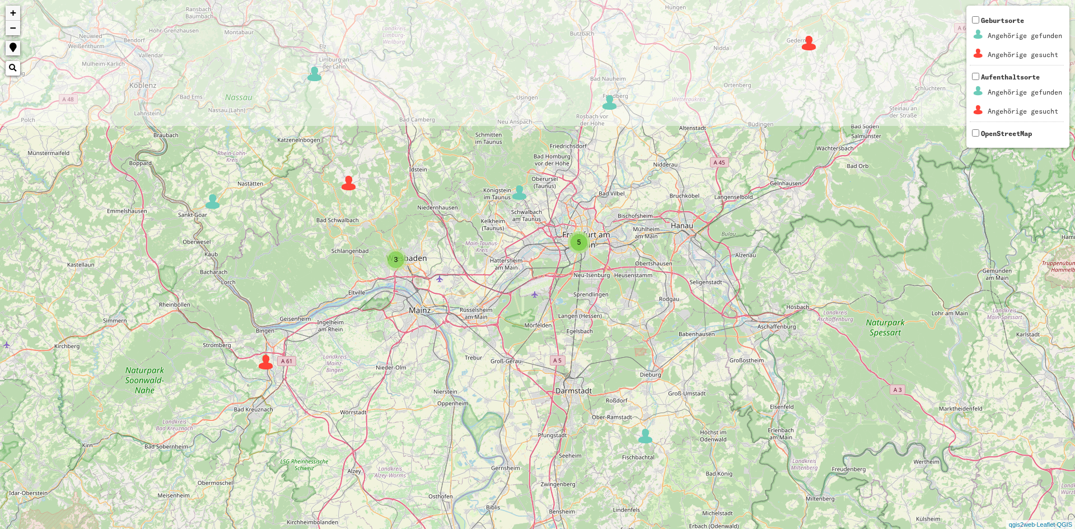
drag, startPoint x: 402, startPoint y: 123, endPoint x: 418, endPoint y: 211, distance: 89.5
click at [418, 211] on div "3 2 2 2 3 4 2 2 3 5 4 2 7 2 2 2 2 2 2 6 4 2 2 2 2 4 2 + − Nothing found. Geburt…" at bounding box center [537, 264] width 1075 height 529
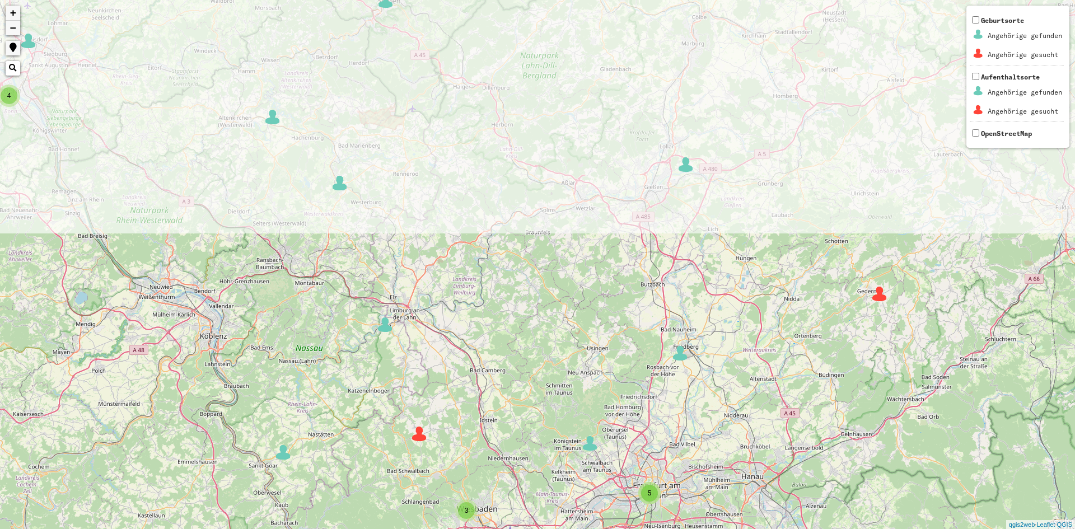
drag, startPoint x: 416, startPoint y: 118, endPoint x: 485, endPoint y: 341, distance: 234.0
click at [484, 346] on div "3 2 2 3 4 2 2 3 5 2 7 2 2 2 2 2 2 6 4 2 2 2 2 4 2 2 2 2 5 5 2 4 + − Nothing fou…" at bounding box center [537, 264] width 1075 height 529
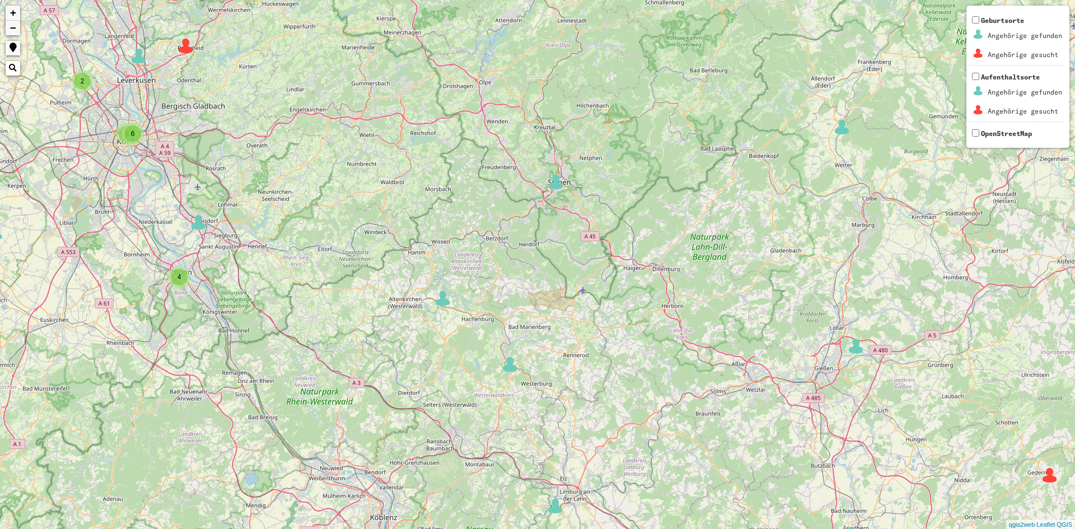
drag, startPoint x: 368, startPoint y: 71, endPoint x: 531, endPoint y: 244, distance: 238.1
click at [531, 244] on div "3 2 3 4 2 2 3 5 2 7 2 2 2 2 2 6 4 2 2 4 2 2 2 2 5 5 2 4 4 2 2 3 4 6 6 3 8 4 3 5…" at bounding box center [537, 264] width 1075 height 529
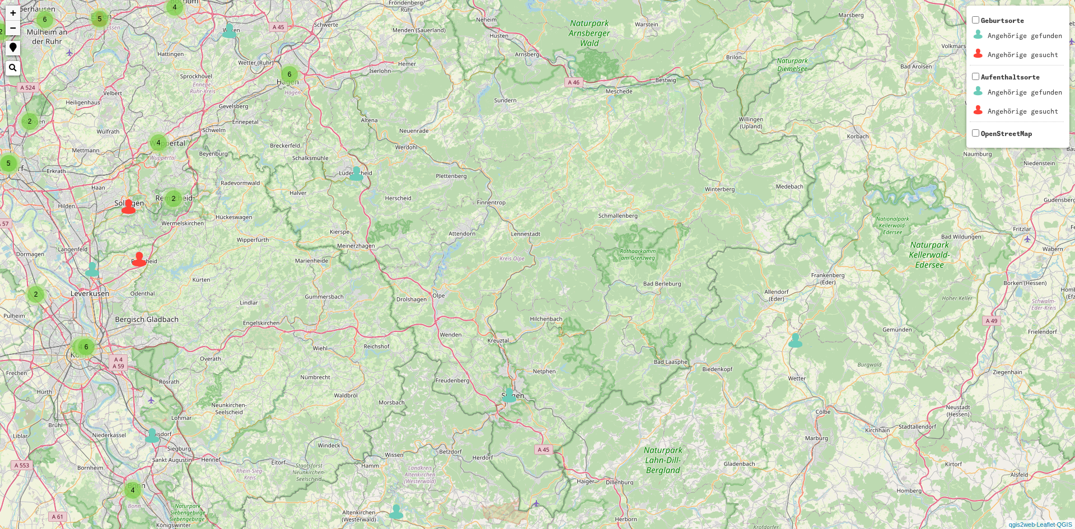
drag, startPoint x: 463, startPoint y: 142, endPoint x: 421, endPoint y: 274, distance: 138.8
click at [420, 311] on div "3 4 3 5 2 2 6 4 2 2 2 2 2 5 5 2 4 4 2 2 3 4 6 6 3 8 4 3 5 9 2 2 3 2 3 2 4 2 + −…" at bounding box center [537, 264] width 1075 height 529
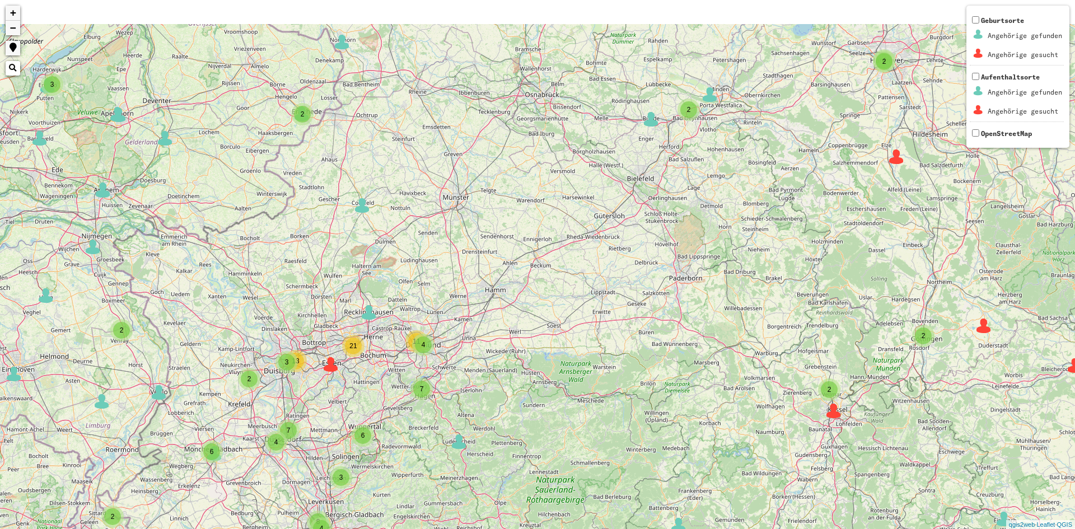
drag, startPoint x: 348, startPoint y: 42, endPoint x: 433, endPoint y: 223, distance: 200.1
click at [431, 277] on div "3 3 33 5 2 3 3 2 2 2 3 2 3 2 4 3 2 3 3 4 4 4 3 2 2 3 4 8 3 2 2 2 4 4 2 6 3 6 2 …" at bounding box center [537, 264] width 1075 height 529
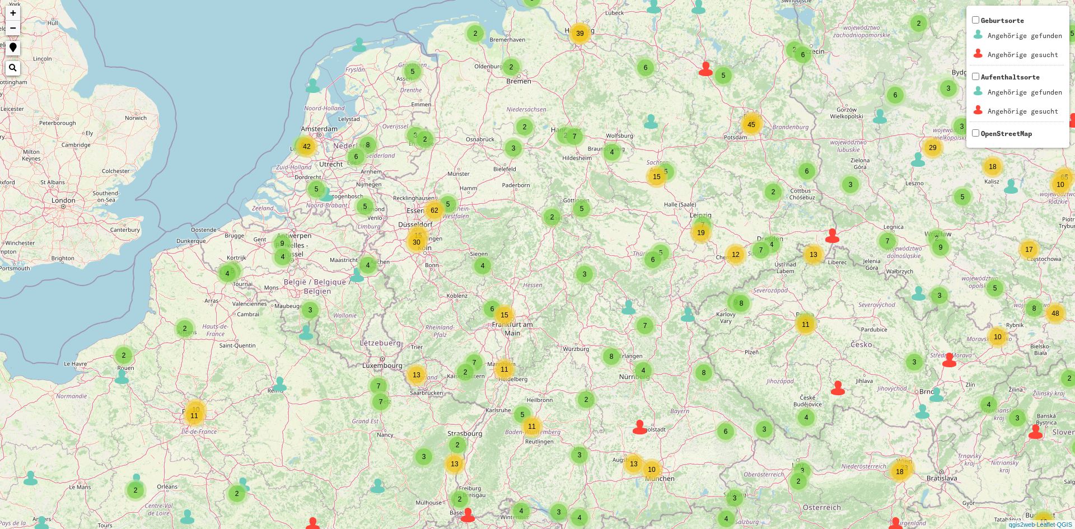
drag, startPoint x: 264, startPoint y: 96, endPoint x: 333, endPoint y: 147, distance: 86.0
click at [333, 147] on div "2 2 2 2 3 6 2 2 2 2 6 3 6 3 10 54 2 3 3 4 2 35 7 5 7 9 5 2 2 18 2 3 3 2 2 3 5 7…" at bounding box center [537, 264] width 1075 height 529
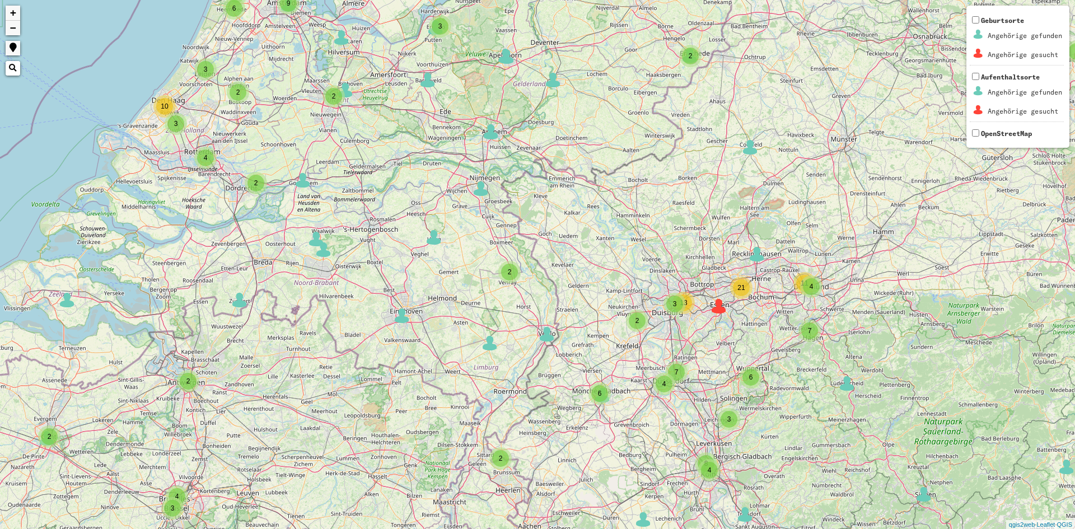
drag, startPoint x: 483, startPoint y: 155, endPoint x: 516, endPoint y: 62, distance: 98.7
click at [516, 62] on div "33 5 2 3 3 2 2 2 16 3 2 4 3 2 3 3 4 4 4 3 3 4 2 2 2 4 4 3 6 8 2 3 2 2 2 2 2 4 3…" at bounding box center [537, 264] width 1075 height 529
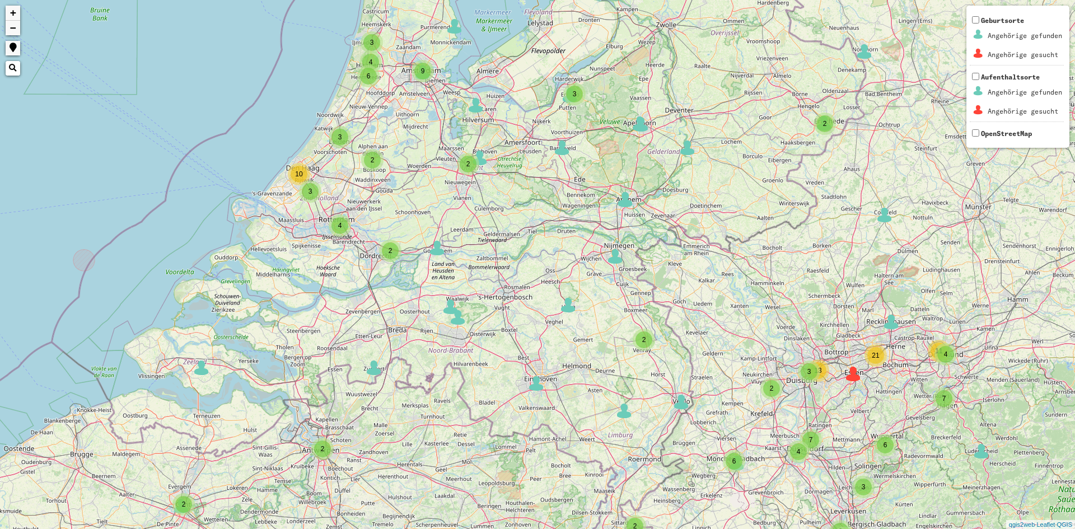
drag, startPoint x: 214, startPoint y: 165, endPoint x: 339, endPoint y: 195, distance: 128.5
click at [312, 231] on div "33 5 2 3 3 2 2 2 16 3 2 4 3 2 3 3 4 4 4 3 3 4 2 2 2 4 4 3 6 8 2 3 2 2 2 2 2 4 3…" at bounding box center [537, 264] width 1075 height 529
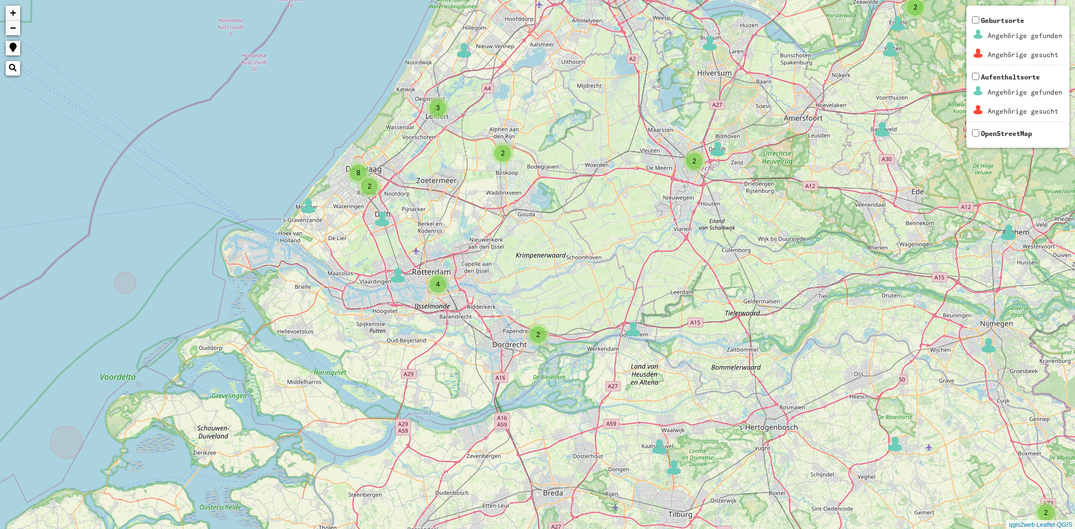
click at [354, 172] on div "8" at bounding box center [358, 173] width 17 height 17
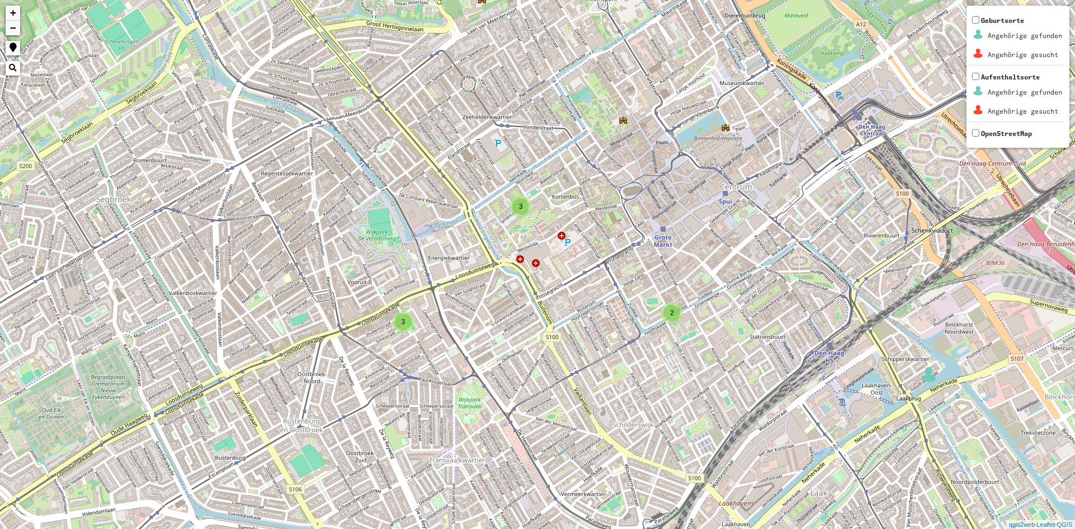
click at [524, 206] on div "3" at bounding box center [520, 206] width 17 height 17
click at [541, 227] on img at bounding box center [539, 223] width 17 height 17
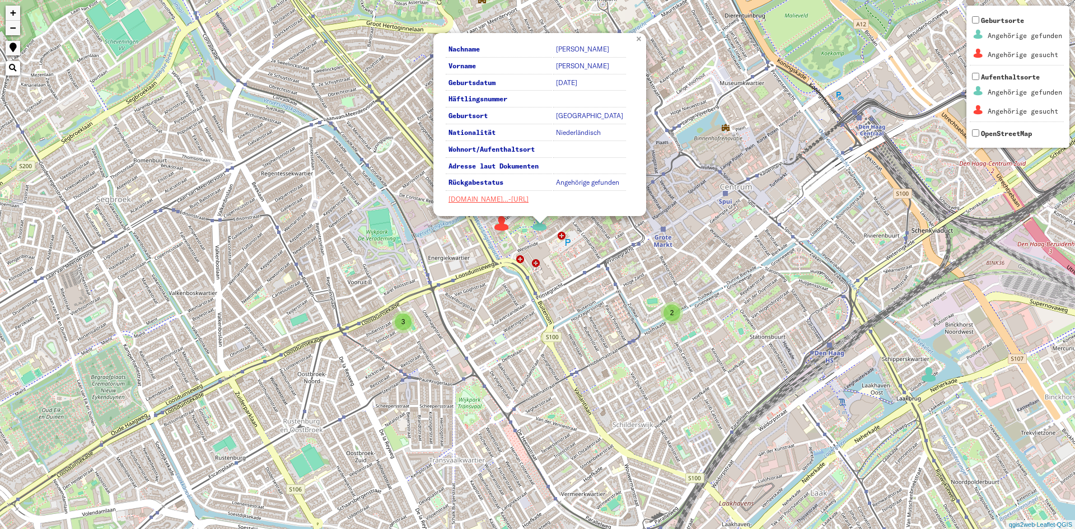
click at [642, 39] on link "×" at bounding box center [640, 38] width 12 height 10
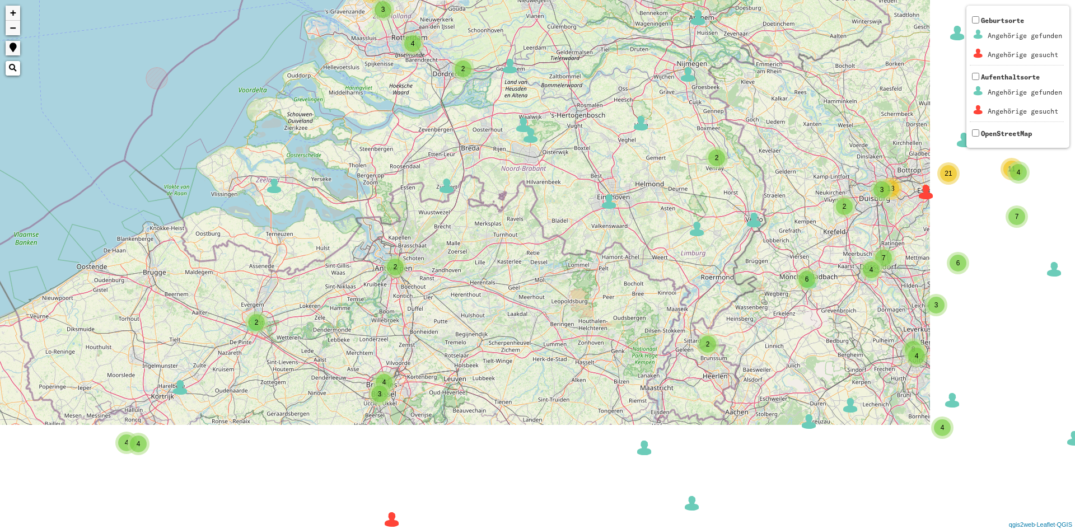
drag, startPoint x: 669, startPoint y: 222, endPoint x: 439, endPoint y: 20, distance: 305.9
click at [439, 25] on div "3 2 2 2 2 16 3 2 4 3 2 3 3 4 4 4 3 2 2 3 4 2 2 2 4 4 2 3 6 3 8 2 3 2 3 3 2 2 2 …" at bounding box center [537, 264] width 1075 height 529
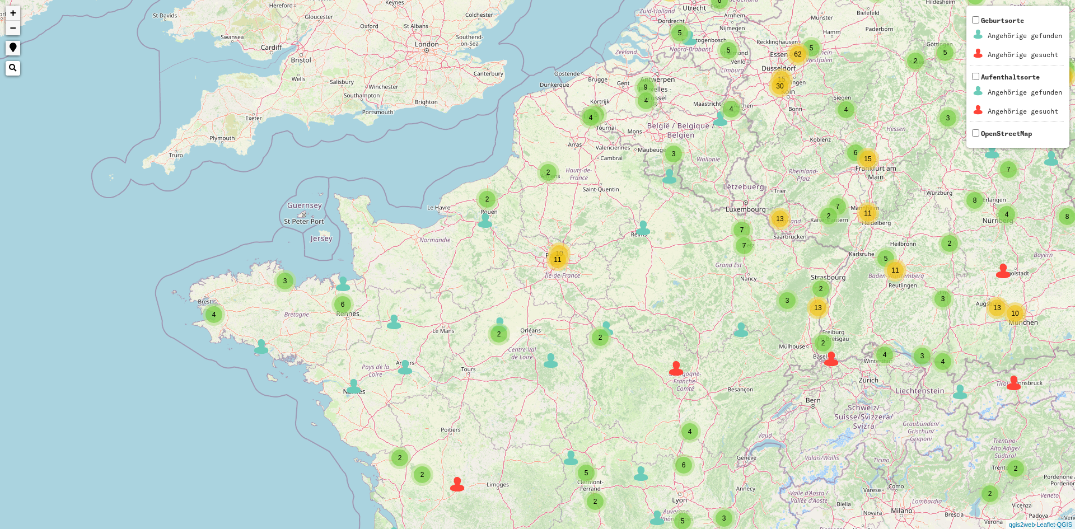
drag, startPoint x: 260, startPoint y: 22, endPoint x: 677, endPoint y: 333, distance: 520.2
click at [677, 333] on div "3 2 2 7 6 8 4 9 66 4 6 4 6 38 33 4 19 4 5 17 15 2 19 12 9 49 18 6 20 10 3 7 2 8…" at bounding box center [537, 264] width 1075 height 529
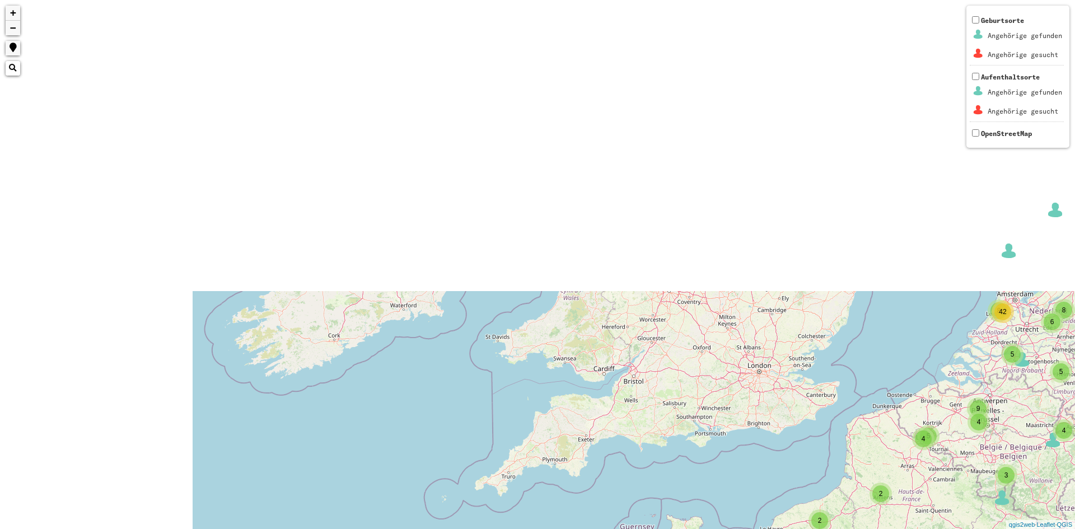
drag, startPoint x: 288, startPoint y: 117, endPoint x: 586, endPoint y: 408, distance: 416.6
click at [657, 467] on div "2 6 2 2 2 2 6 3 6 3 10 54 2 3 3 4 2 35 7 5 7 9 5 2 2 18 2 3 3 2 2 3 5 7 10 4 18…" at bounding box center [537, 264] width 1075 height 529
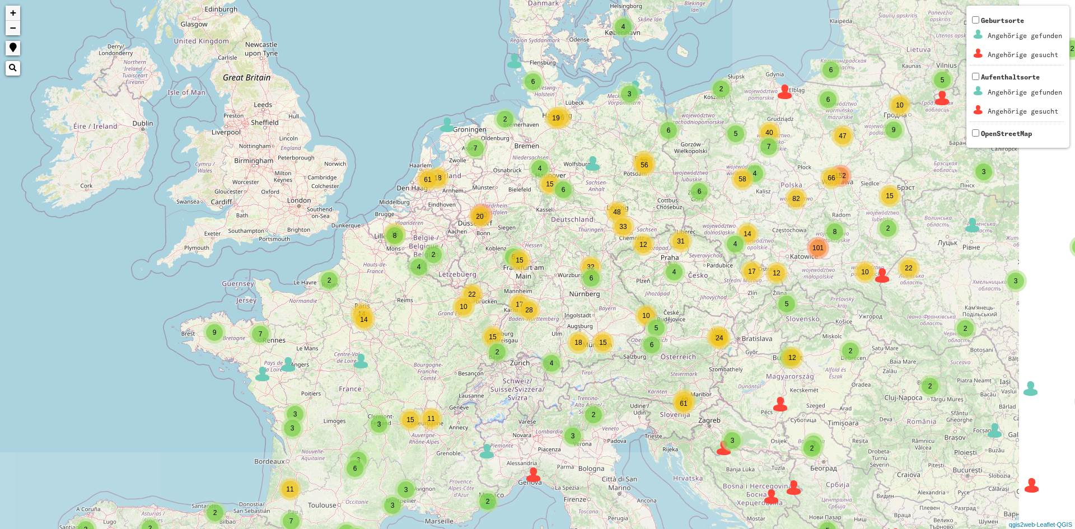
drag, startPoint x: 674, startPoint y: 188, endPoint x: 301, endPoint y: 61, distance: 394.4
click at [301, 61] on div "2 2 3 2 3 5 2 2 7 6 8 4 9 66 4 6 4 6 38 33 4 19 2 4 5 17 15 2 19 12 9 49 18 6 6…" at bounding box center [537, 264] width 1075 height 529
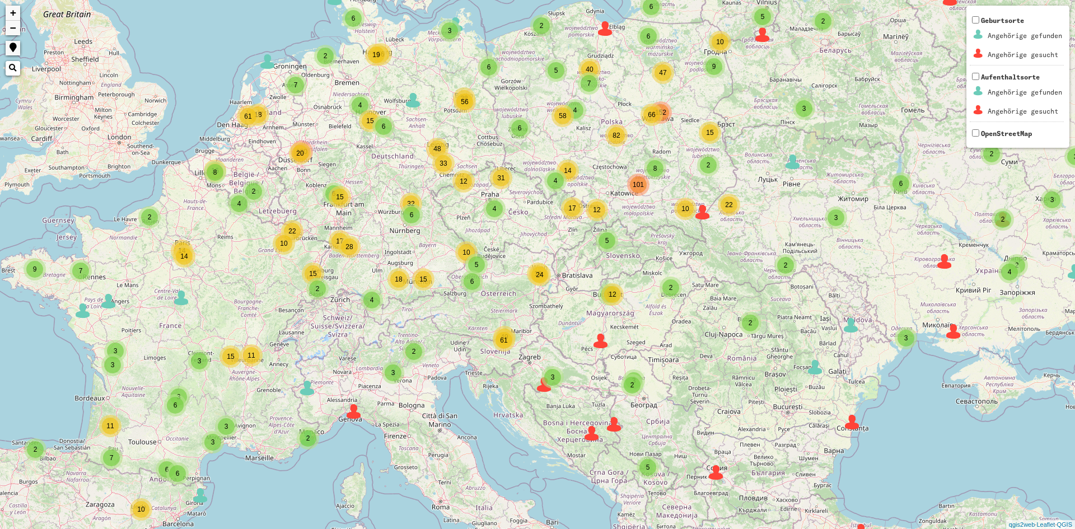
drag, startPoint x: 570, startPoint y: 199, endPoint x: 347, endPoint y: 134, distance: 231.8
click at [348, 134] on div "2 2 3 2 3 5 2 2 7 6 8 4 9 66 4 6 4 6 38 33 4 19 2 4 5 17 15 2 19 12 9 49 18 6 6…" at bounding box center [537, 264] width 1075 height 529
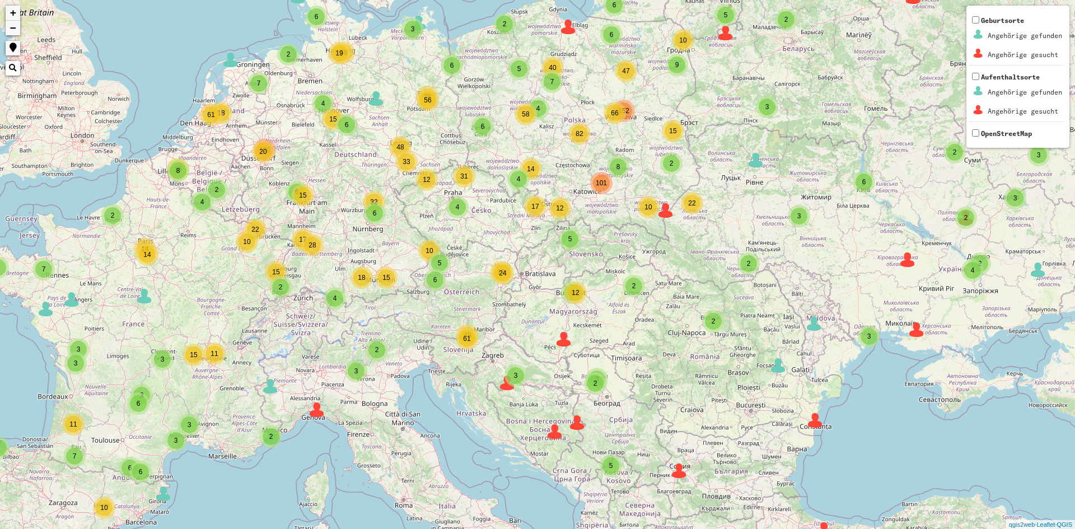
click at [665, 209] on img at bounding box center [665, 210] width 17 height 17
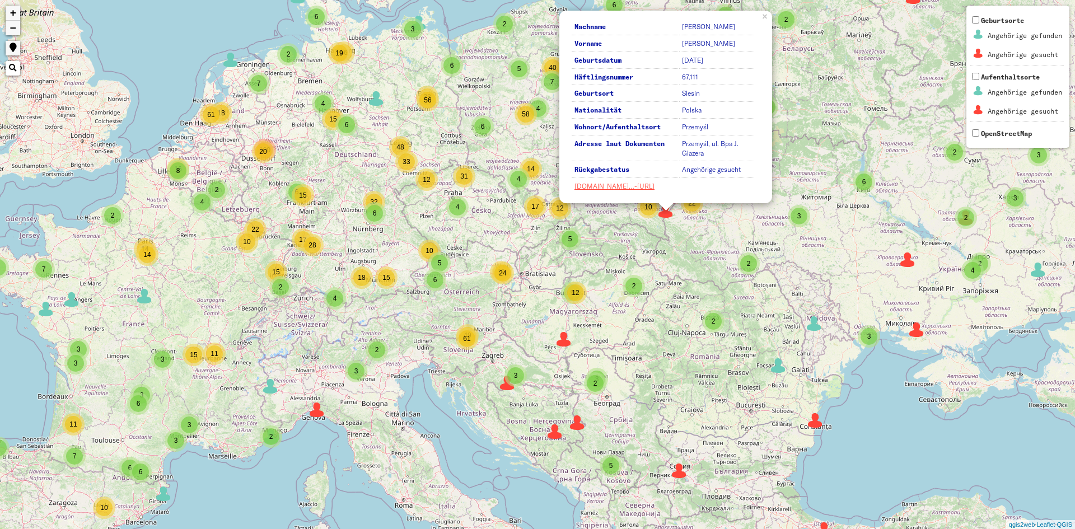
click at [787, 17] on span "2" at bounding box center [787, 20] width 4 height 8
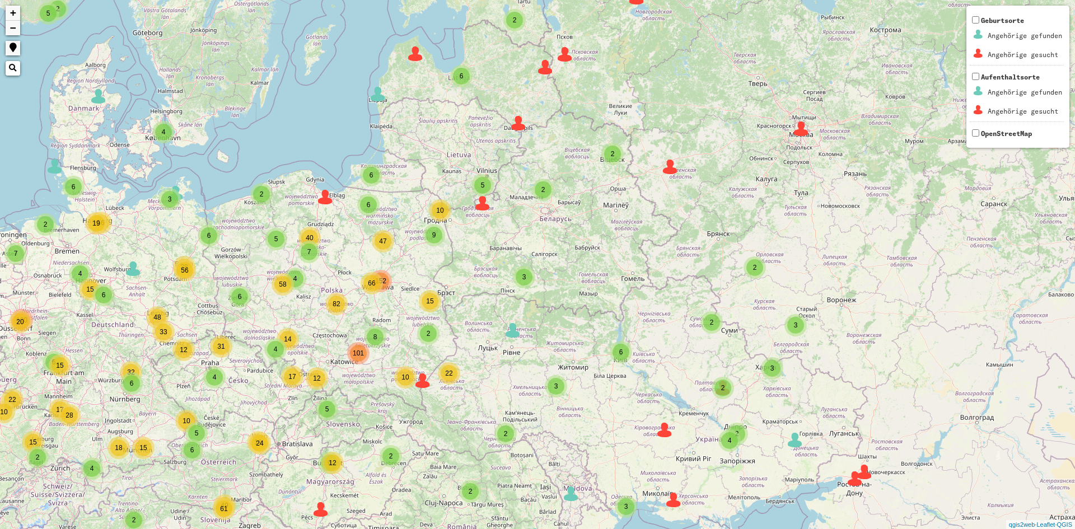
click at [419, 64] on div "2 2 3 2 3 5 2 2 7 6 8 4 9 66 4 6 4 6 38 33 4 19 2 4 5 17 15 2 19 12 9 49 18 6 6…" at bounding box center [537, 264] width 1075 height 529
click at [413, 54] on img at bounding box center [415, 53] width 17 height 17
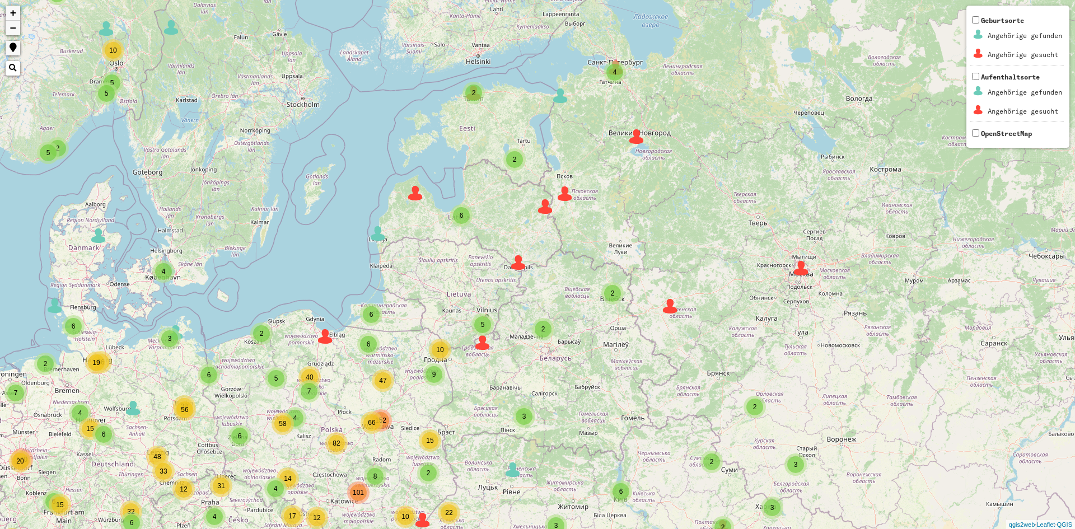
click at [105, 22] on img at bounding box center [106, 28] width 17 height 17
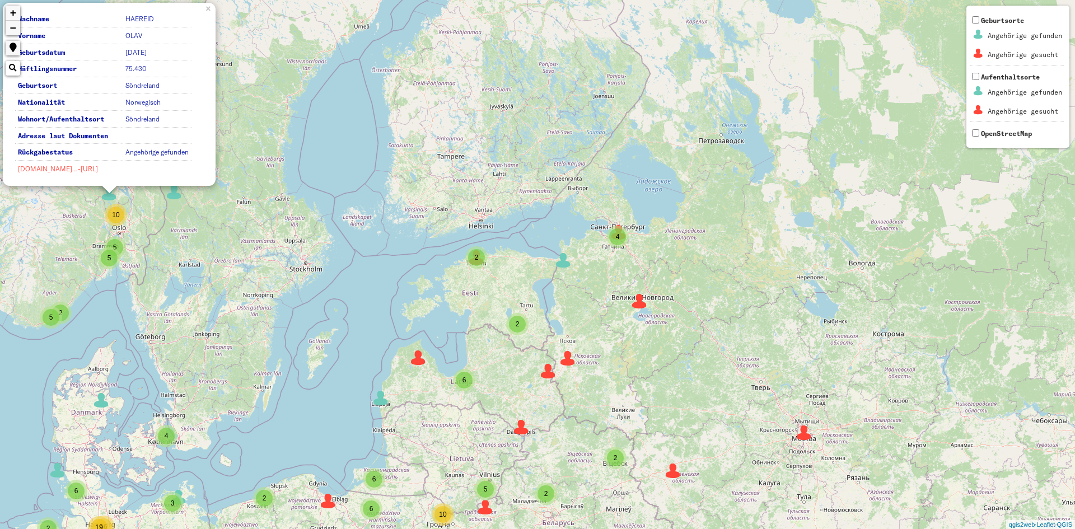
click at [88, 170] on link "[DOMAIN_NAME]…-[URL]" at bounding box center [58, 169] width 80 height 8
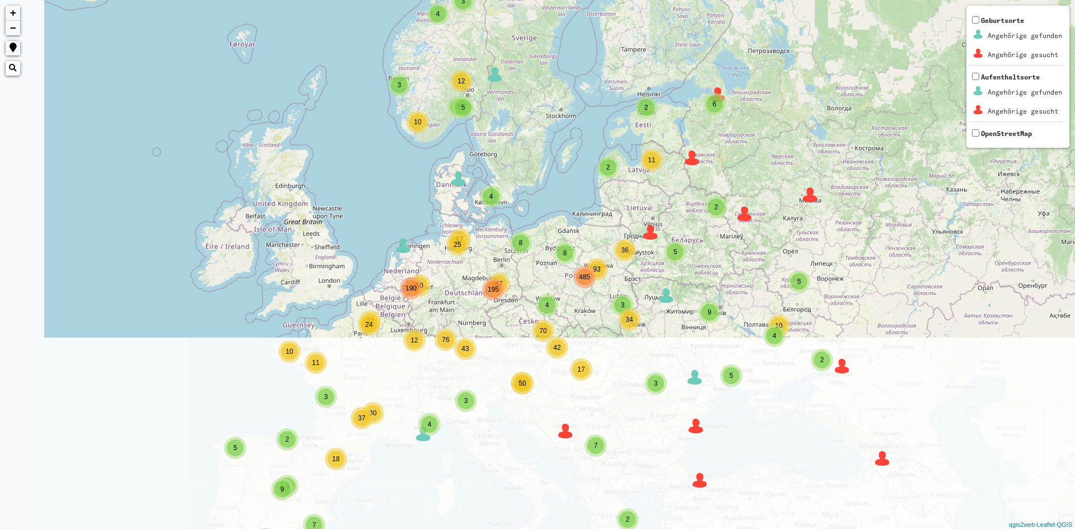
drag, startPoint x: 431, startPoint y: 420, endPoint x: 607, endPoint y: 177, distance: 300.0
click at [607, 177] on div "4 3 3 2 3 8 3 8 93 4 87 25 43 42 50 50 12 11 24 37 2 2 4 5 12 10 5 5 2 2 2 11 6…" at bounding box center [537, 264] width 1075 height 529
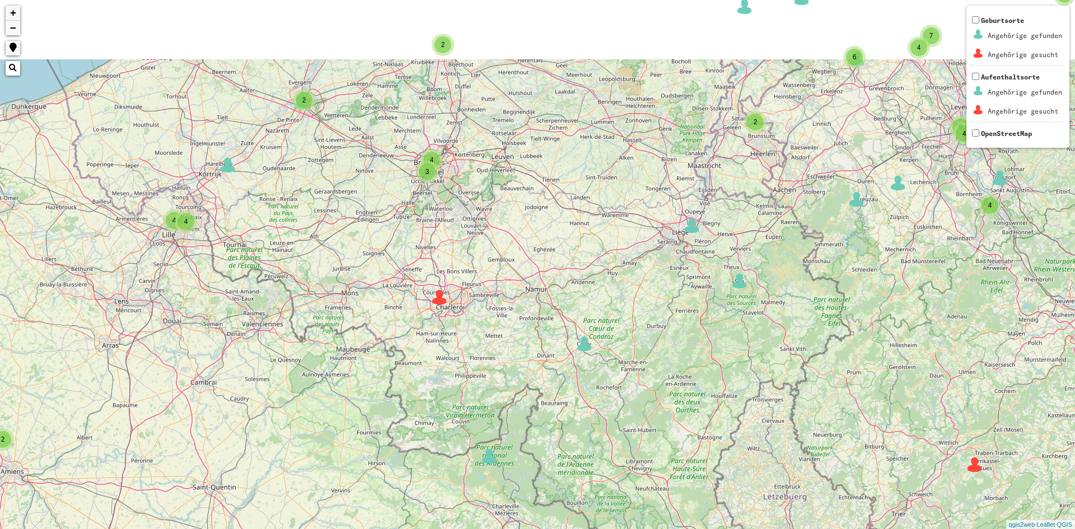
drag, startPoint x: 468, startPoint y: 329, endPoint x: 482, endPoint y: 398, distance: 70.9
click at [482, 398] on div "3 5 2 3 2 2 2 3 3 2 3 2 8 2 4 3 2 3 3 4 4 4 3 2 2 4 2 3 4 8 2 2 2 4 4 2 6 3 2 2…" at bounding box center [537, 264] width 1075 height 529
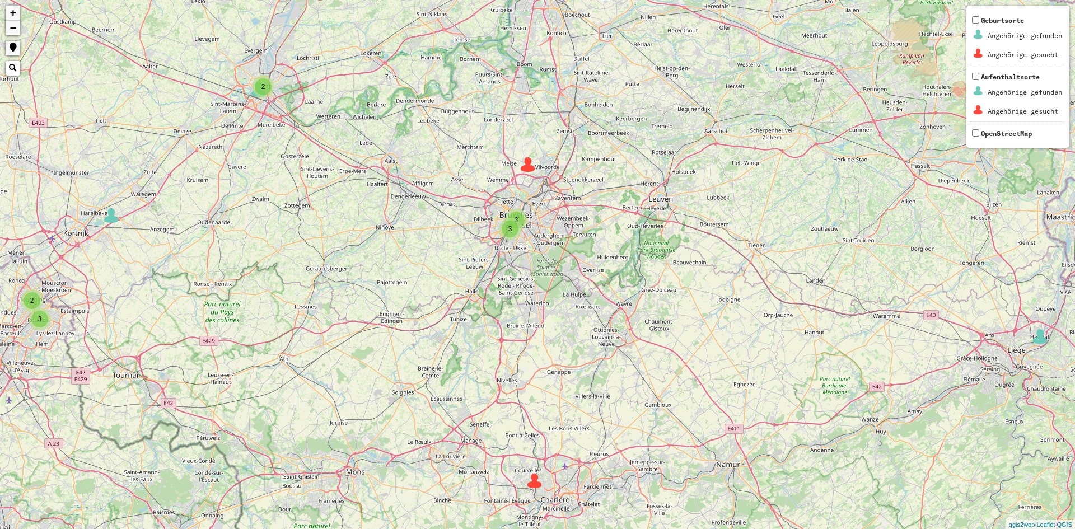
drag, startPoint x: 228, startPoint y: 134, endPoint x: 339, endPoint y: 383, distance: 272.5
click at [339, 383] on div "4 3 4 4 4 2 7 6 8 3 6 2 13 7 11 21 4 4 2 2 2 3 2 2 2 2 2 3 3 3 2 2 4 2 5 5 2 6 …" at bounding box center [537, 264] width 1075 height 529
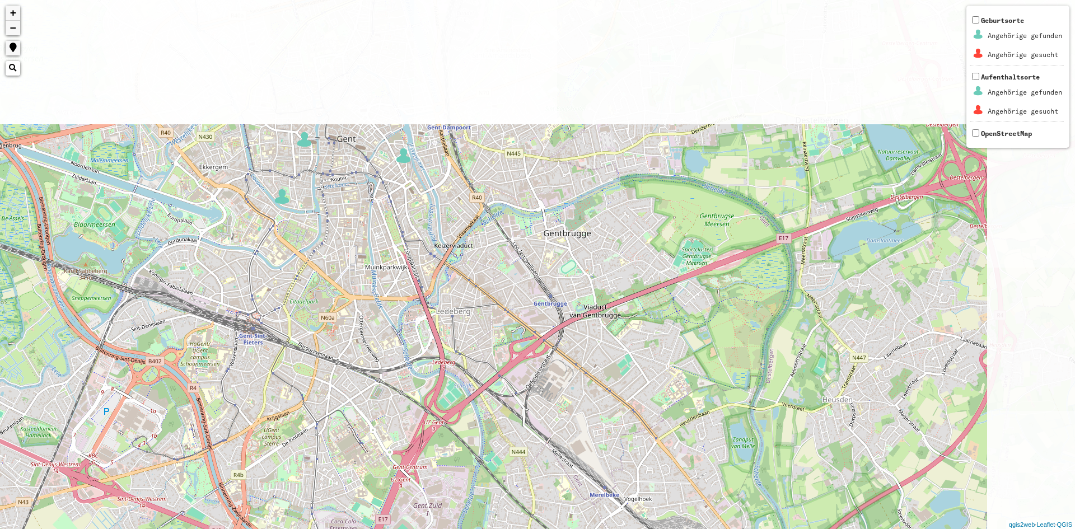
drag, startPoint x: 368, startPoint y: 180, endPoint x: 238, endPoint y: 454, distance: 303.1
click at [238, 454] on div "+ − Nothing found. Geburtsorte Angehörige gefunden Angehörige gesucht Aufenthal…" at bounding box center [537, 264] width 1075 height 529
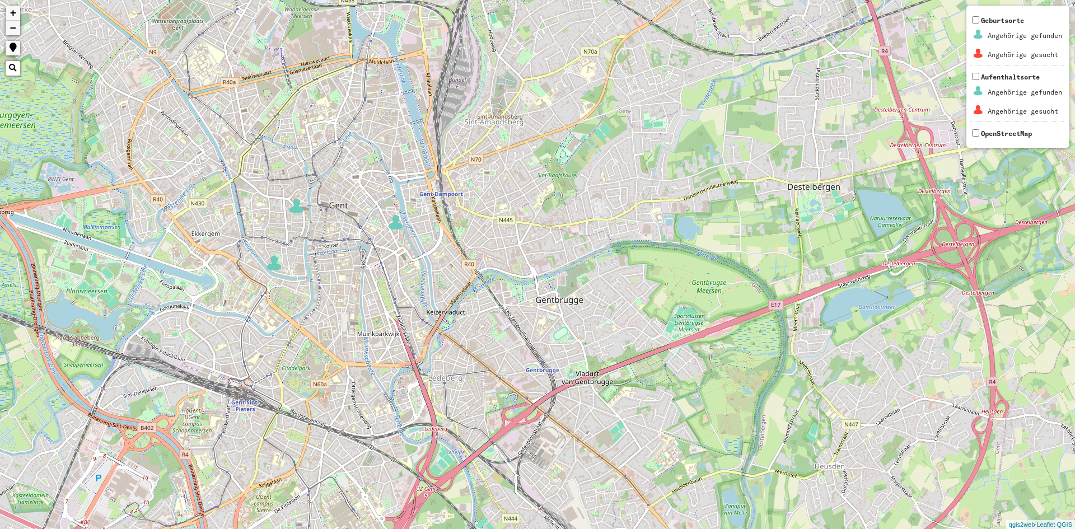
click at [267, 267] on img at bounding box center [274, 263] width 17 height 17
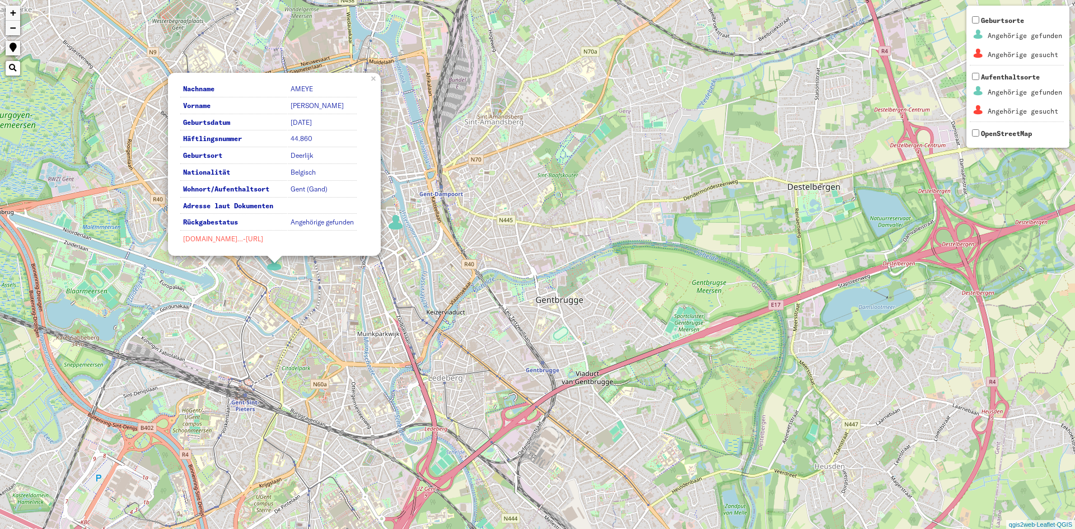
click at [220, 235] on link "[DOMAIN_NAME]…-[URL]" at bounding box center [223, 239] width 80 height 8
click at [506, 210] on div "Nachname AMEYE Vorname [PERSON_NAME] Geburtsdatum [DATE] Häftlingsnummer 44.860…" at bounding box center [537, 264] width 1075 height 529
click at [388, 222] on img at bounding box center [395, 222] width 17 height 17
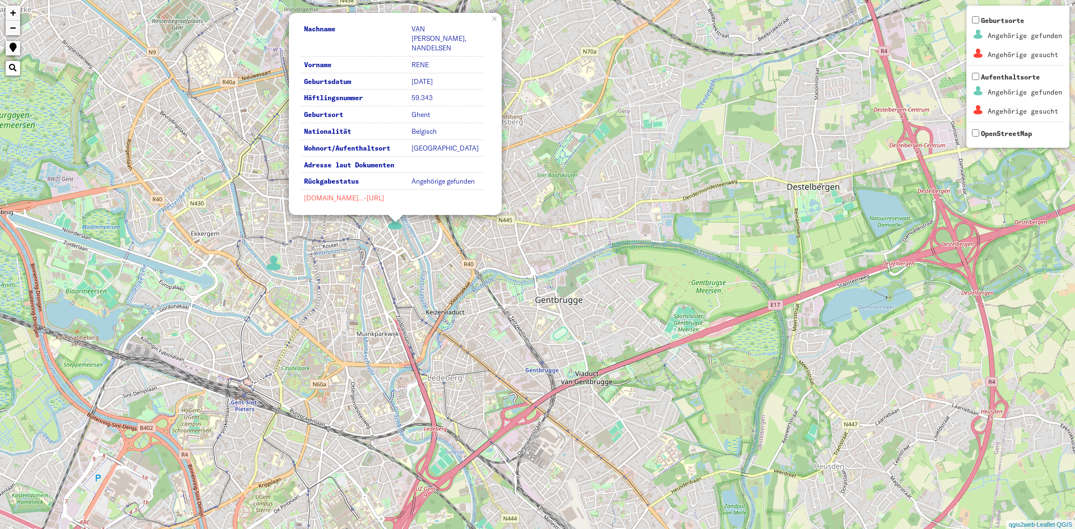
click at [333, 200] on link "[DOMAIN_NAME]…-[URL]" at bounding box center [344, 198] width 80 height 8
drag, startPoint x: 539, startPoint y: 372, endPoint x: 488, endPoint y: 316, distance: 74.9
click at [529, 368] on div "Nachname VAN [PERSON_NAME], NANDELSEN Vorname [PERSON_NAME] Geburtsdatum [DATE]…" at bounding box center [537, 264] width 1075 height 529
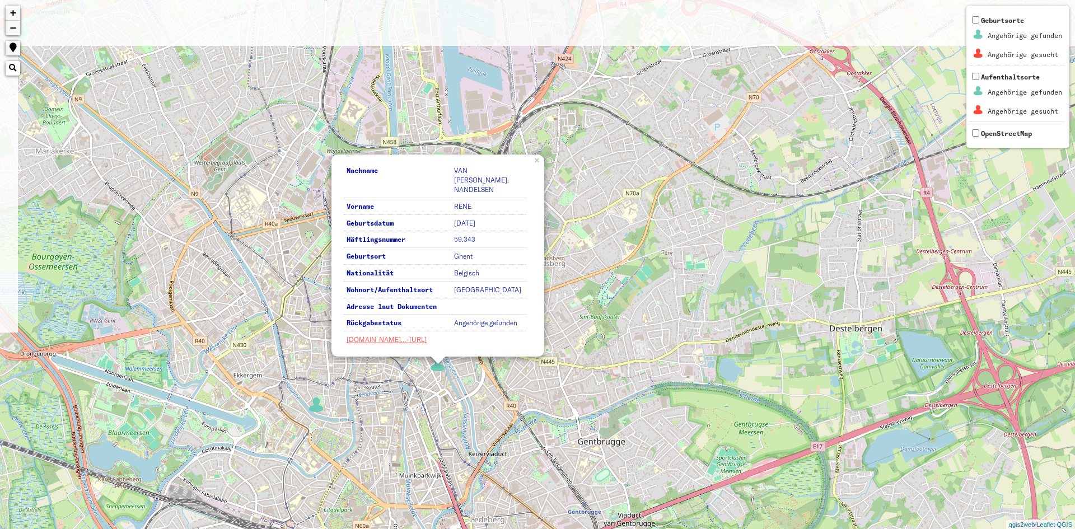
drag, startPoint x: 295, startPoint y: 249, endPoint x: 338, endPoint y: 357, distance: 116.4
click at [345, 394] on div "Nachname VAN [PERSON_NAME], NANDELSEN Vorname [PERSON_NAME] Geburtsdatum [DATE]…" at bounding box center [537, 264] width 1075 height 529
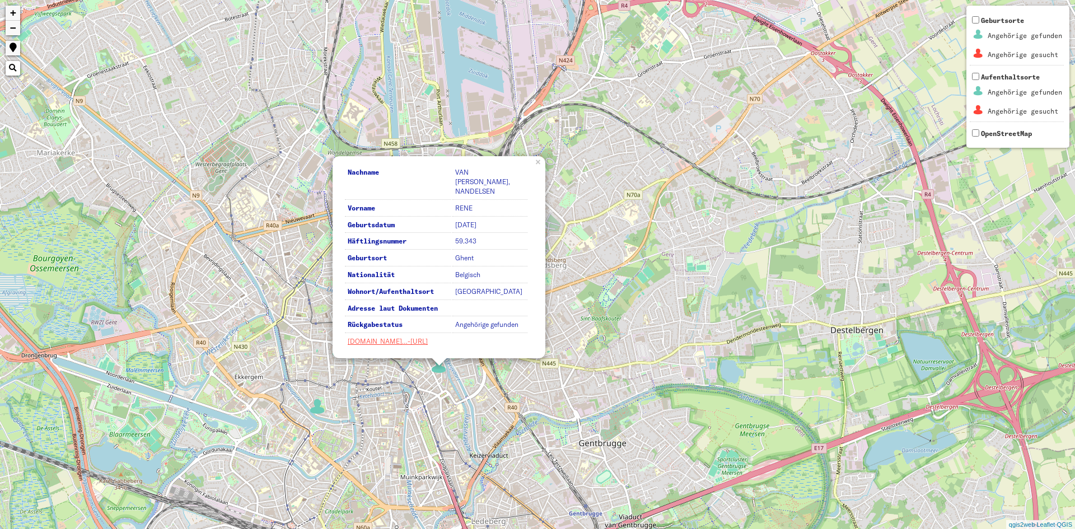
click at [256, 236] on div "Nachname VAN [PERSON_NAME], NANDELSEN Vorname [PERSON_NAME] Geburtsdatum [DATE]…" at bounding box center [537, 264] width 1075 height 529
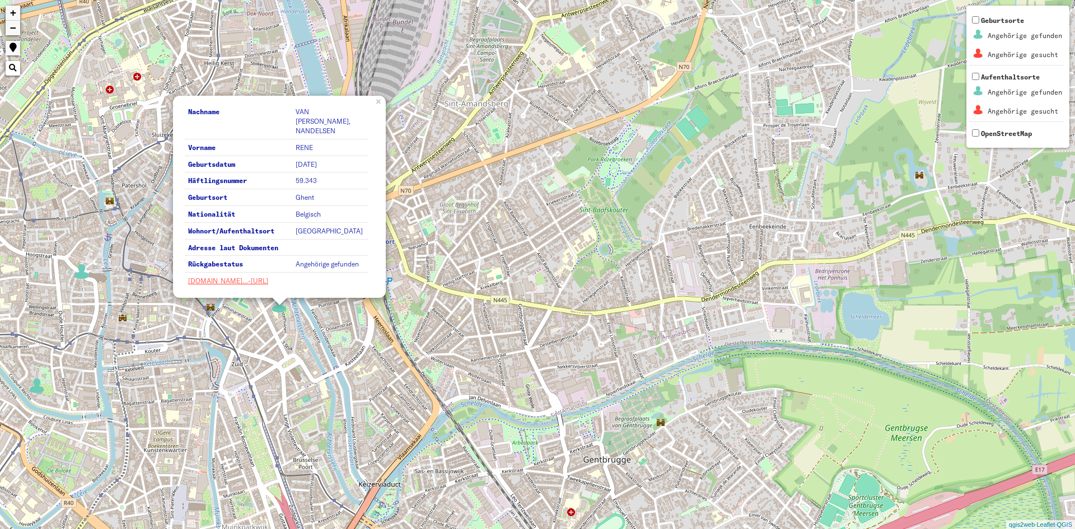
click at [272, 310] on img at bounding box center [279, 305] width 17 height 17
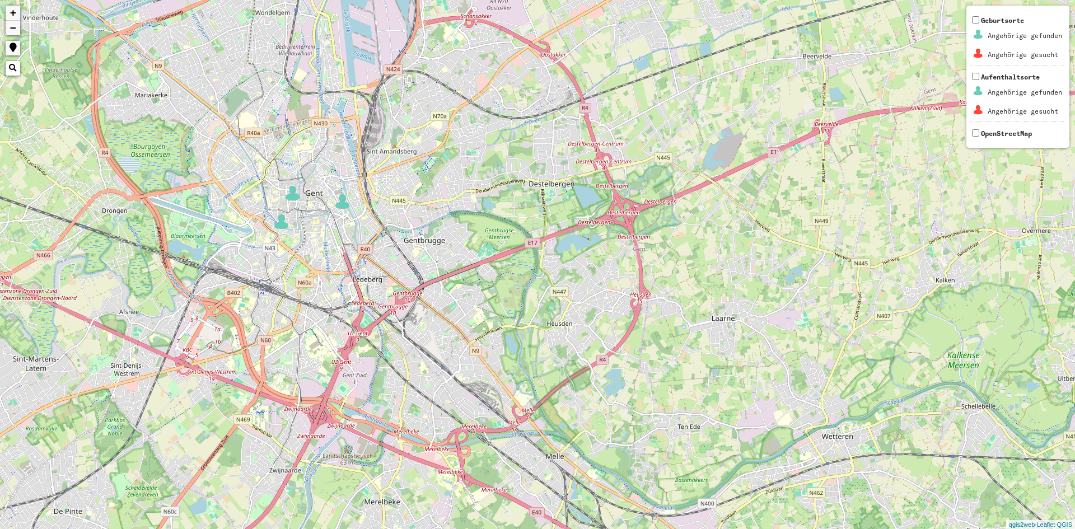
click at [284, 195] on div "+ − Nothing found. Geburtsorte Angehörige gefunden Angehörige gesucht Aufenthal…" at bounding box center [537, 264] width 1075 height 529
click at [291, 192] on img at bounding box center [292, 193] width 17 height 17
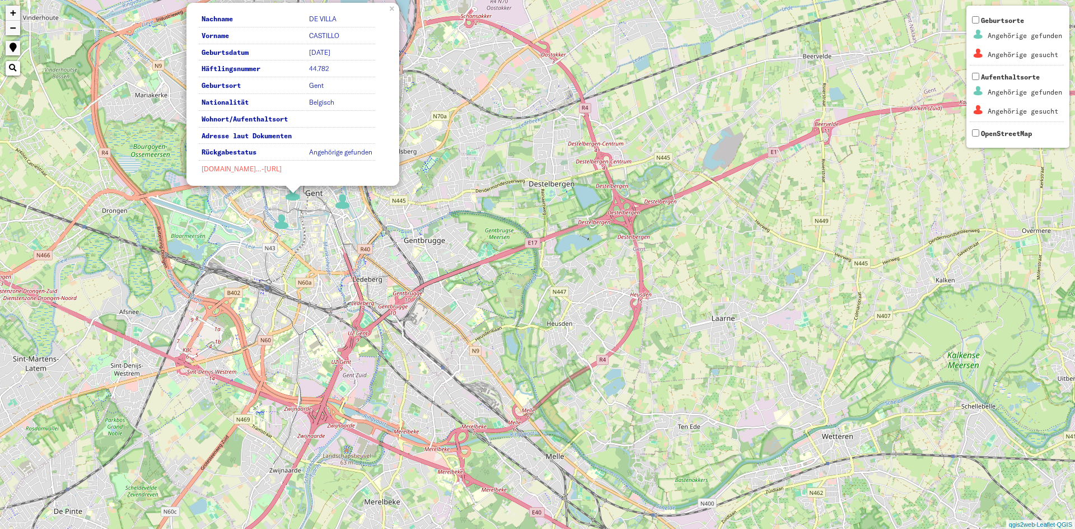
click at [276, 170] on link "[DOMAIN_NAME]…-[URL]" at bounding box center [242, 169] width 80 height 8
click at [483, 320] on div "Nachname DE VILLA Vorname CASTILLO Geburtsdatum [DATE] Häftlingsnummer 44.782 G…" at bounding box center [537, 264] width 1075 height 529
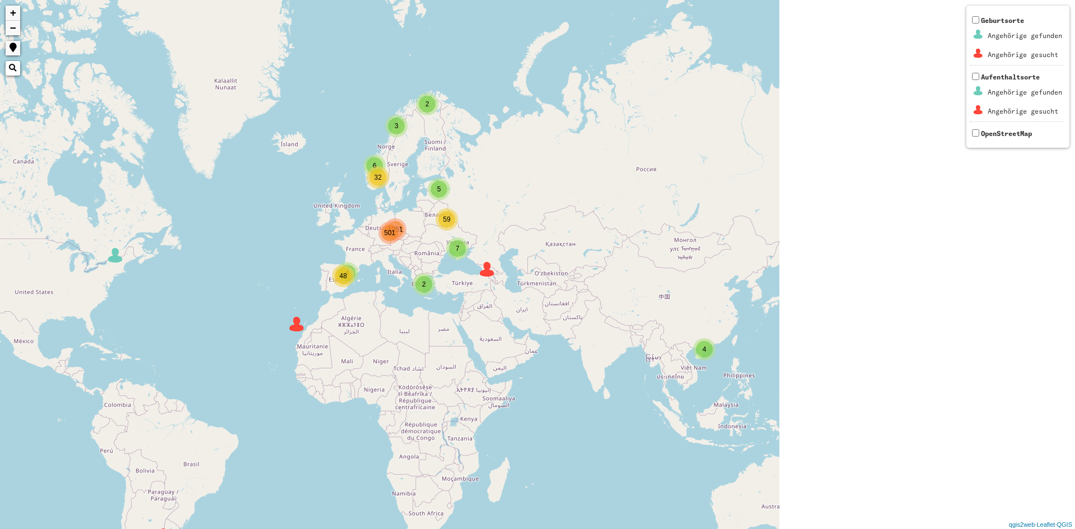
drag, startPoint x: 815, startPoint y: 323, endPoint x: 184, endPoint y: 171, distance: 649.0
click at [184, 171] on div "2 7 6 5 4 501 4 3 2 32 59 48 1351 + − Nothing found. Geburtsorte Angehörige gef…" at bounding box center [537, 264] width 1075 height 529
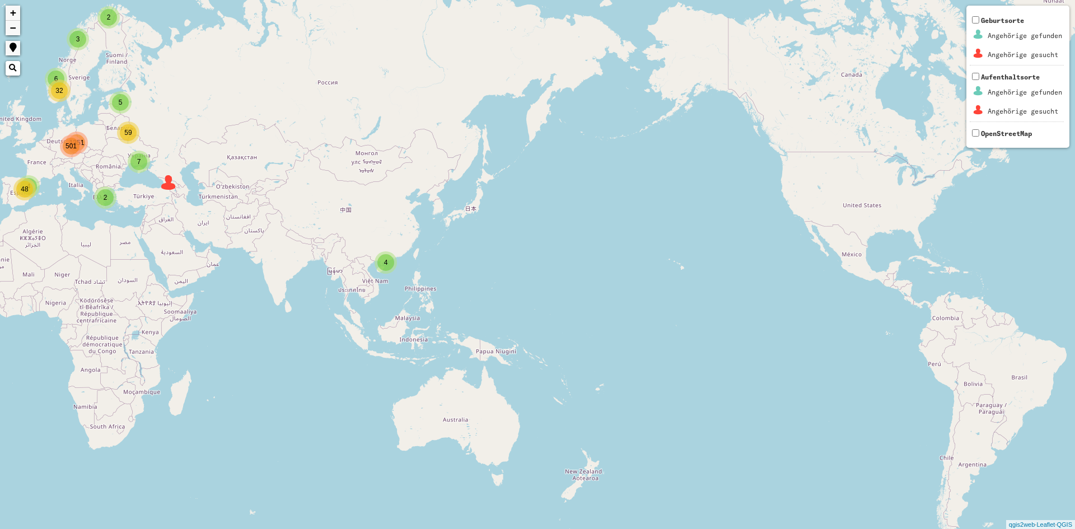
click at [381, 266] on div "4" at bounding box center [385, 262] width 17 height 17
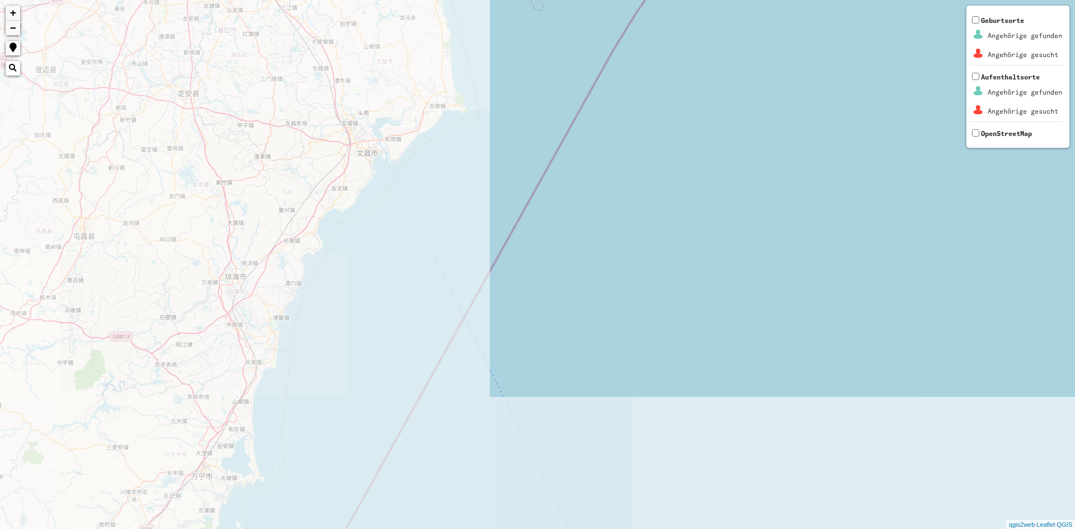
drag, startPoint x: 451, startPoint y: 285, endPoint x: 1019, endPoint y: 45, distance: 616.3
click at [988, 48] on div "2 + − Nothing found. Geburtsorte Angehörige gefunden Angehörige gesucht Aufenth…" at bounding box center [537, 264] width 1075 height 529
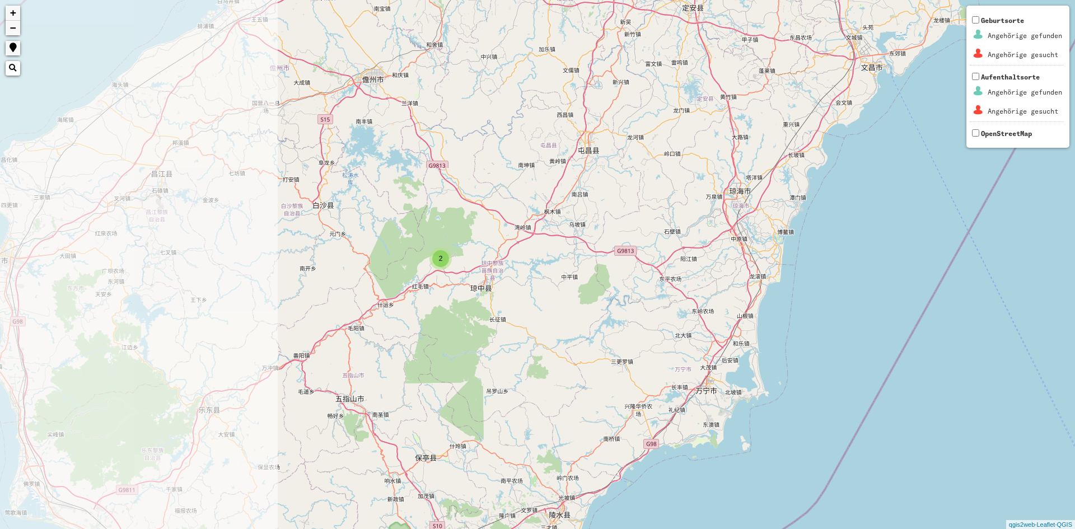
drag, startPoint x: 290, startPoint y: 193, endPoint x: 572, endPoint y: 202, distance: 283.0
click at [572, 202] on div "2 + − Nothing found. Geburtsorte Angehörige gefunden Angehörige gesucht Aufenth…" at bounding box center [537, 264] width 1075 height 529
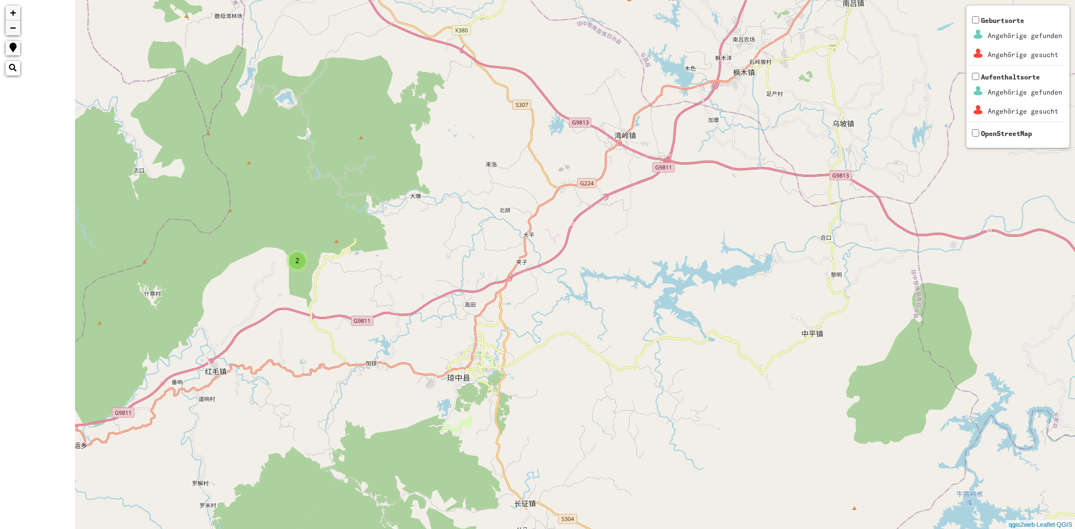
drag, startPoint x: 154, startPoint y: 255, endPoint x: 311, endPoint y: 256, distance: 156.8
click at [311, 256] on div "2 + − Nothing found. Geburtsorte Angehörige gefunden Angehörige gesucht Aufenth…" at bounding box center [537, 264] width 1075 height 529
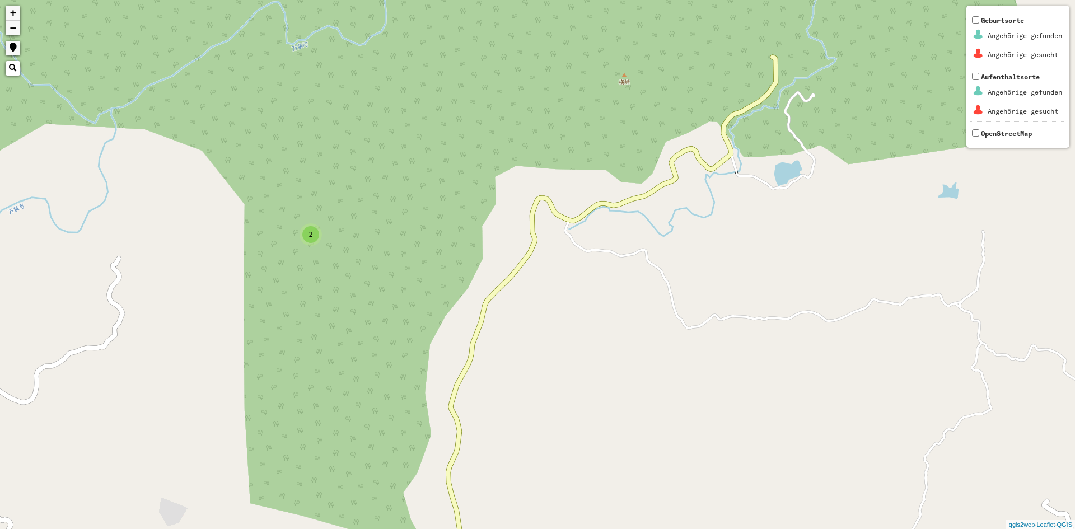
click at [310, 237] on span "2" at bounding box center [311, 235] width 4 height 8
